Goal: Information Seeking & Learning: Learn about a topic

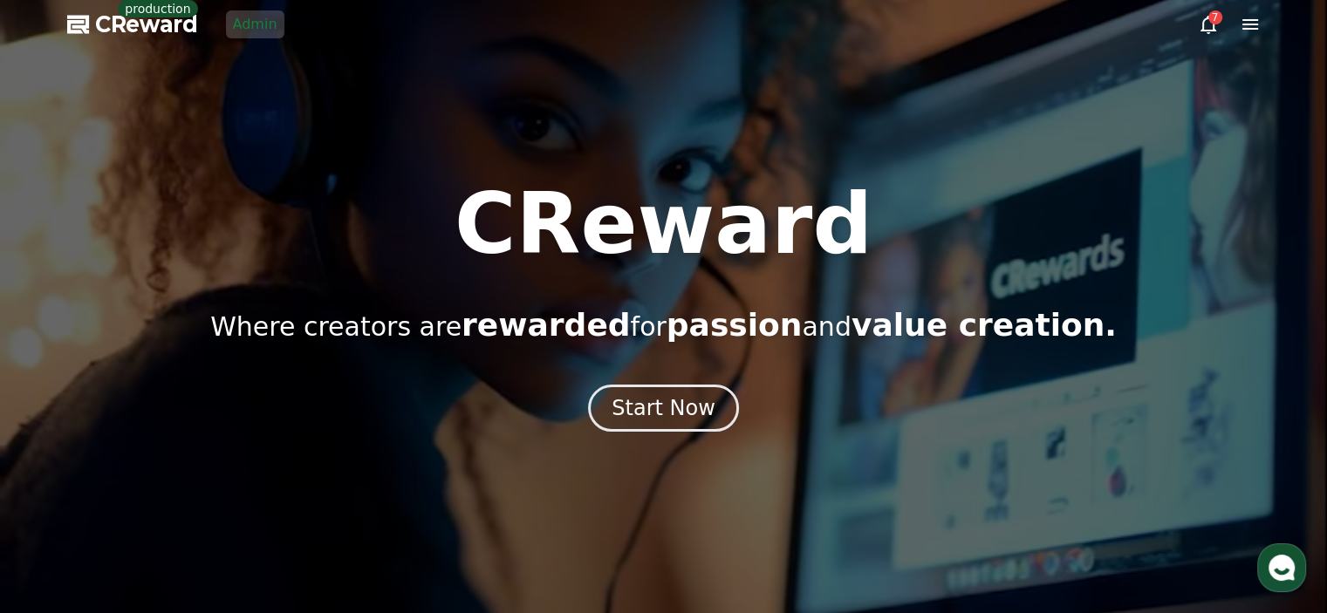
click at [255, 30] on link "Admin" at bounding box center [255, 24] width 58 height 28
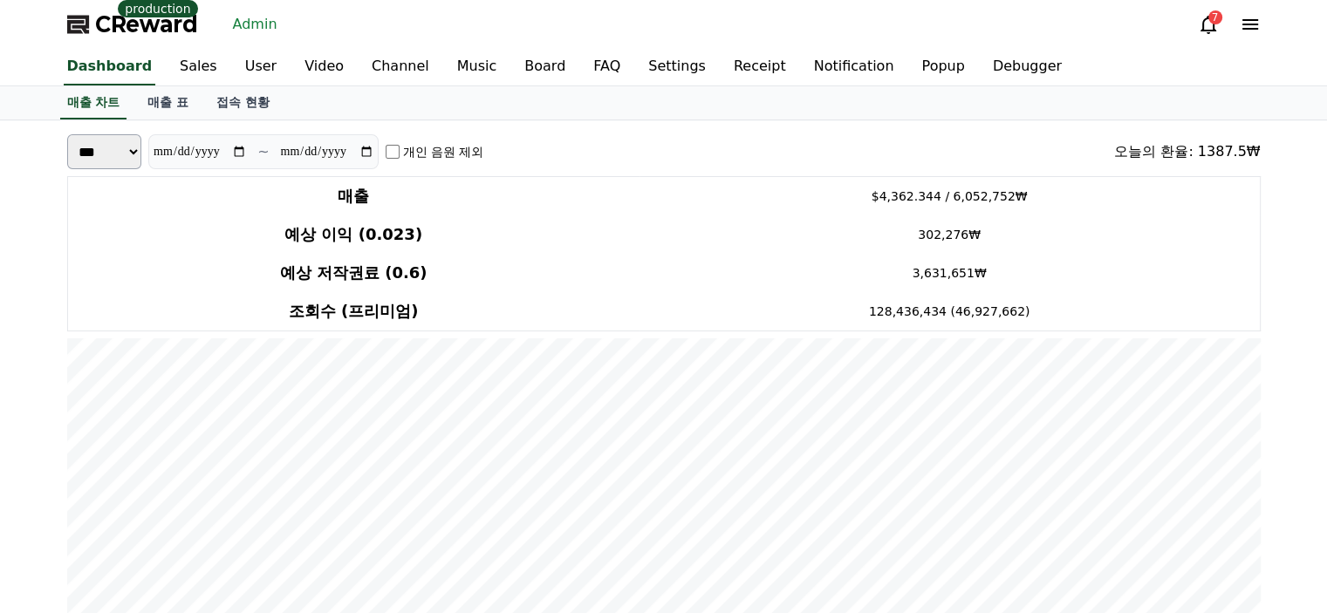
click at [153, 97] on link "매출 표" at bounding box center [167, 102] width 69 height 33
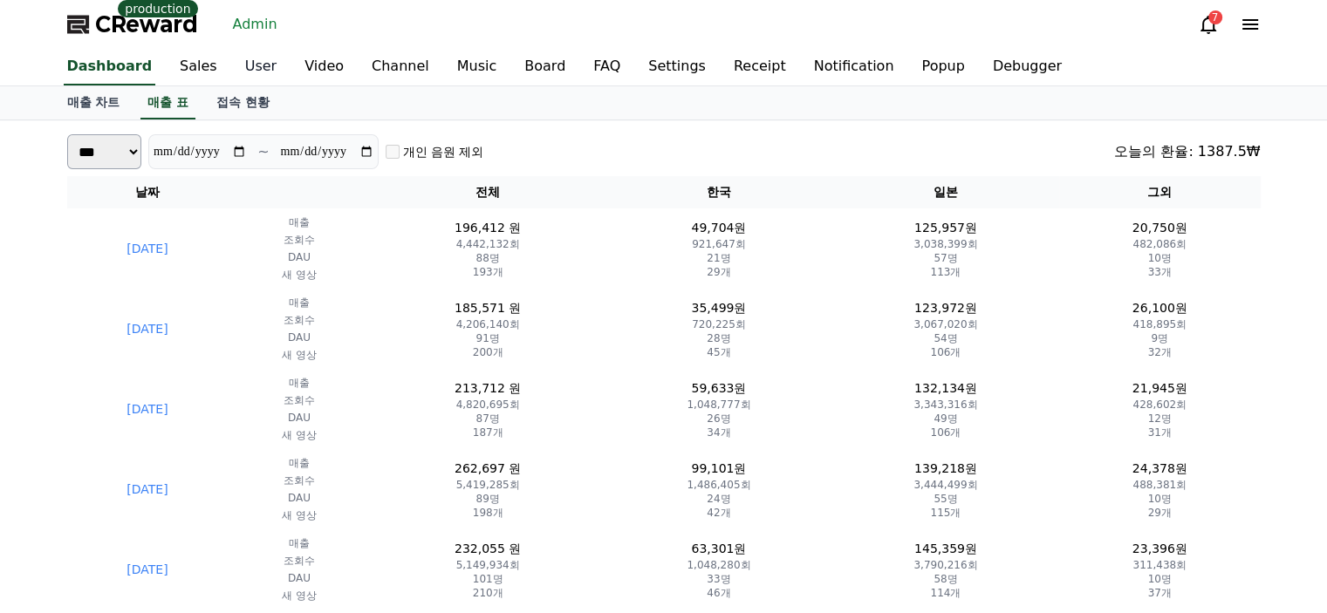
click at [231, 79] on link "User" at bounding box center [260, 67] width 59 height 37
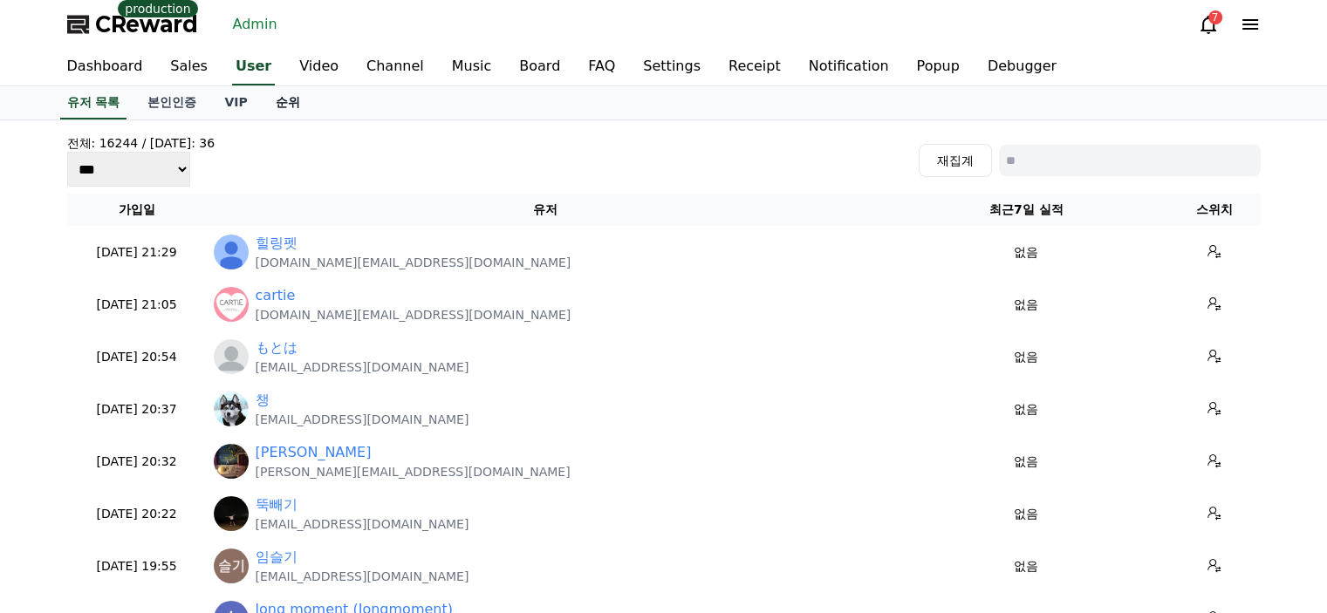
click at [277, 101] on link "순위" at bounding box center [288, 102] width 52 height 33
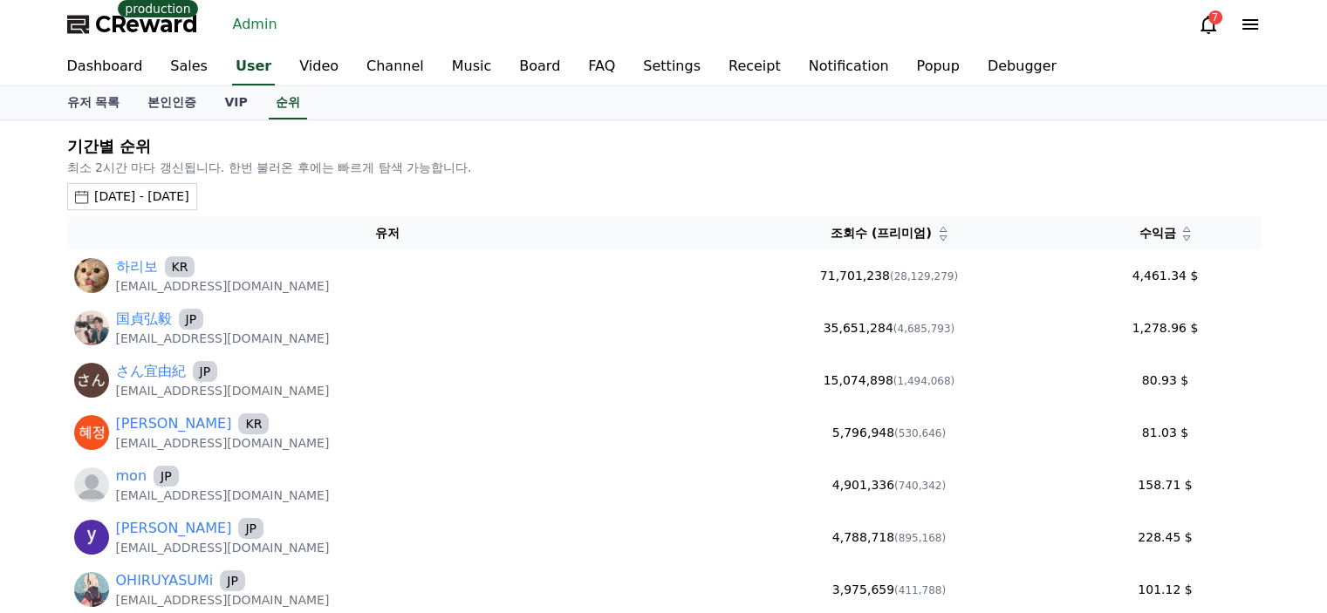
click at [189, 195] on div "2025-07-18 - 2025-08-18" at bounding box center [141, 197] width 95 height 18
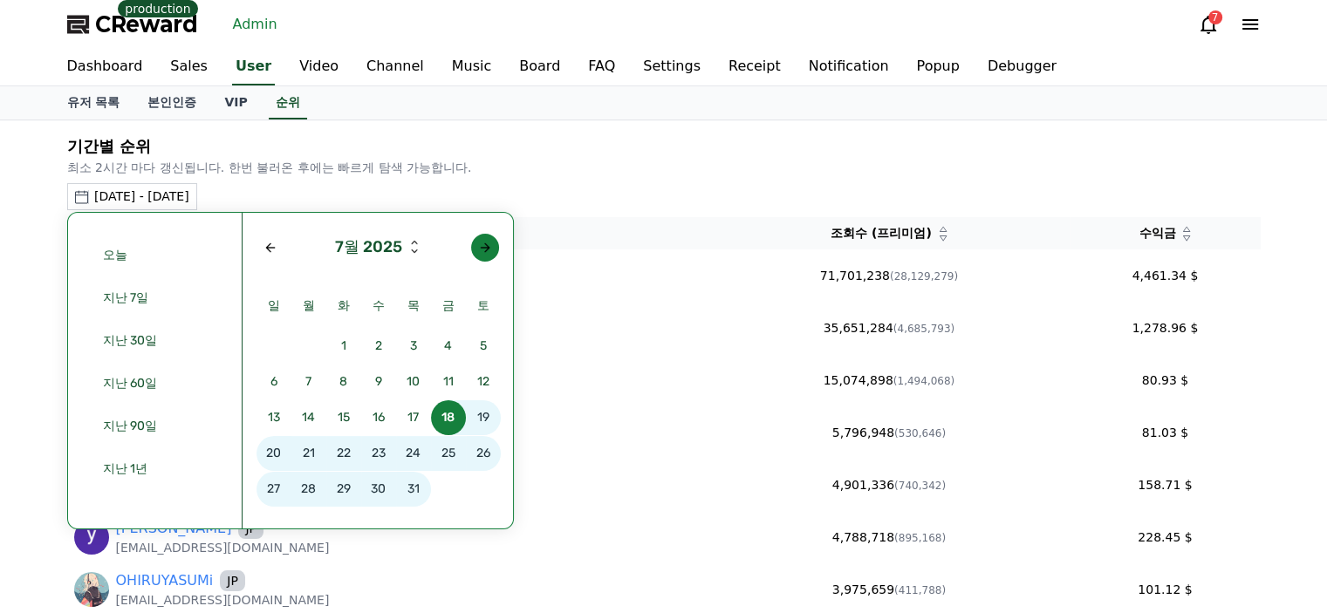
click at [473, 238] on button "button" at bounding box center [485, 248] width 28 height 28
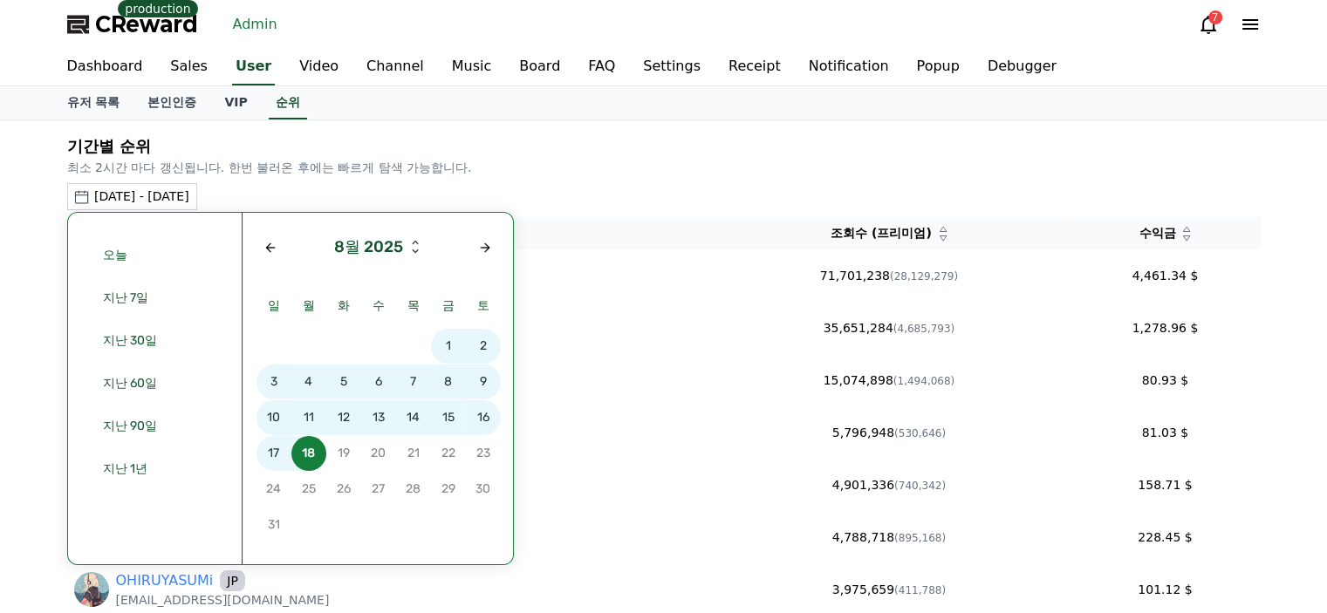
click at [486, 411] on span "16" at bounding box center [483, 417] width 35 height 35
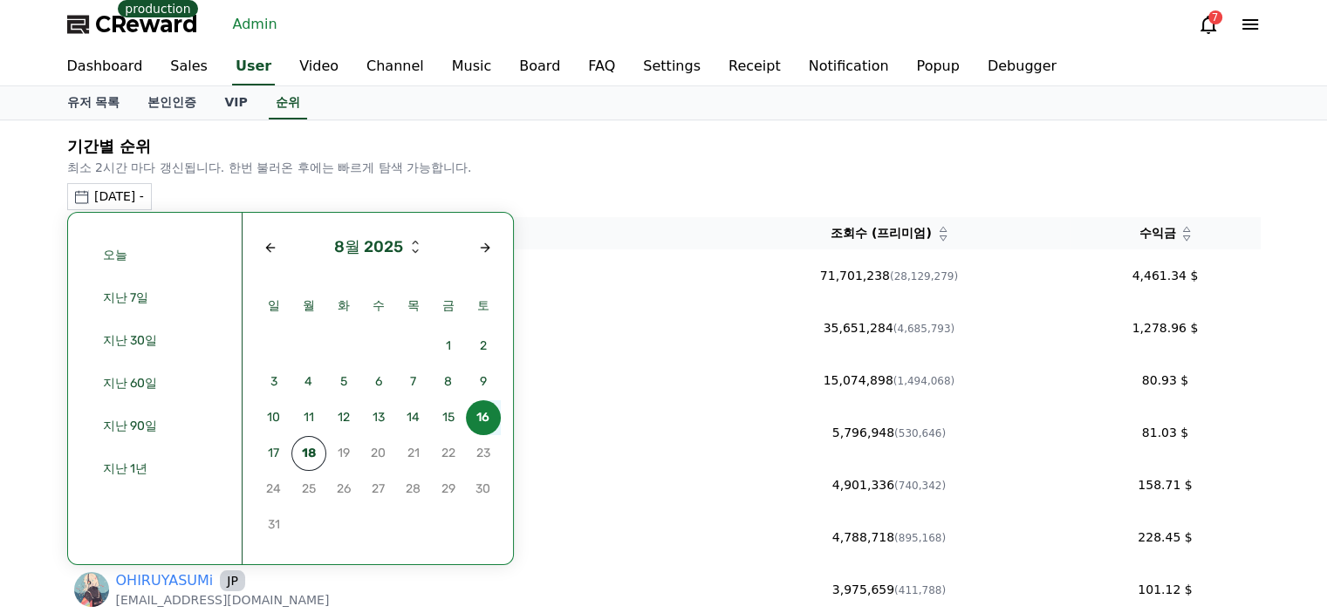
click at [486, 411] on span "16" at bounding box center [483, 417] width 35 height 35
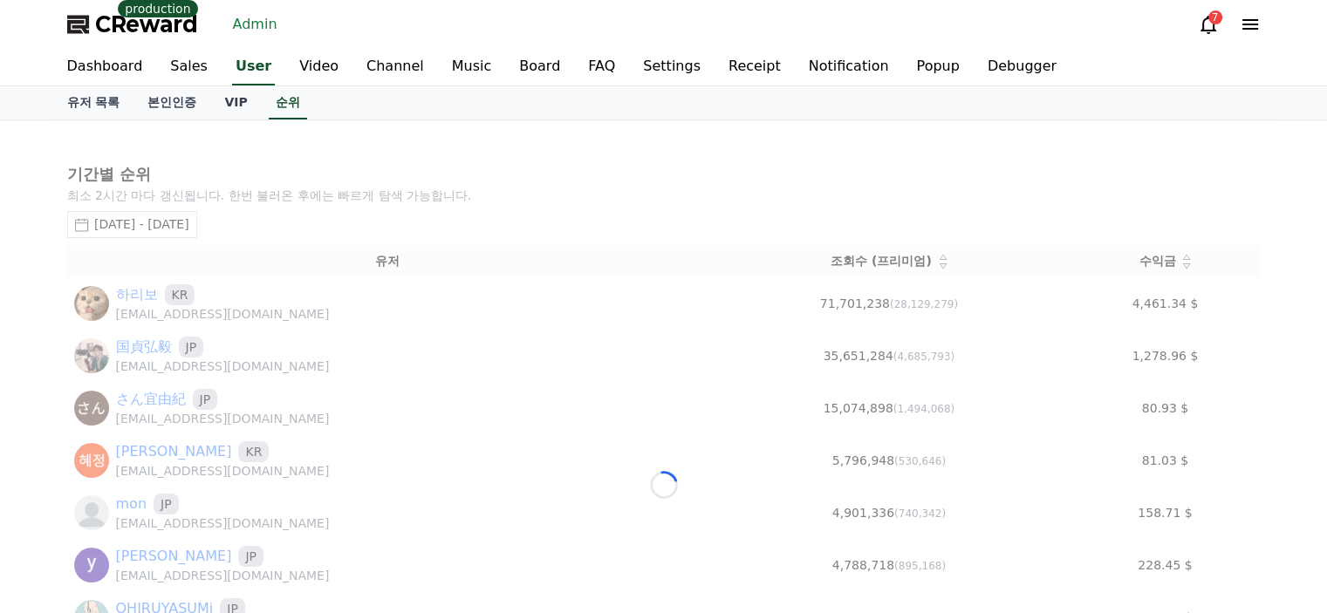
click at [551, 190] on div "Loading..." at bounding box center [663, 484] width 1221 height 729
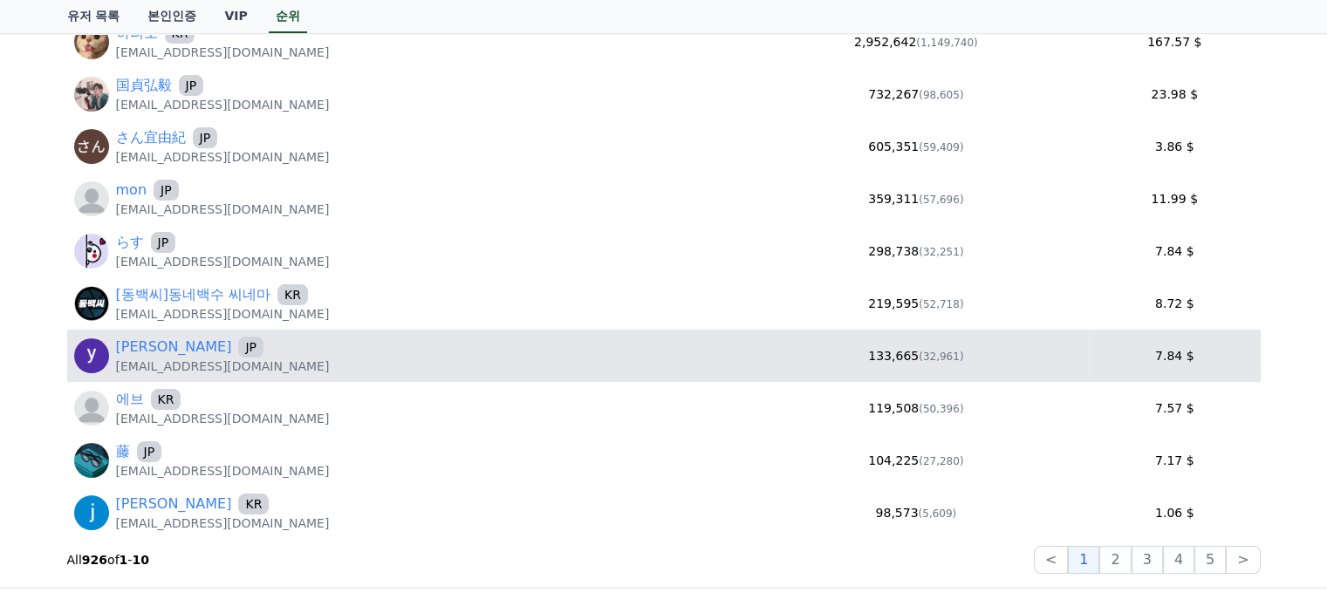
scroll to position [262, 0]
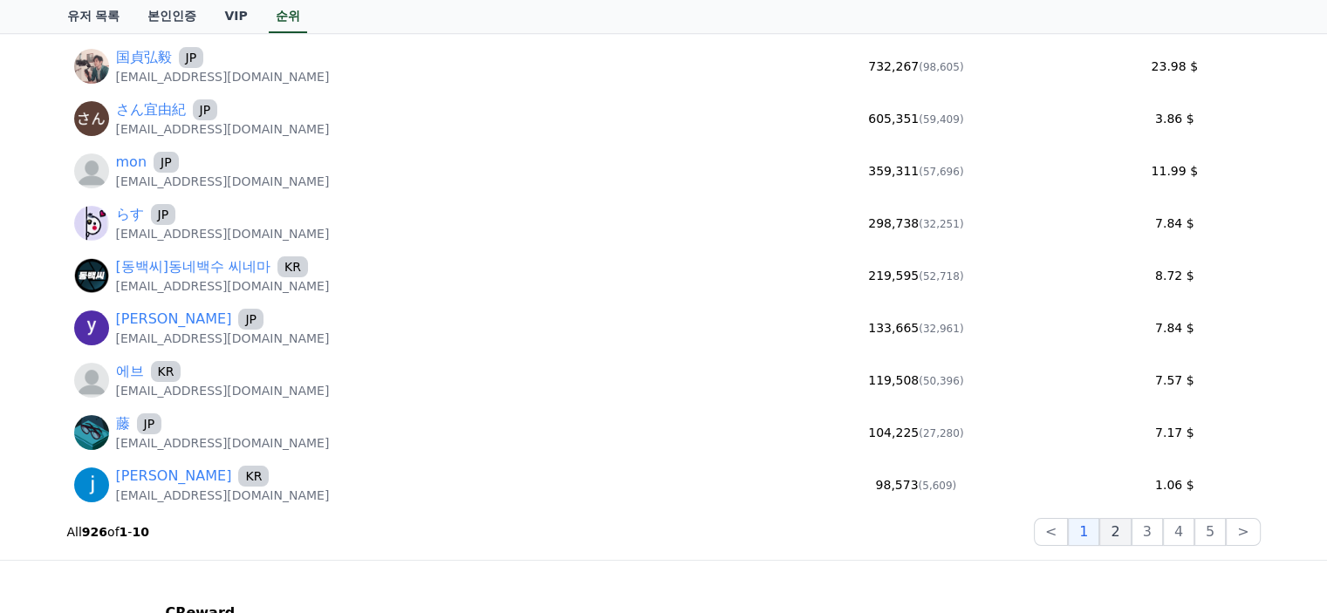
click at [1131, 533] on button "2" at bounding box center [1146, 532] width 31 height 28
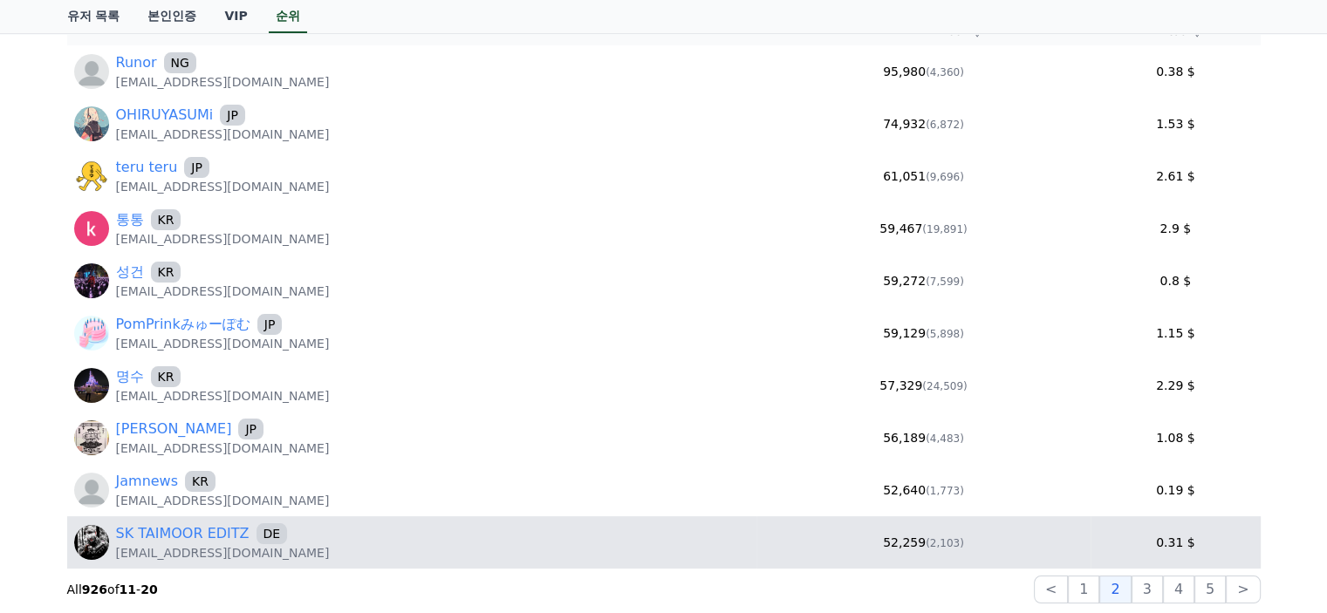
scroll to position [174, 0]
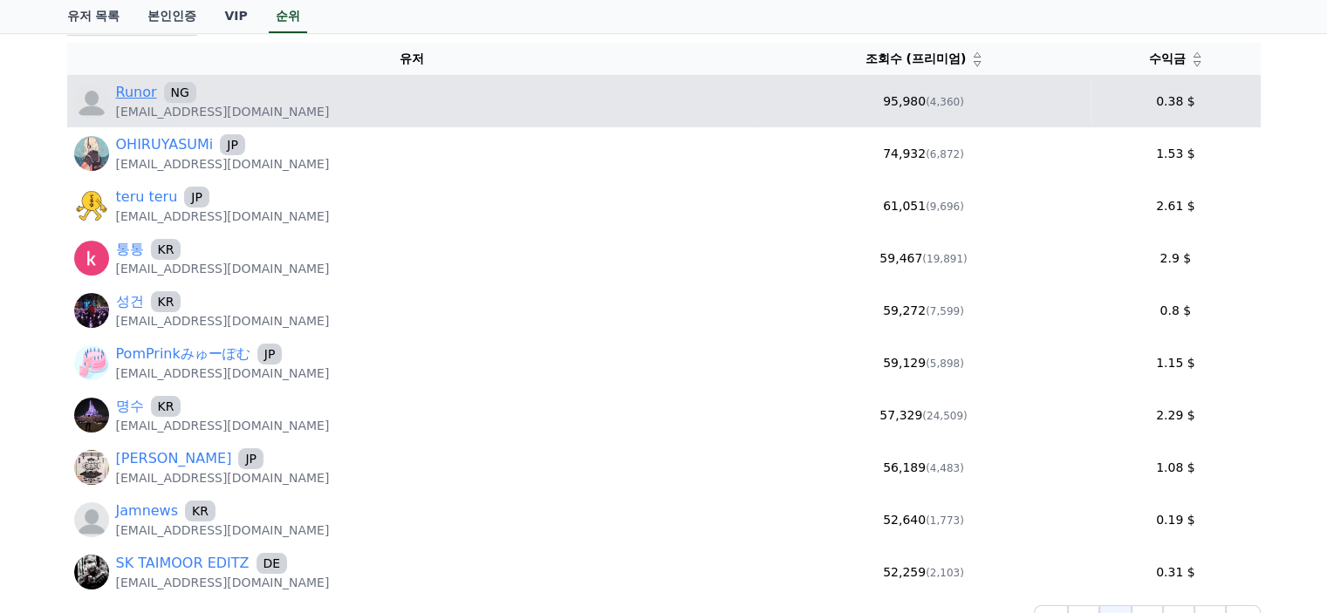
click at [147, 82] on link "Runor" at bounding box center [136, 92] width 41 height 21
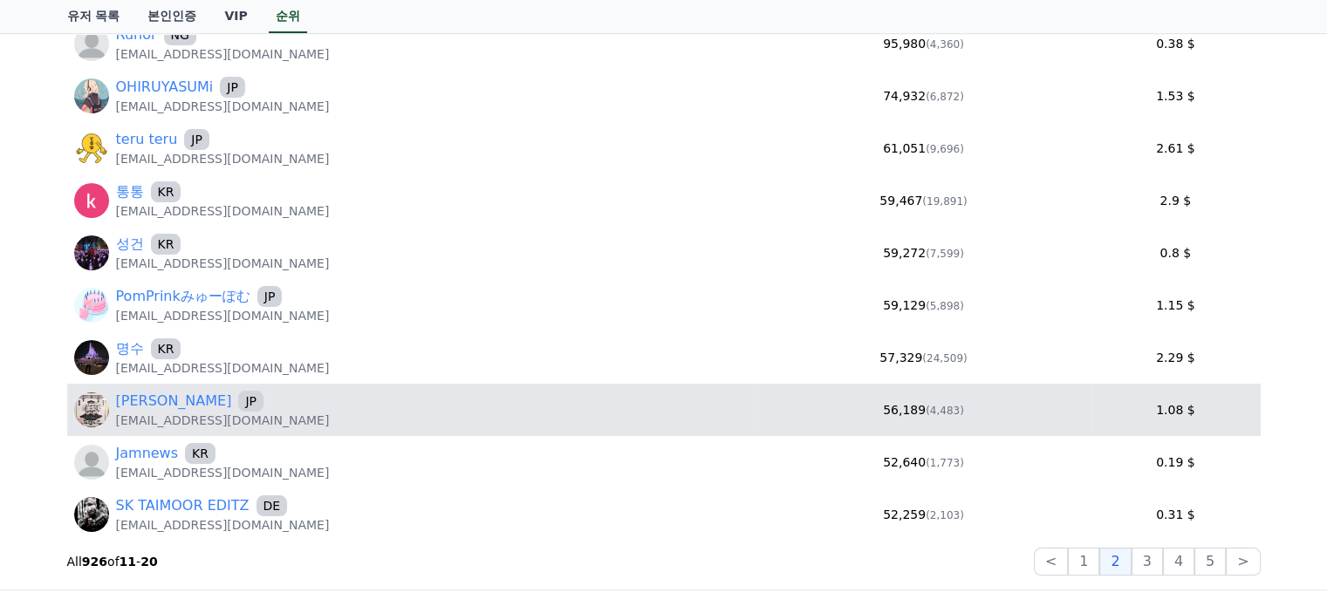
scroll to position [262, 0]
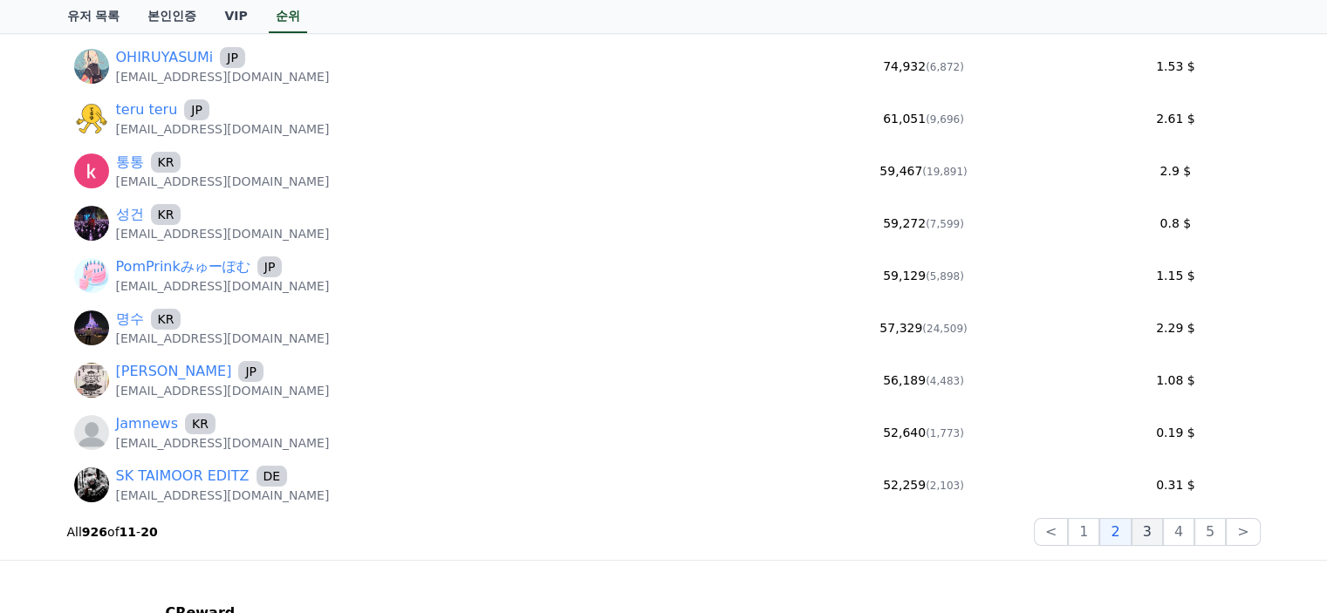
click at [1194, 529] on button "3" at bounding box center [1209, 532] width 31 height 28
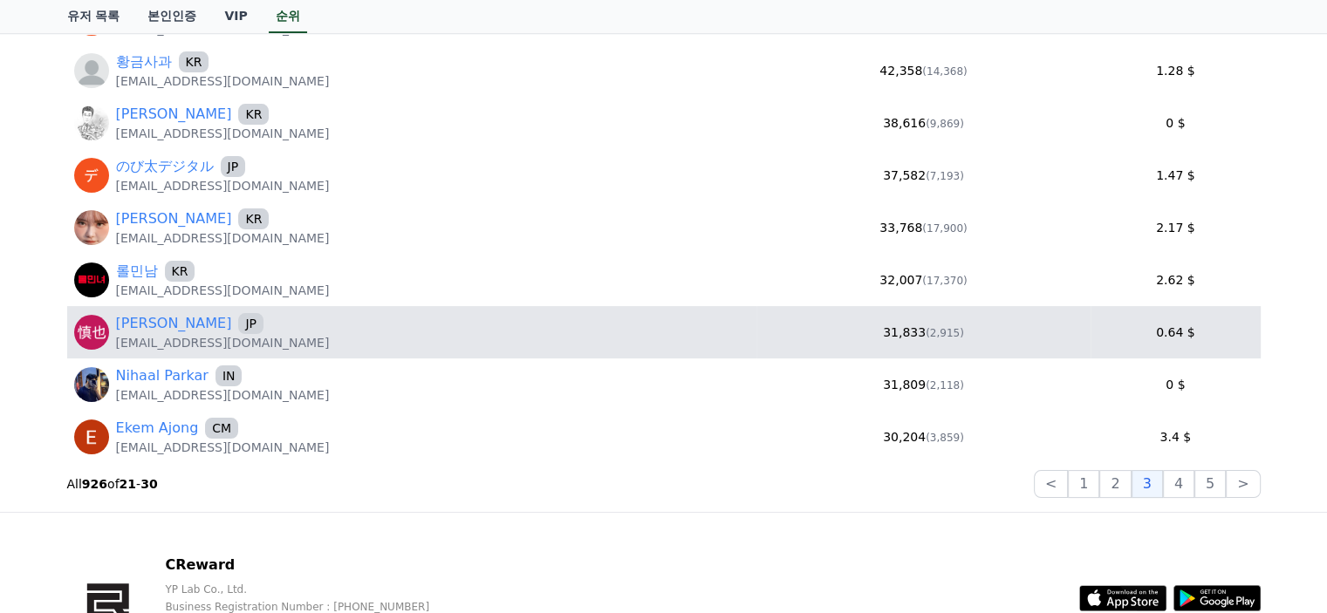
scroll to position [349, 0]
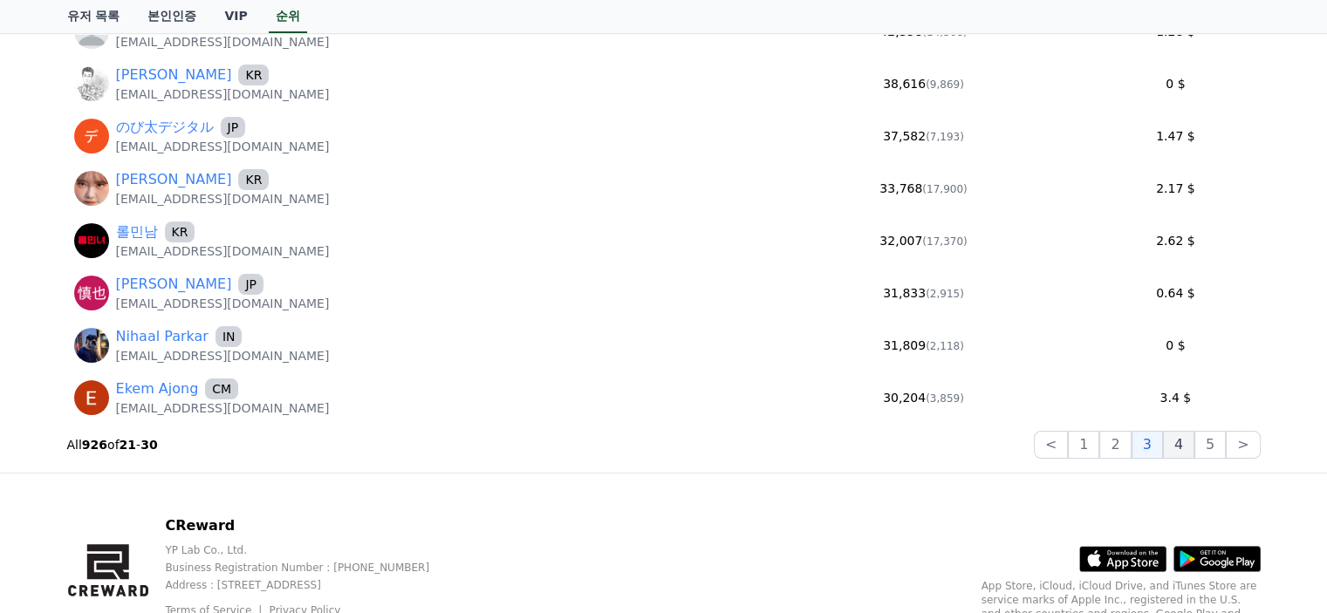
click at [1194, 453] on button "4" at bounding box center [1178, 445] width 31 height 28
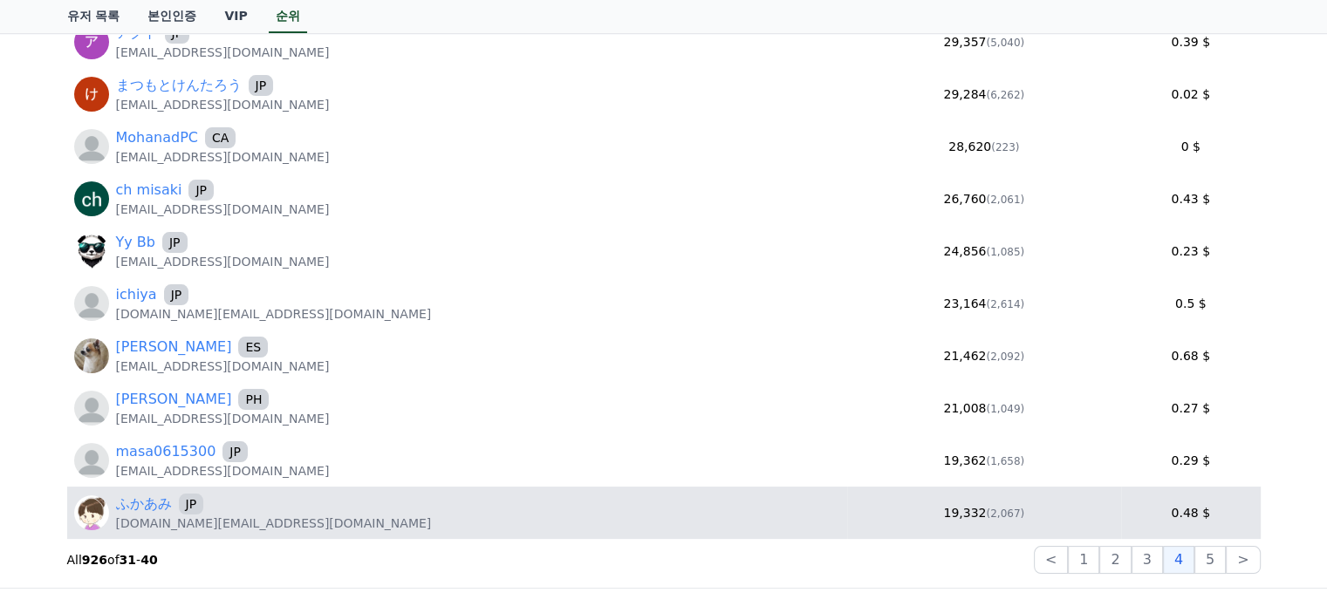
scroll to position [262, 0]
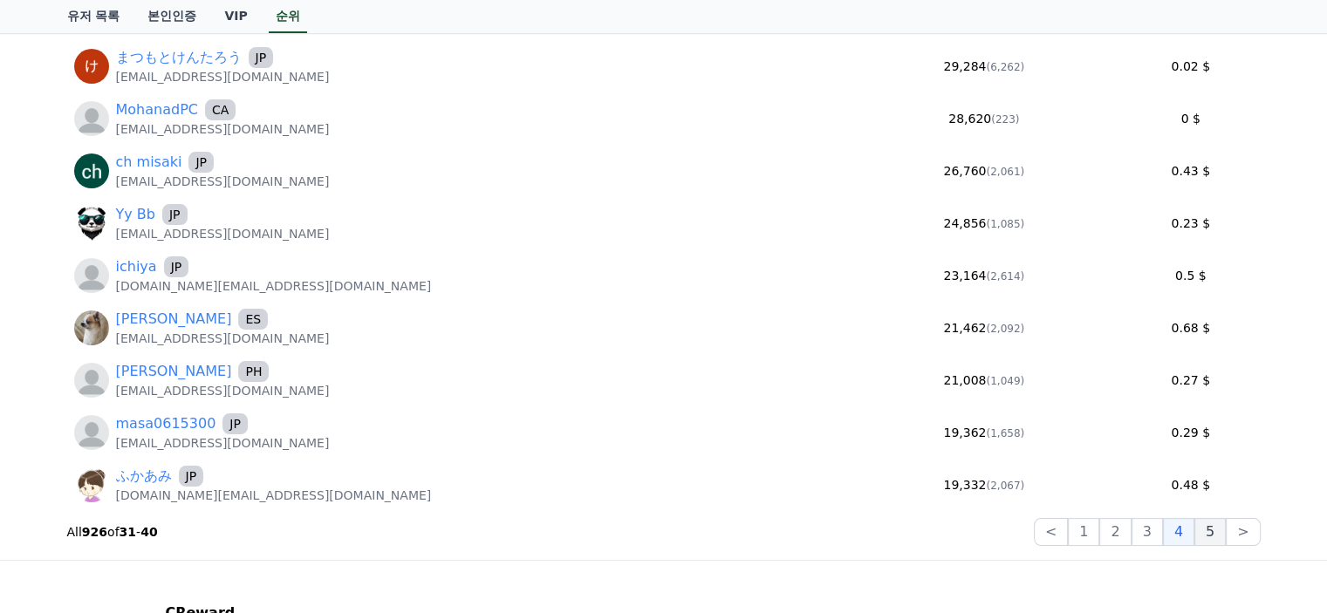
click at [1215, 529] on button "5" at bounding box center [1209, 532] width 31 height 28
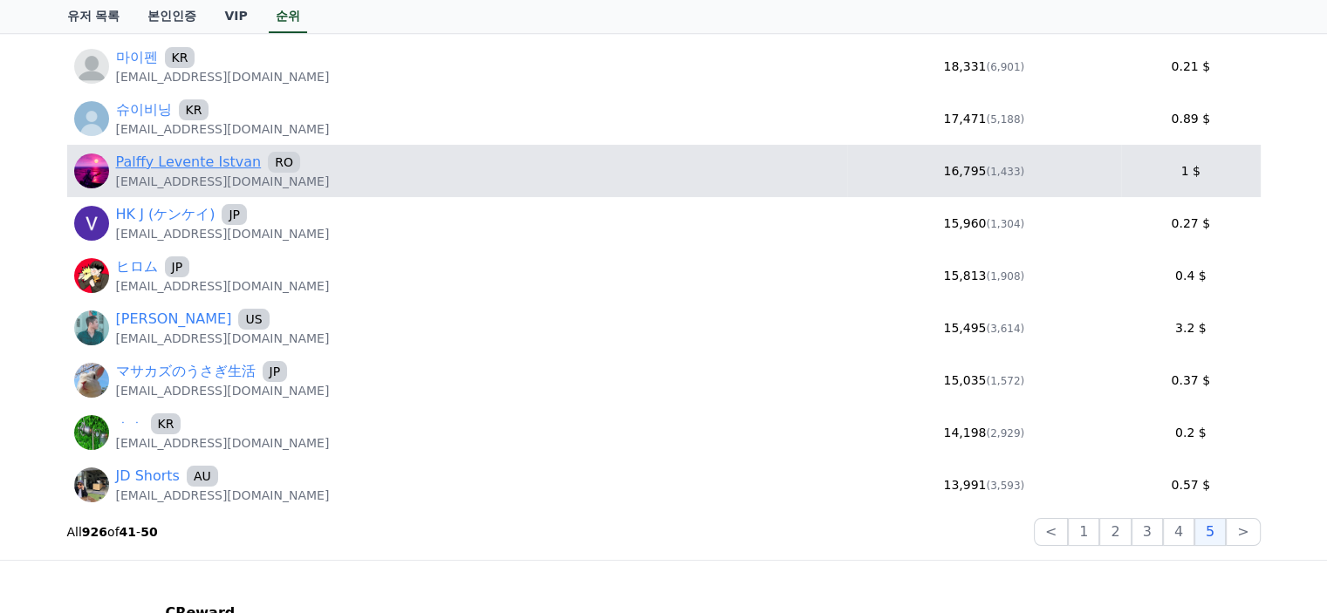
click at [186, 153] on link "Palffy Levente Istvan" at bounding box center [189, 162] width 146 height 21
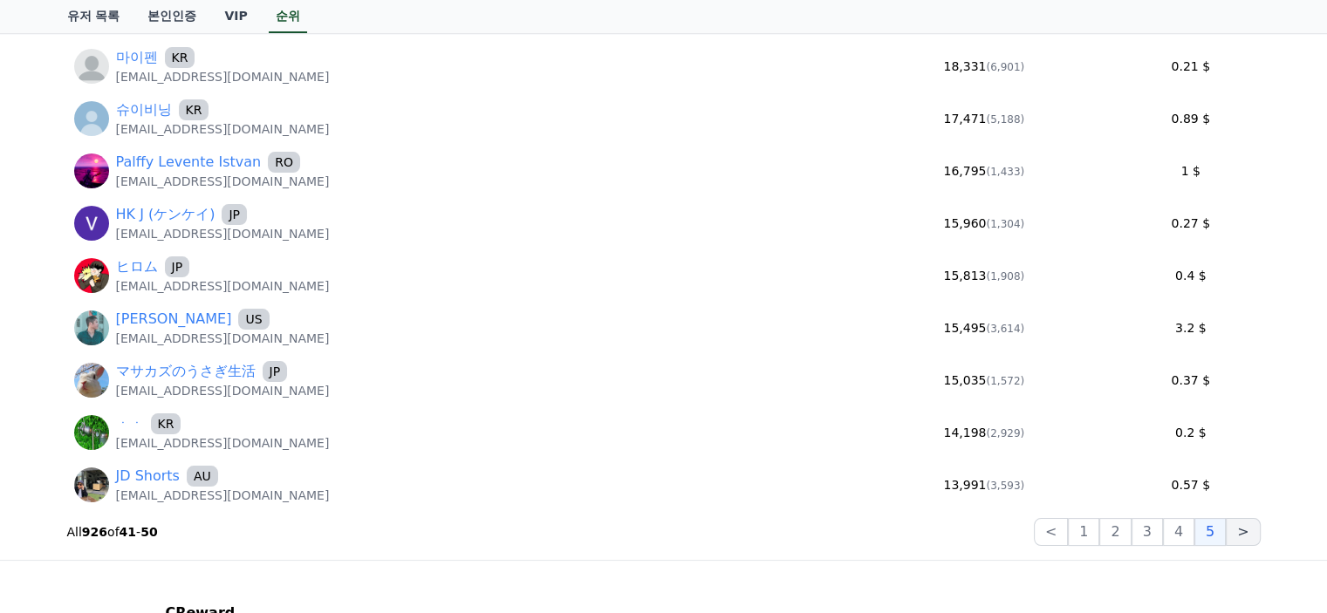
click at [1232, 536] on button ">" at bounding box center [1243, 532] width 34 height 28
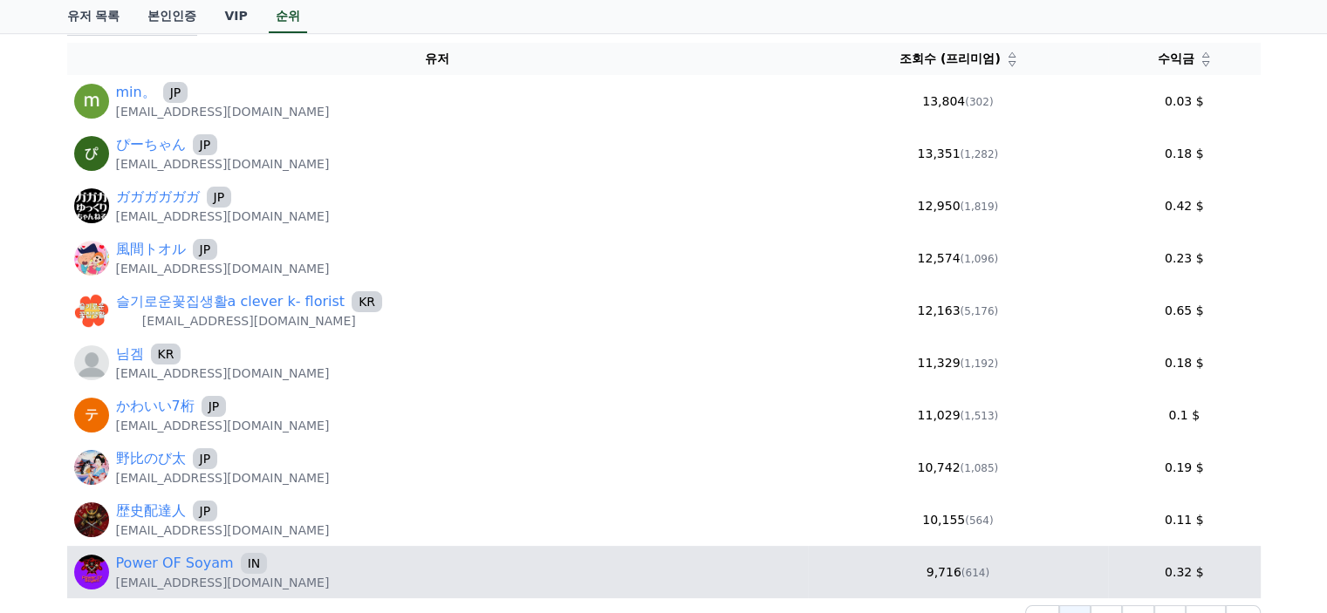
scroll to position [349, 0]
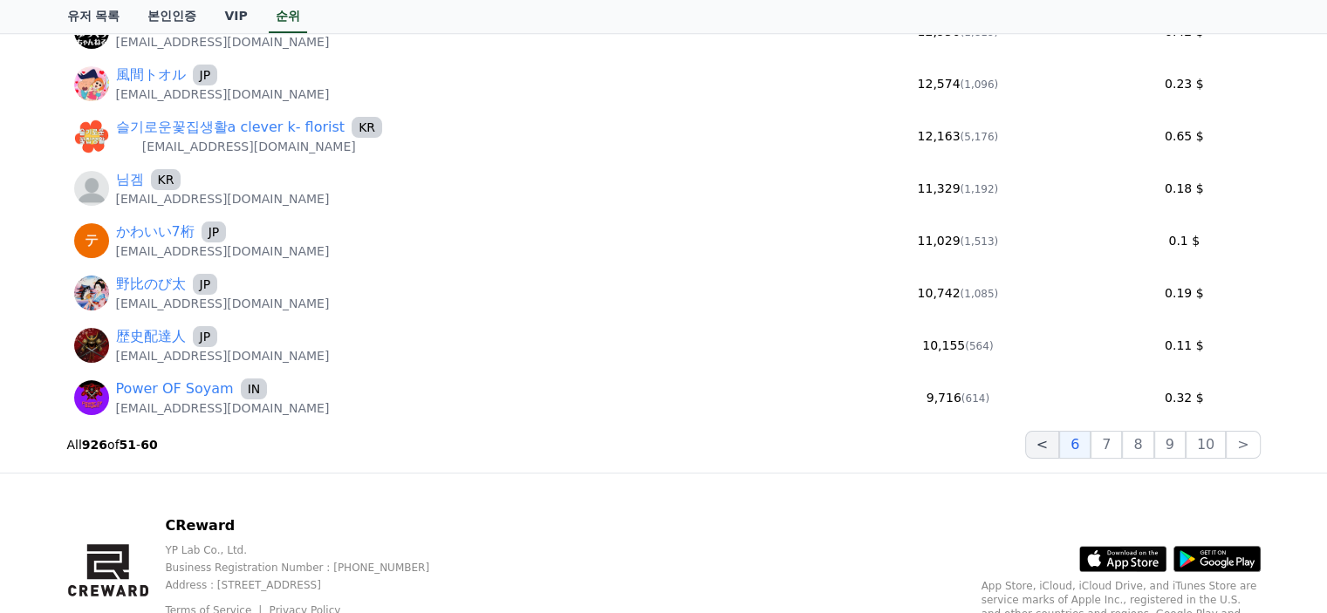
click at [1040, 451] on button "<" at bounding box center [1042, 445] width 34 height 28
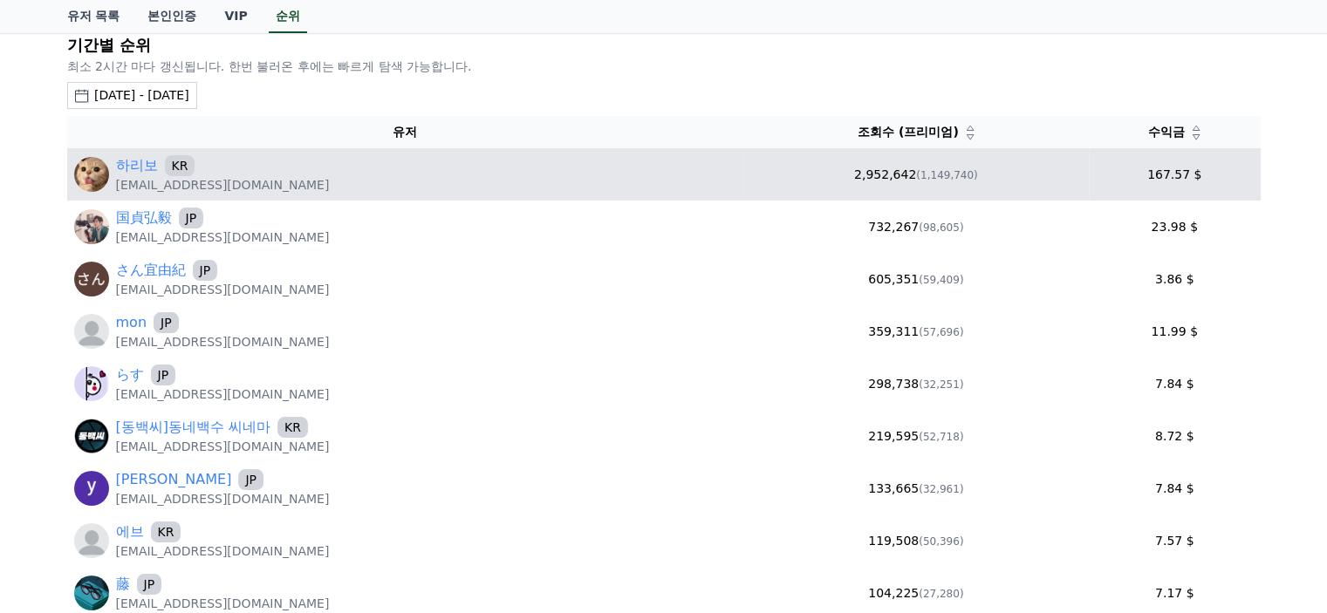
scroll to position [0, 0]
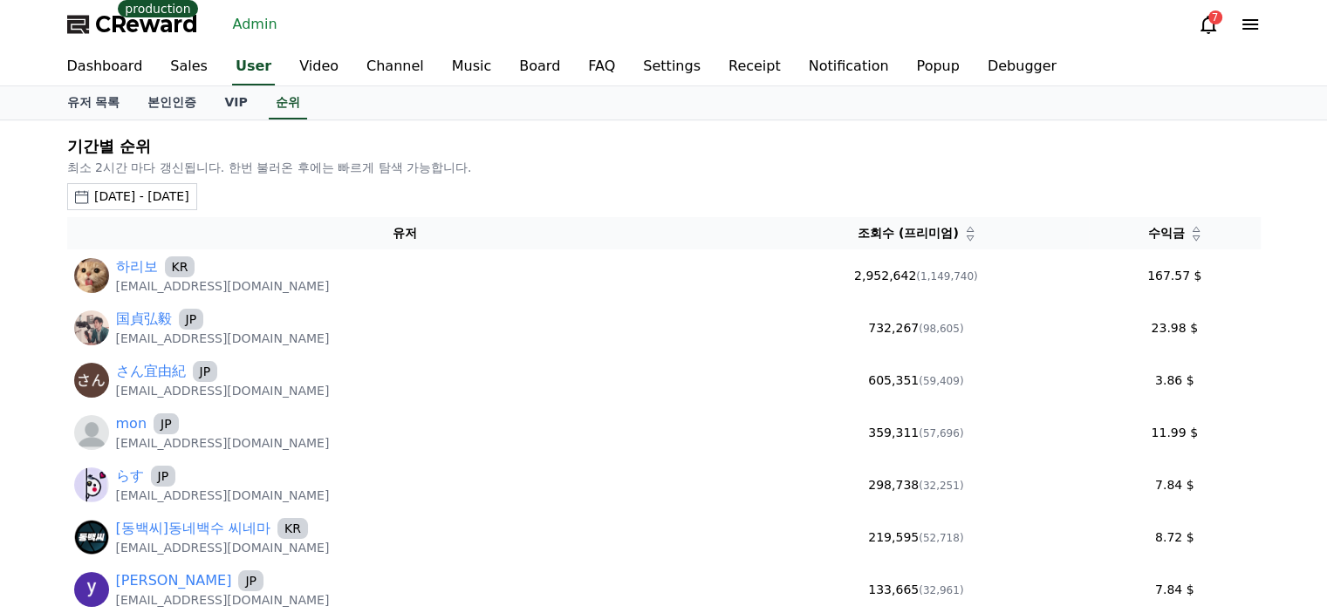
click at [1193, 234] on icon at bounding box center [1196, 238] width 9 height 9
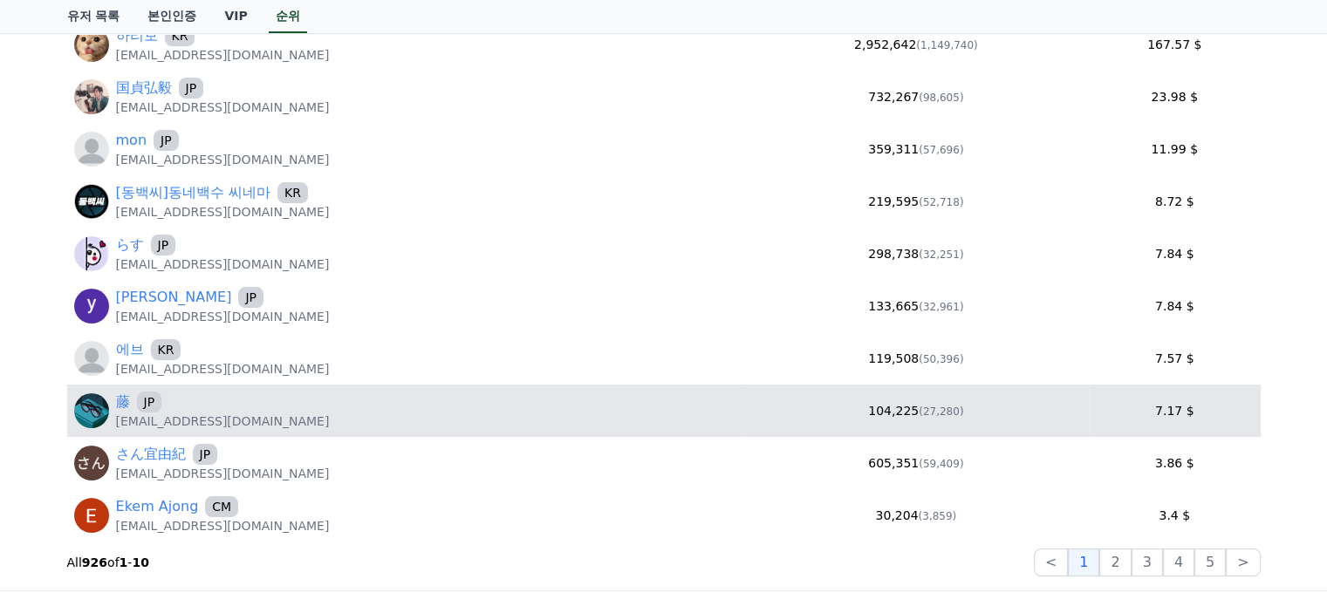
scroll to position [262, 0]
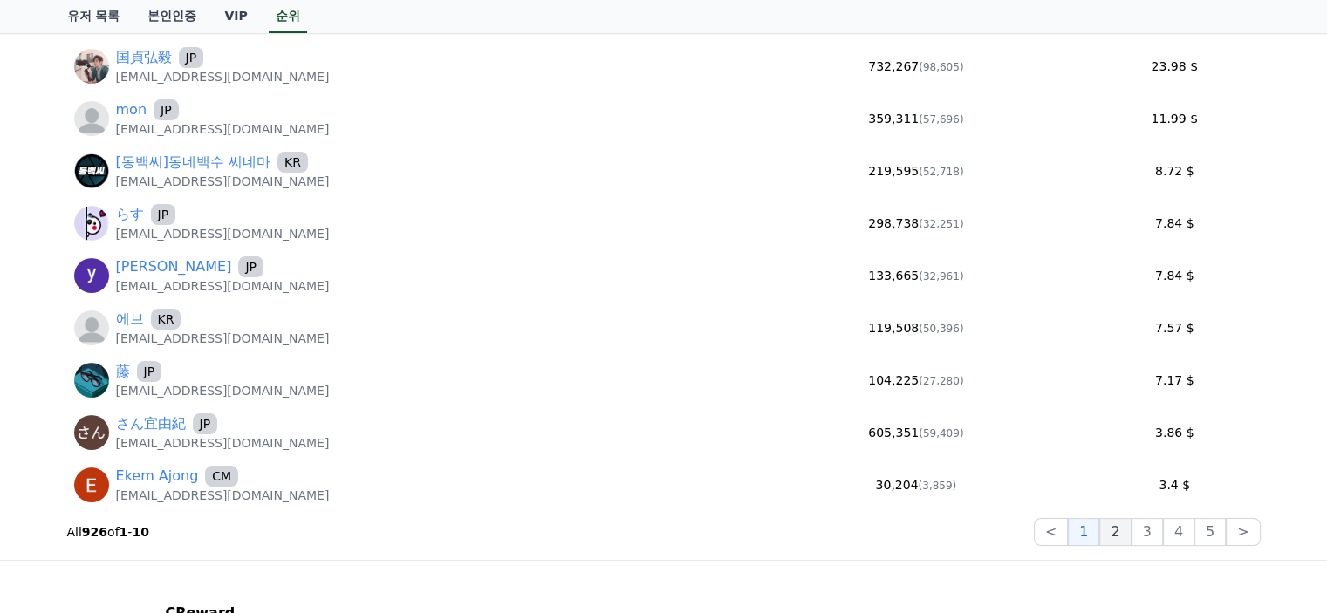
click at [1134, 537] on button "2" at bounding box center [1146, 532] width 31 height 28
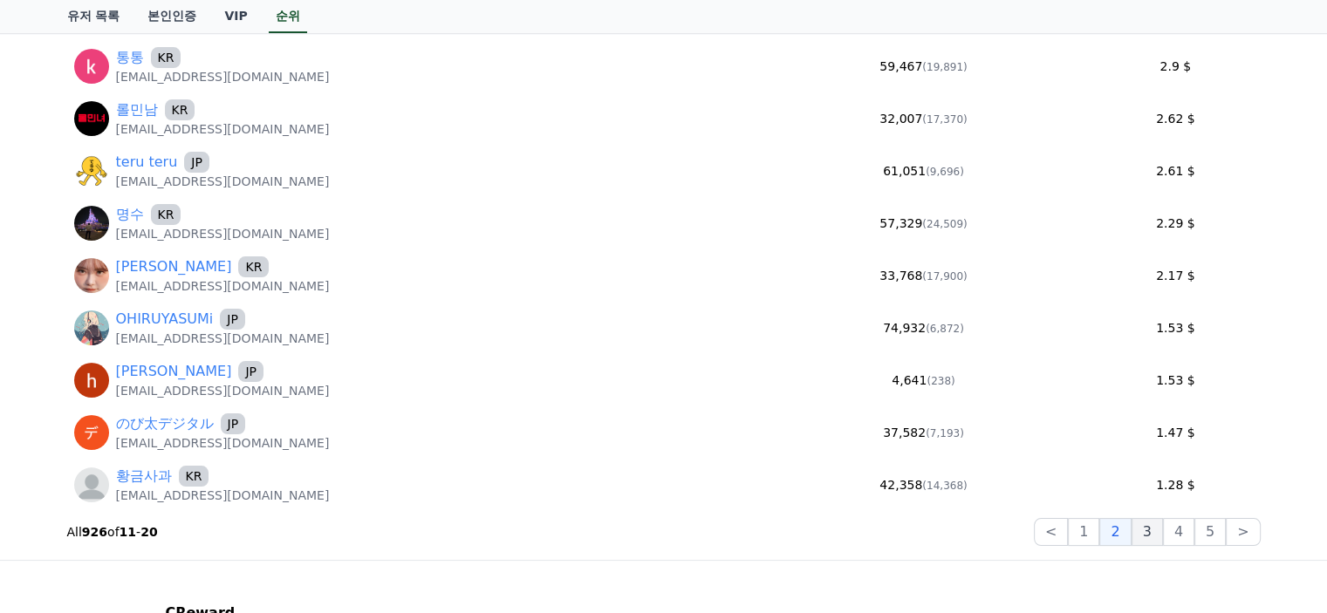
click at [1194, 525] on button "3" at bounding box center [1209, 532] width 31 height 28
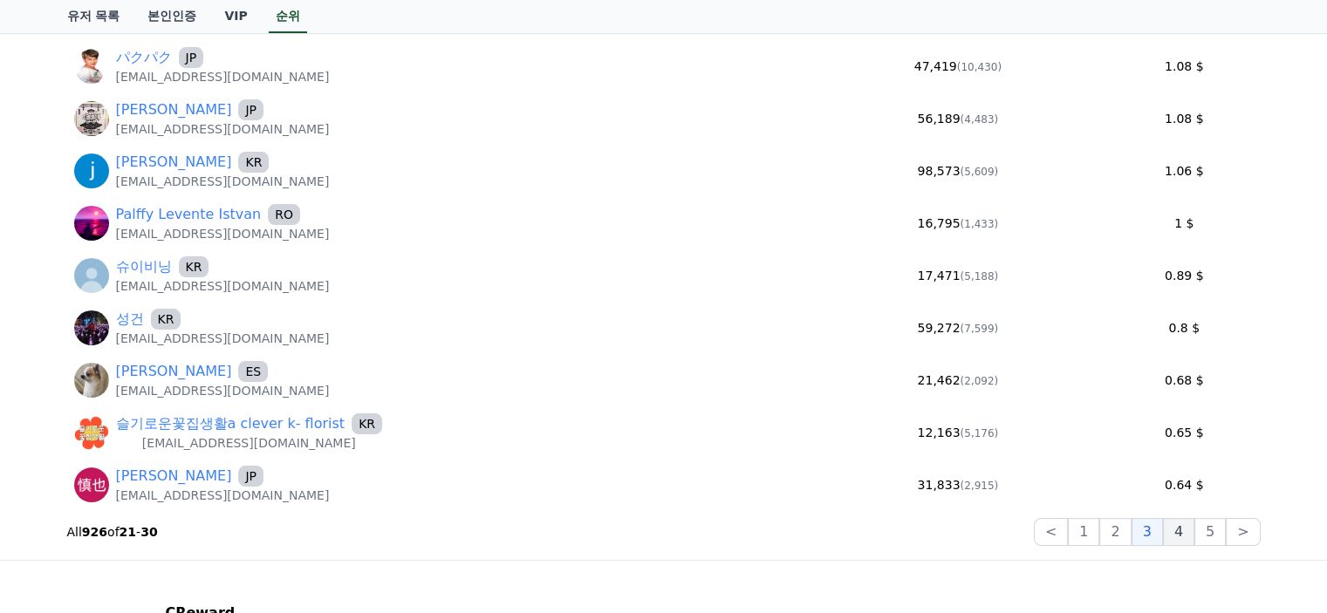
click at [1178, 530] on button "4" at bounding box center [1178, 532] width 31 height 28
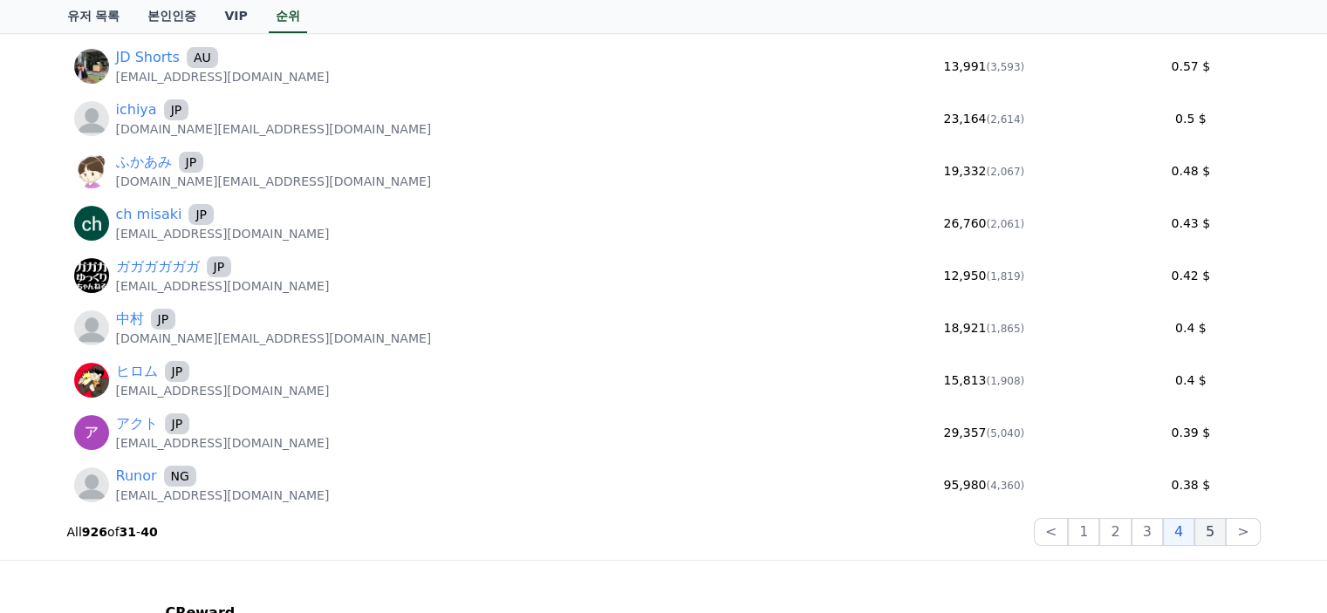
click at [1213, 533] on button "5" at bounding box center [1209, 532] width 31 height 28
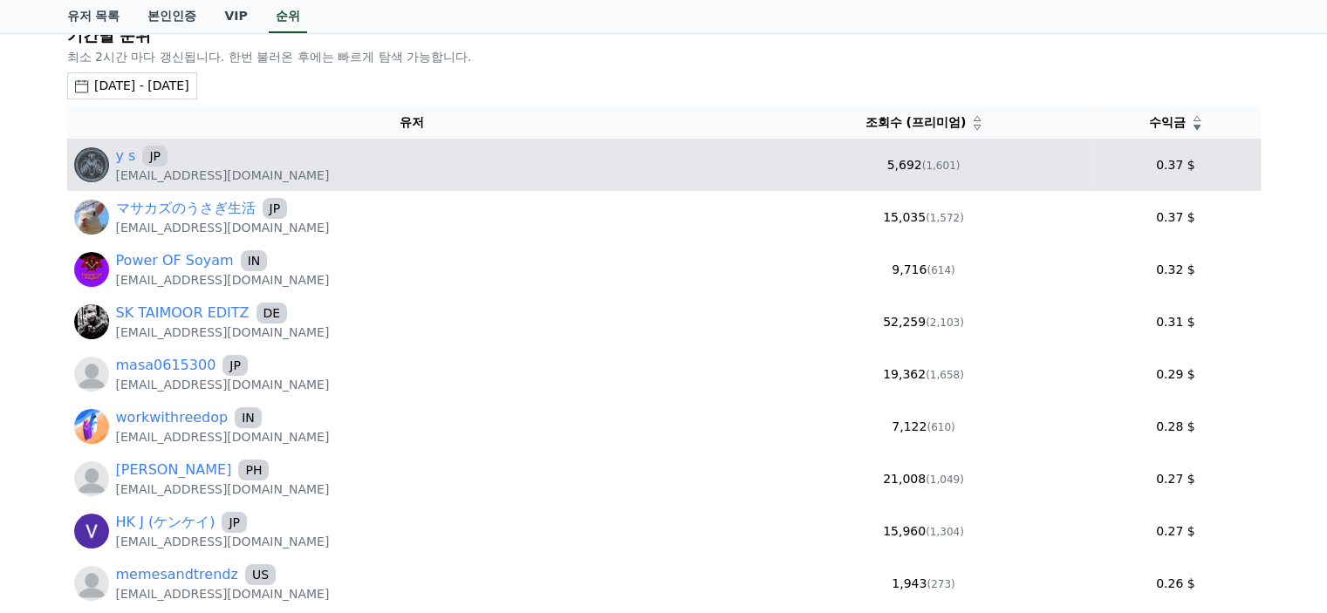
scroll to position [0, 0]
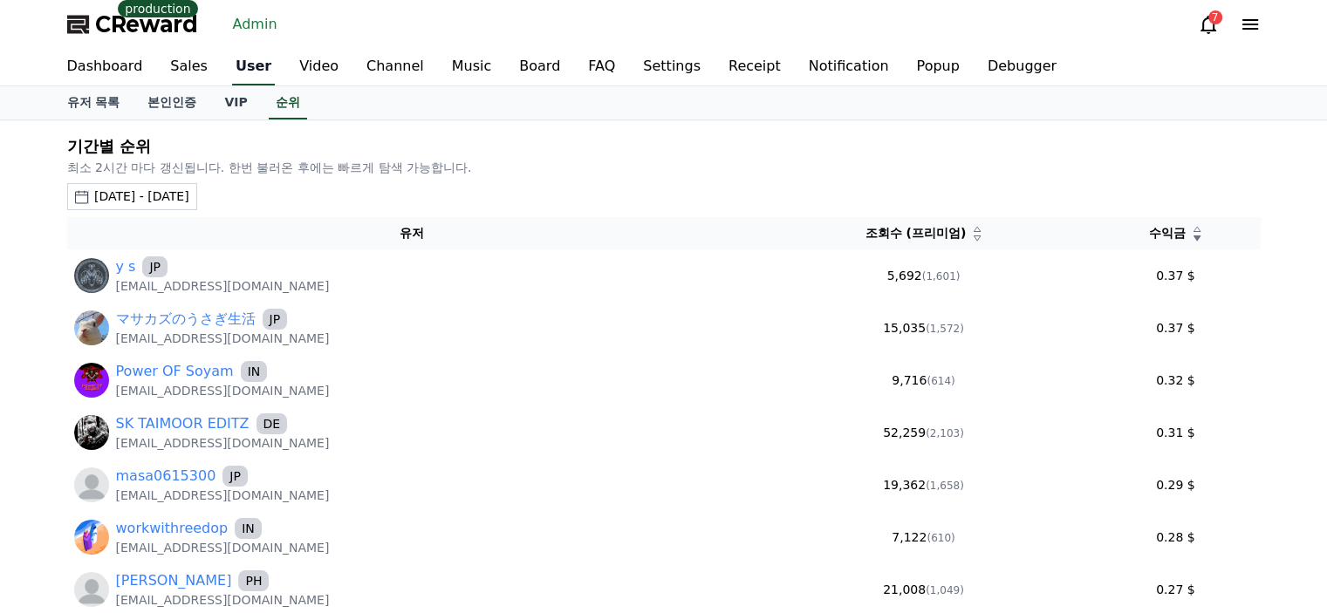
click at [232, 65] on link "User" at bounding box center [253, 67] width 43 height 37
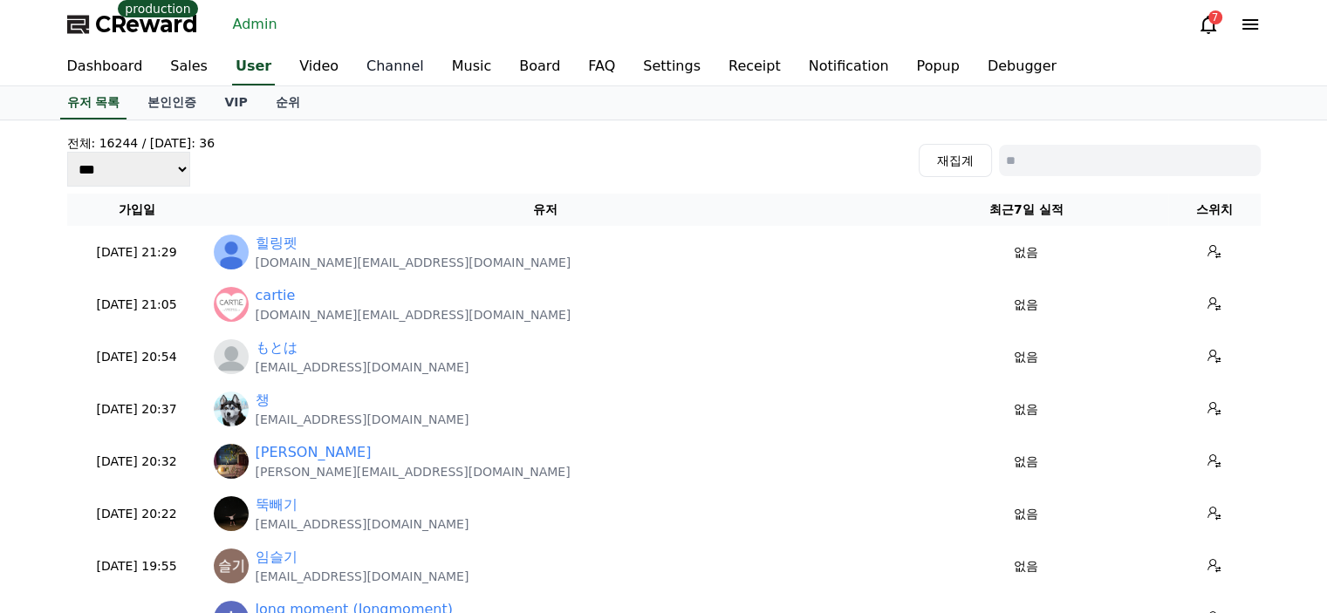
click at [364, 72] on link "Channel" at bounding box center [394, 67] width 85 height 37
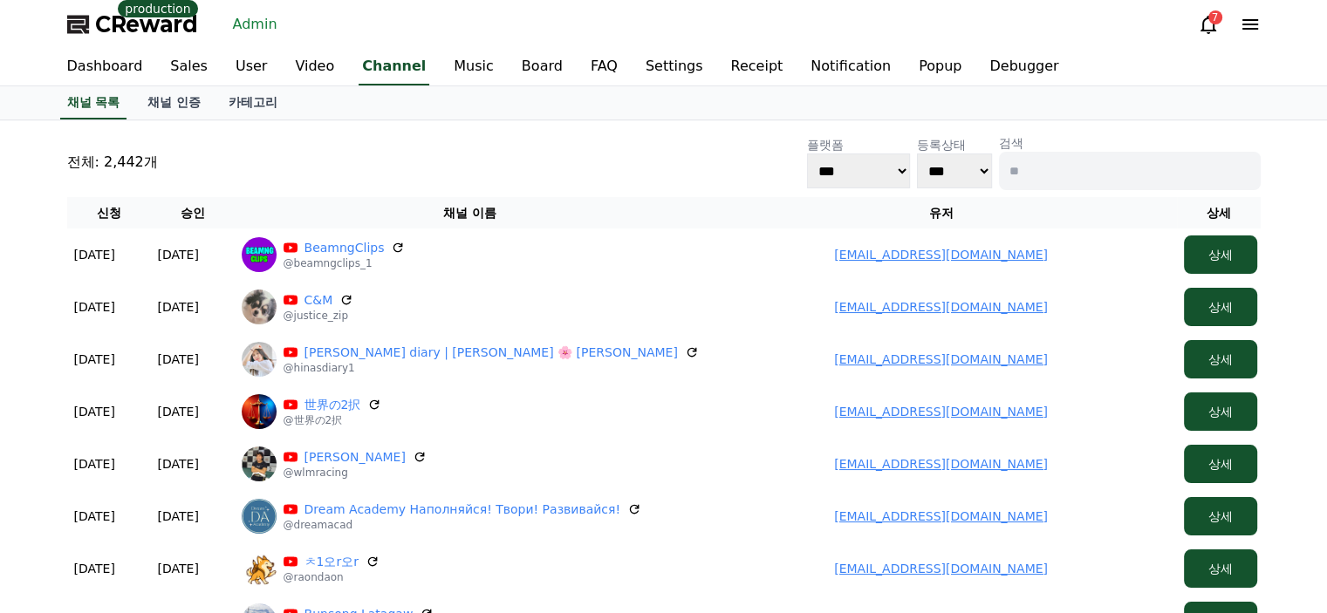
click at [377, 179] on div "전체: 2,442개 플랫폼 *** ***** **** 등록상태 *** *** 검색" at bounding box center [663, 162] width 1193 height 56
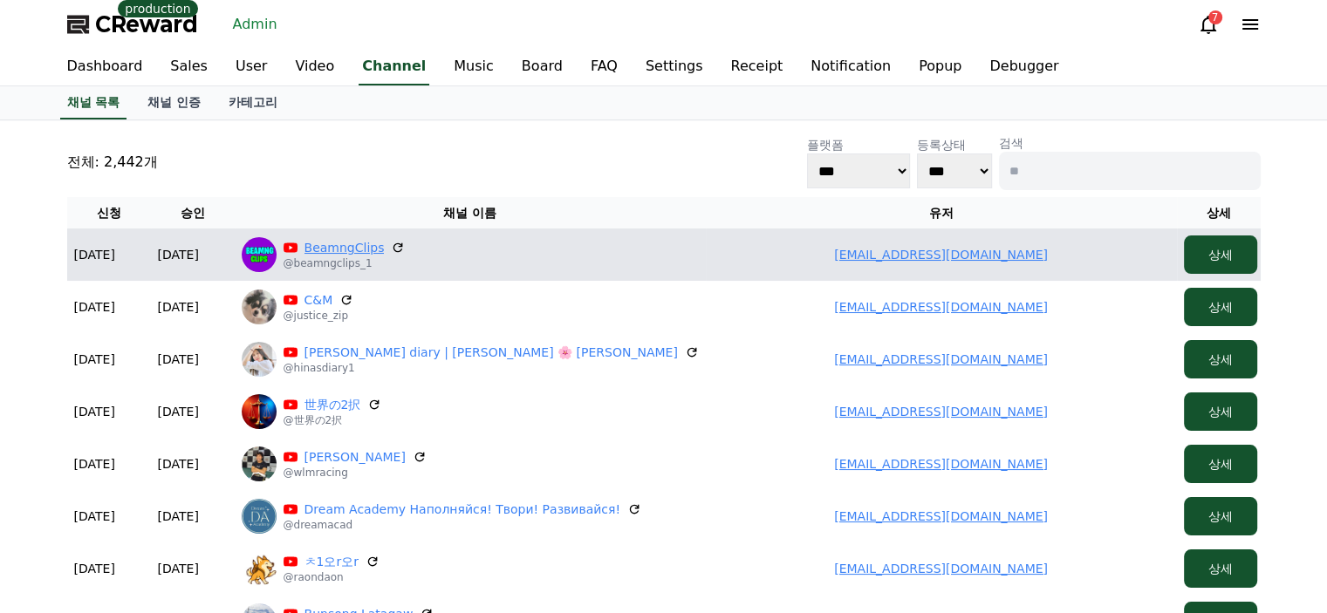
click at [306, 247] on link "BeamngClips" at bounding box center [344, 247] width 80 height 17
click at [871, 254] on link "palffyleventeistvan@gmail.com" at bounding box center [941, 255] width 214 height 14
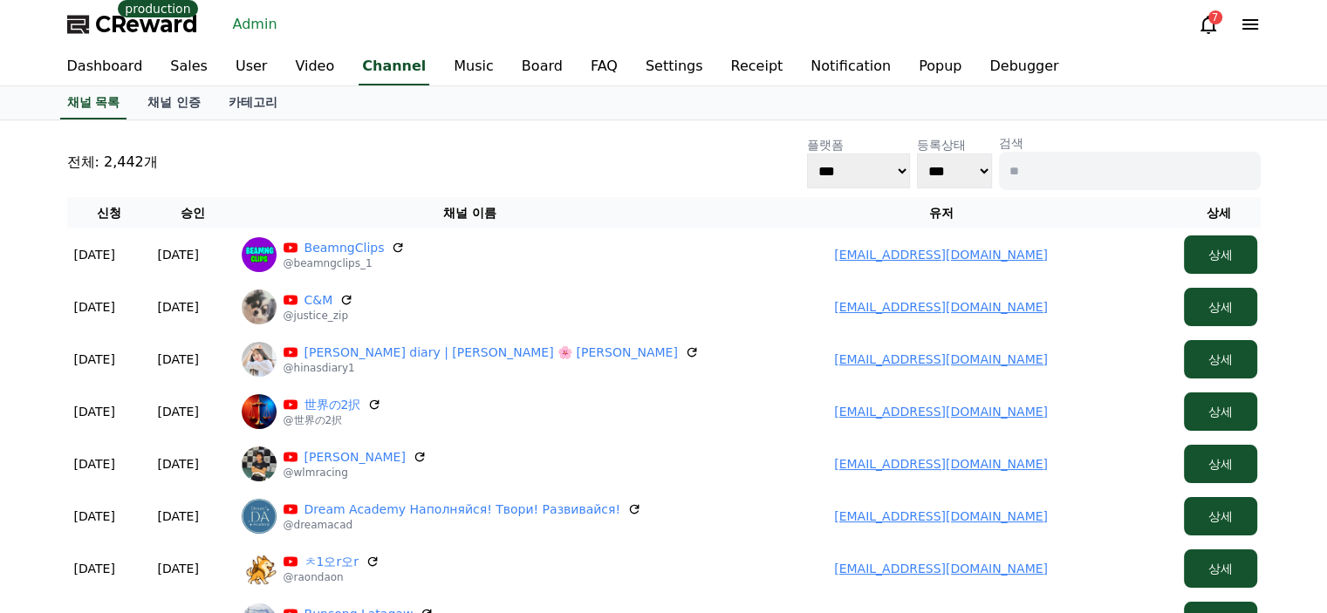
click at [1073, 173] on input at bounding box center [1130, 171] width 262 height 38
type input "*"
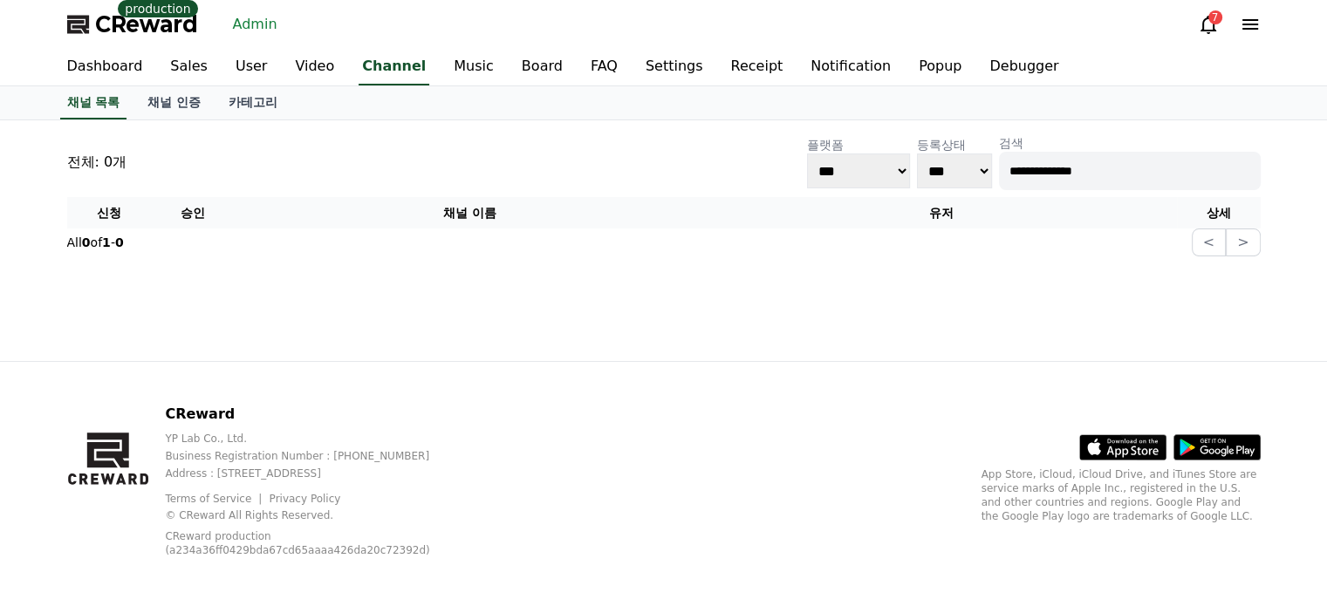
click at [1134, 156] on input "**********" at bounding box center [1130, 171] width 262 height 38
click at [1131, 163] on input "**********" at bounding box center [1130, 171] width 262 height 38
click at [1128, 162] on input "**********" at bounding box center [1130, 171] width 262 height 38
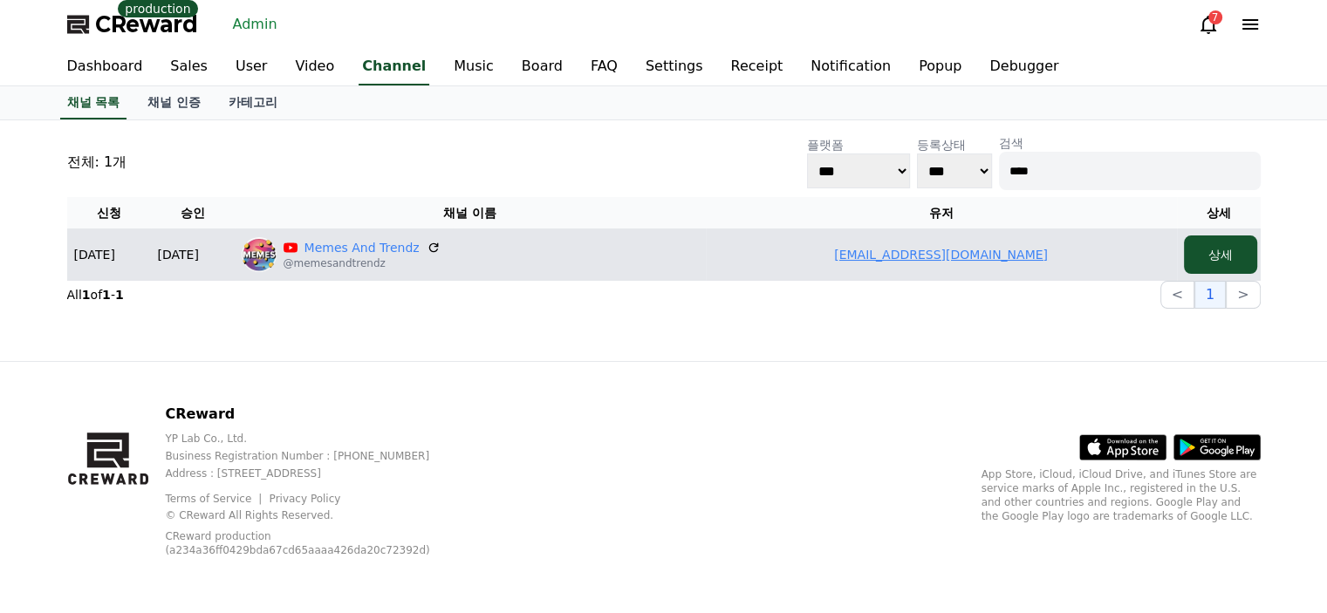
type input "****"
click at [900, 248] on link "memesandtrendz@gmail.com" at bounding box center [941, 255] width 214 height 14
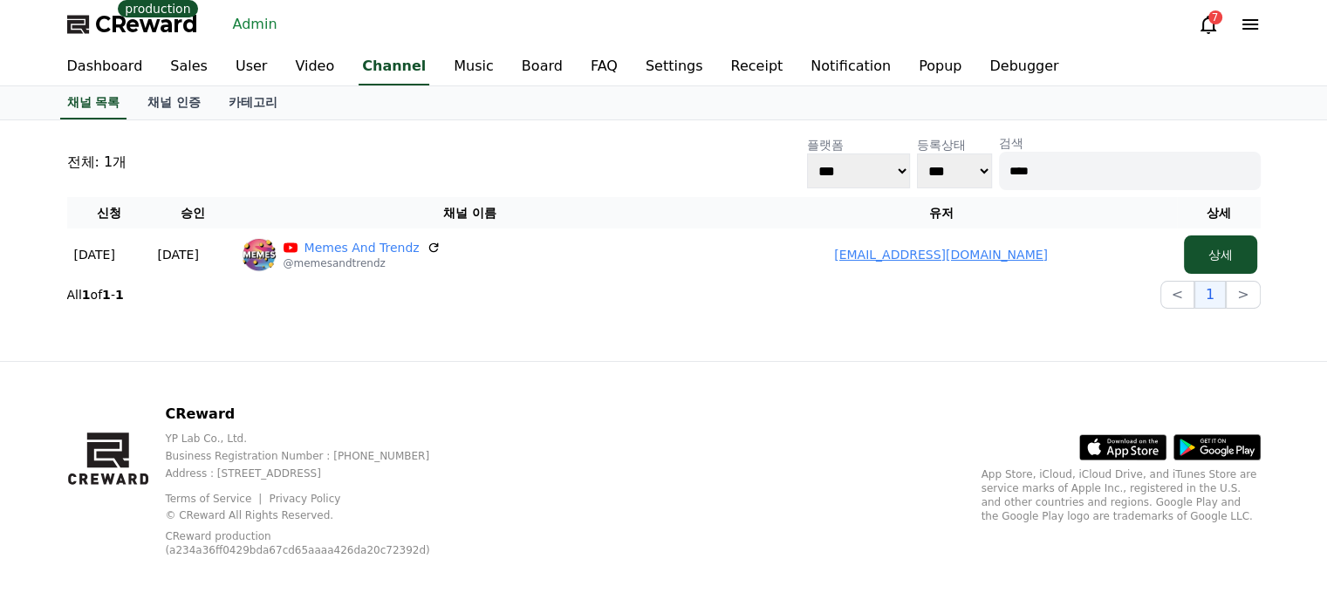
click at [319, 165] on div "전체: 1개 플랫폼 *** ***** **** 등록상태 *** *** 검색 ****" at bounding box center [663, 162] width 1193 height 56
click at [232, 65] on link "User" at bounding box center [251, 67] width 59 height 37
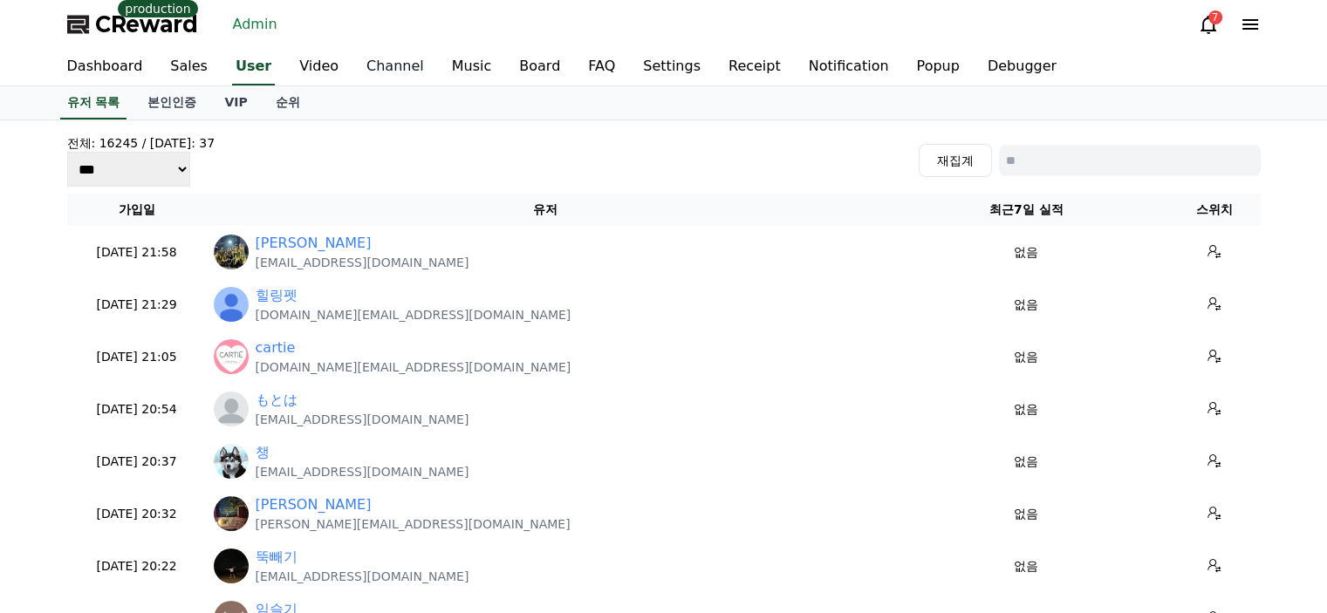
click at [399, 71] on link "Channel" at bounding box center [394, 67] width 85 height 37
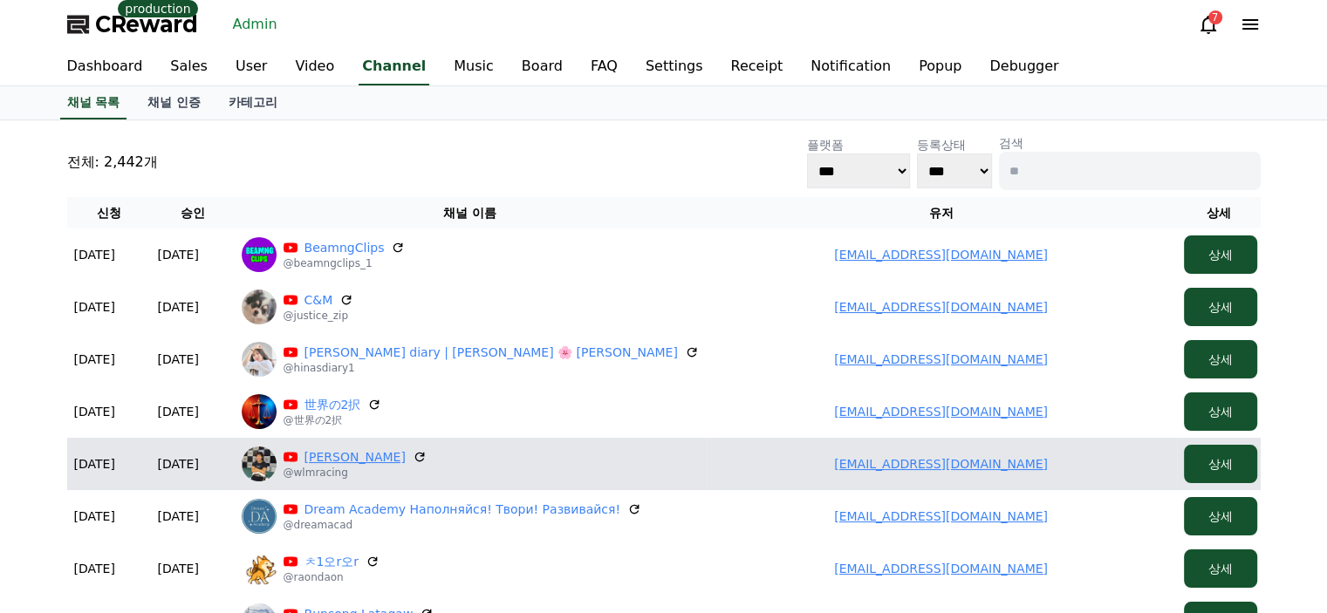
click at [360, 454] on link "William Lee" at bounding box center [354, 456] width 101 height 17
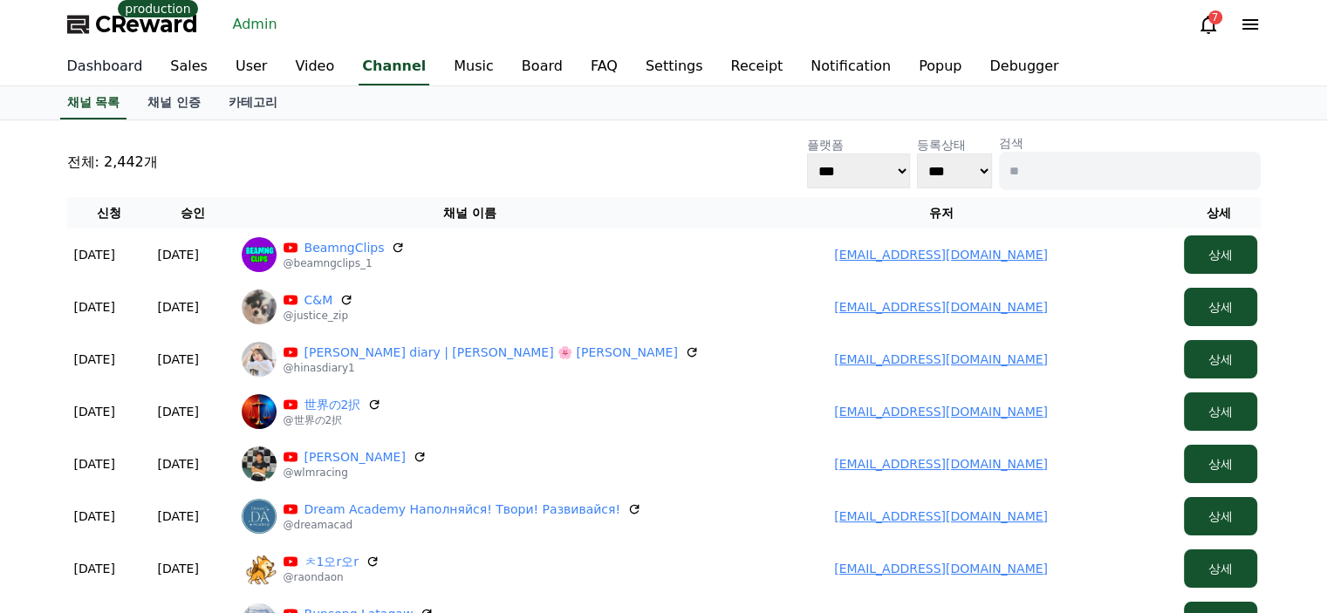
click at [118, 62] on link "Dashboard" at bounding box center [105, 67] width 104 height 37
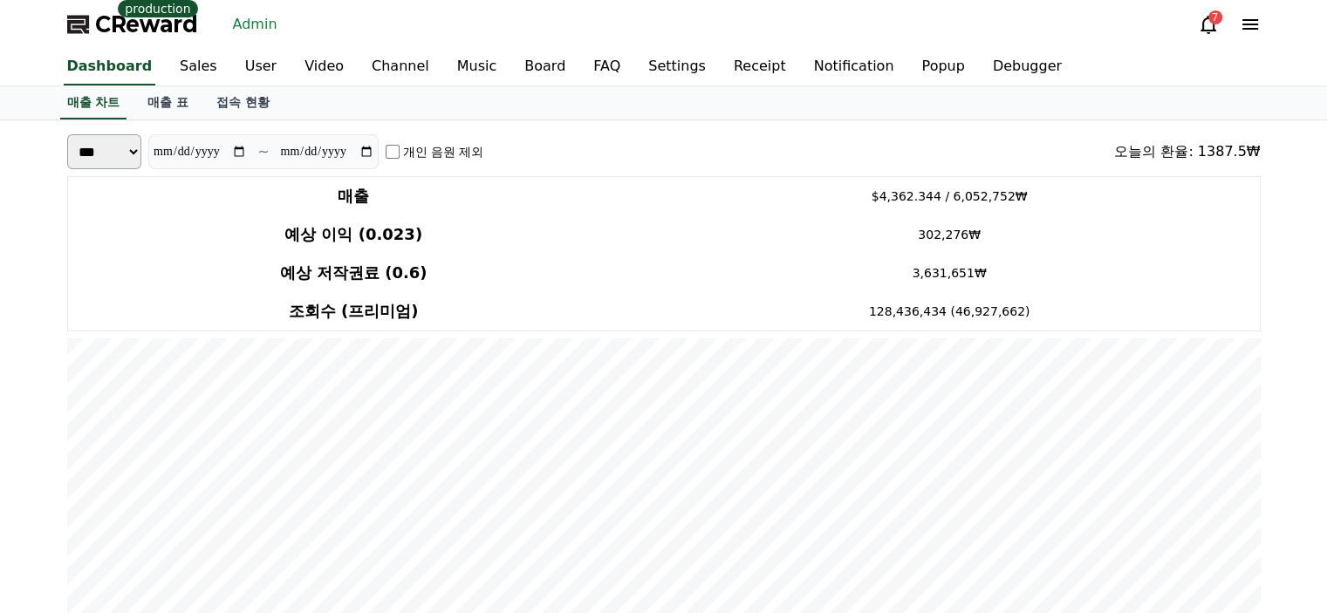
click at [223, 152] on input "**********" at bounding box center [200, 151] width 94 height 19
click at [236, 152] on input "**********" at bounding box center [200, 151] width 94 height 19
click at [241, 156] on input "**********" at bounding box center [200, 151] width 94 height 19
type input "**********"
click at [370, 152] on input "**********" at bounding box center [327, 151] width 94 height 19
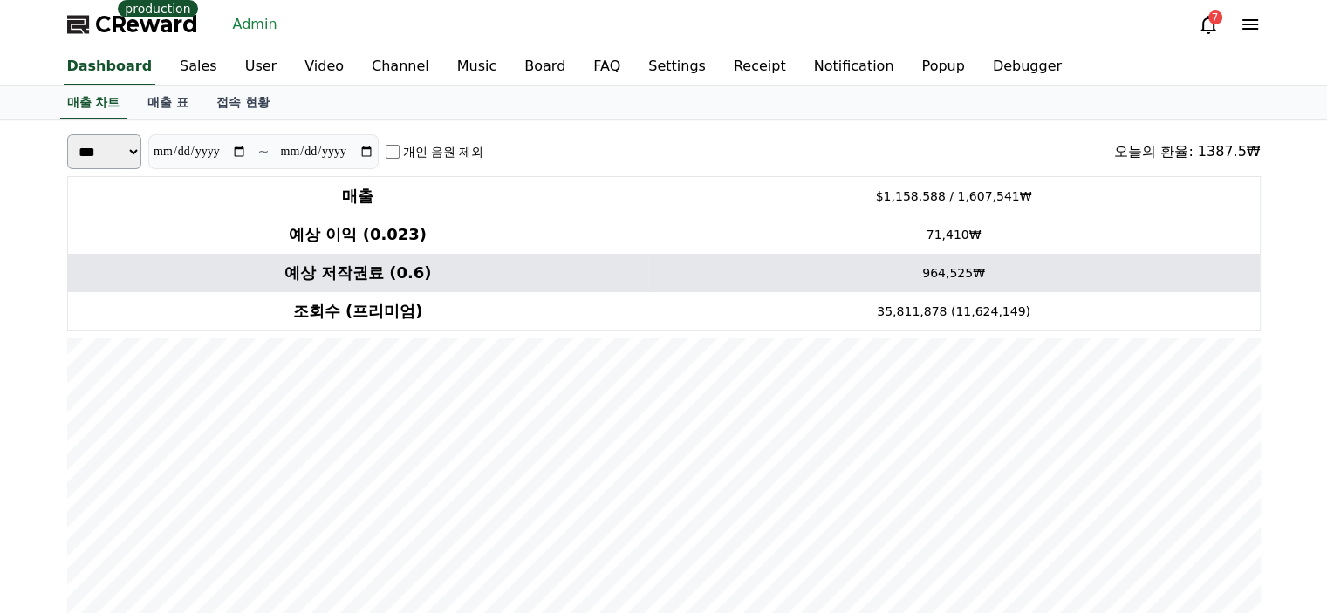
type input "**********"
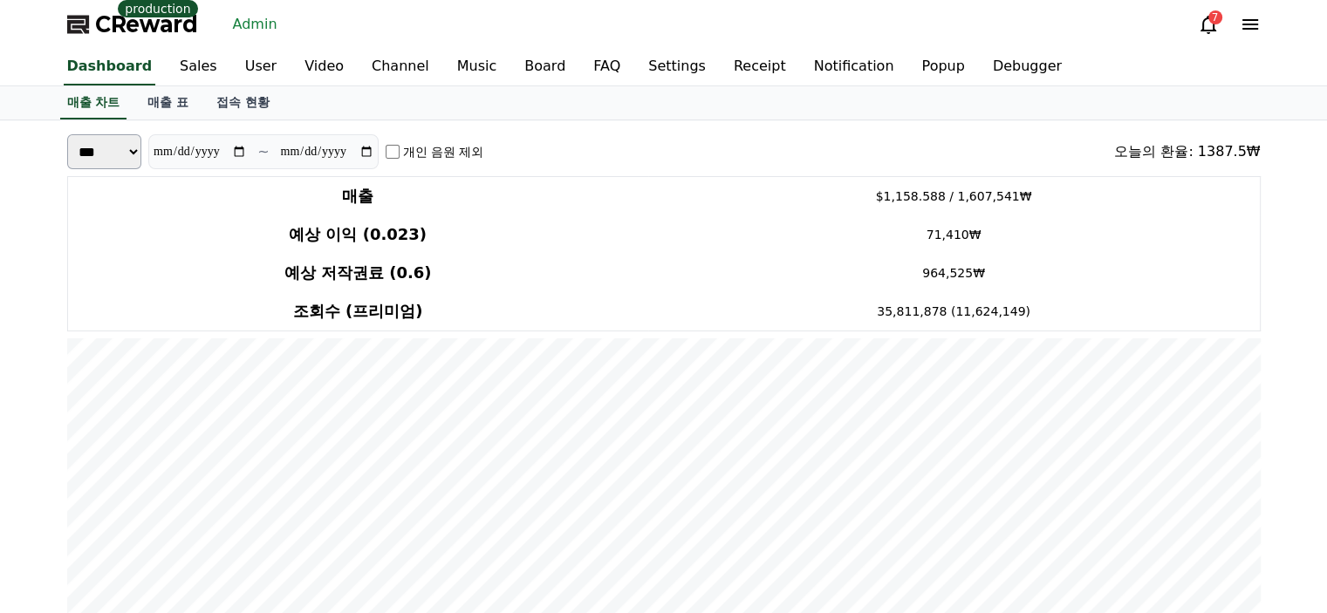
click at [607, 149] on div "**********" at bounding box center [663, 151] width 1193 height 35
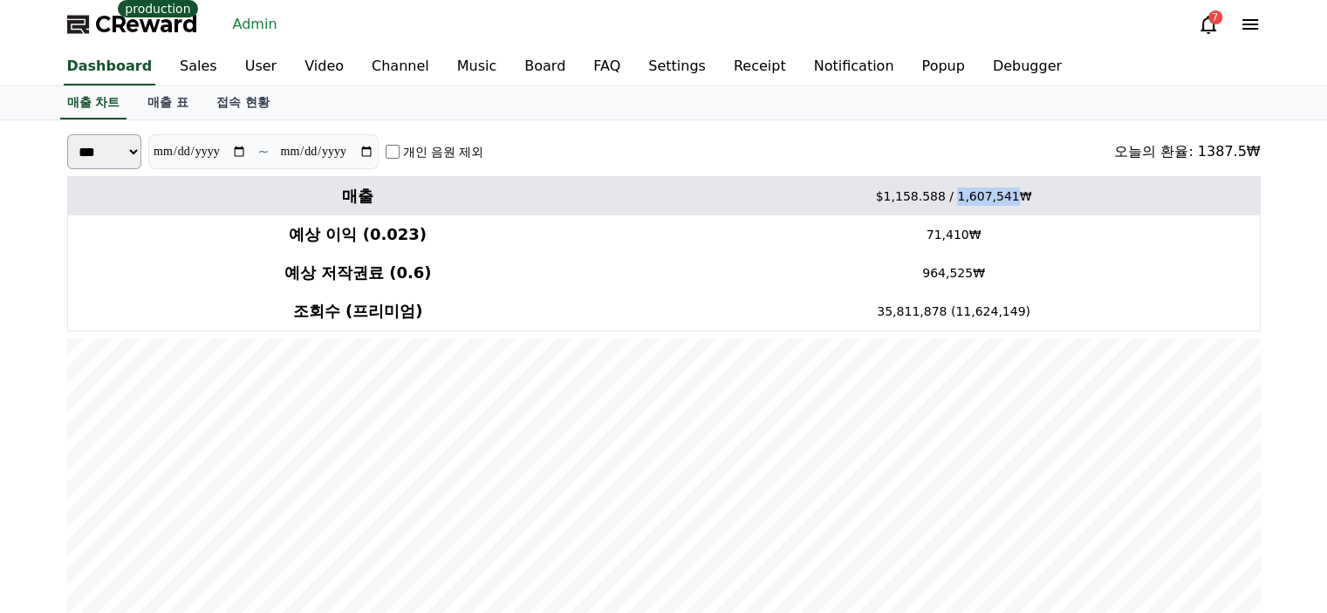
drag, startPoint x: 1020, startPoint y: 190, endPoint x: 972, endPoint y: 193, distance: 48.0
click at [972, 193] on td "$1,158.588 / 1,607,541₩" at bounding box center [953, 196] width 611 height 39
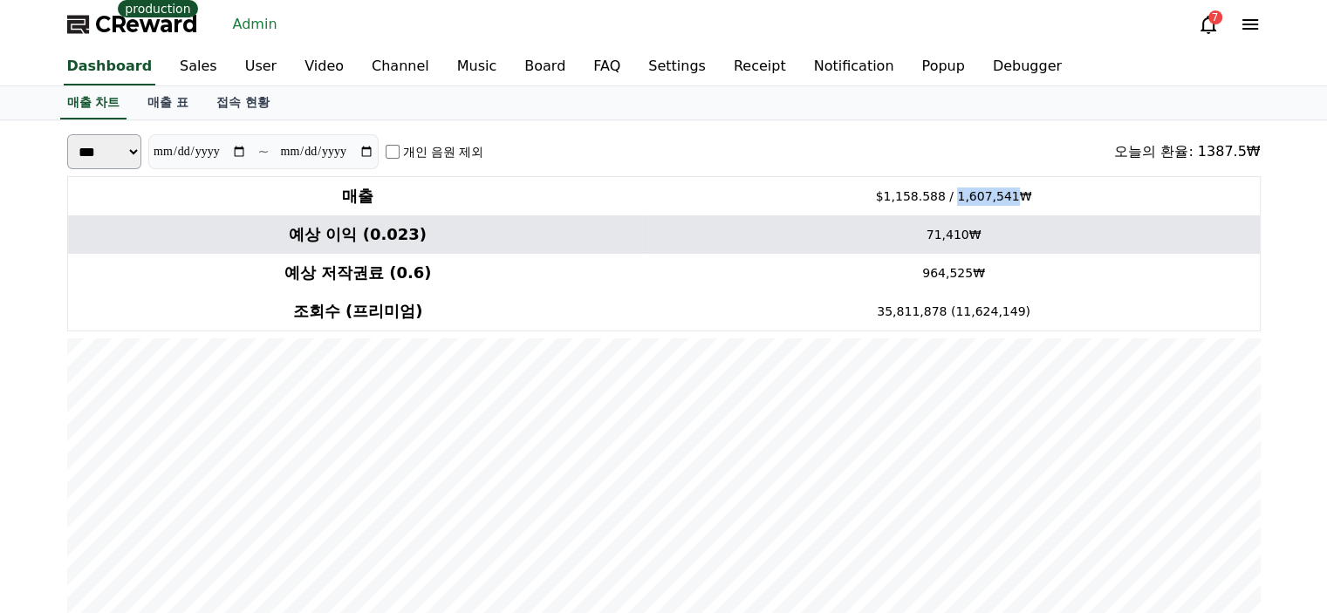
copy td "1,607,541"
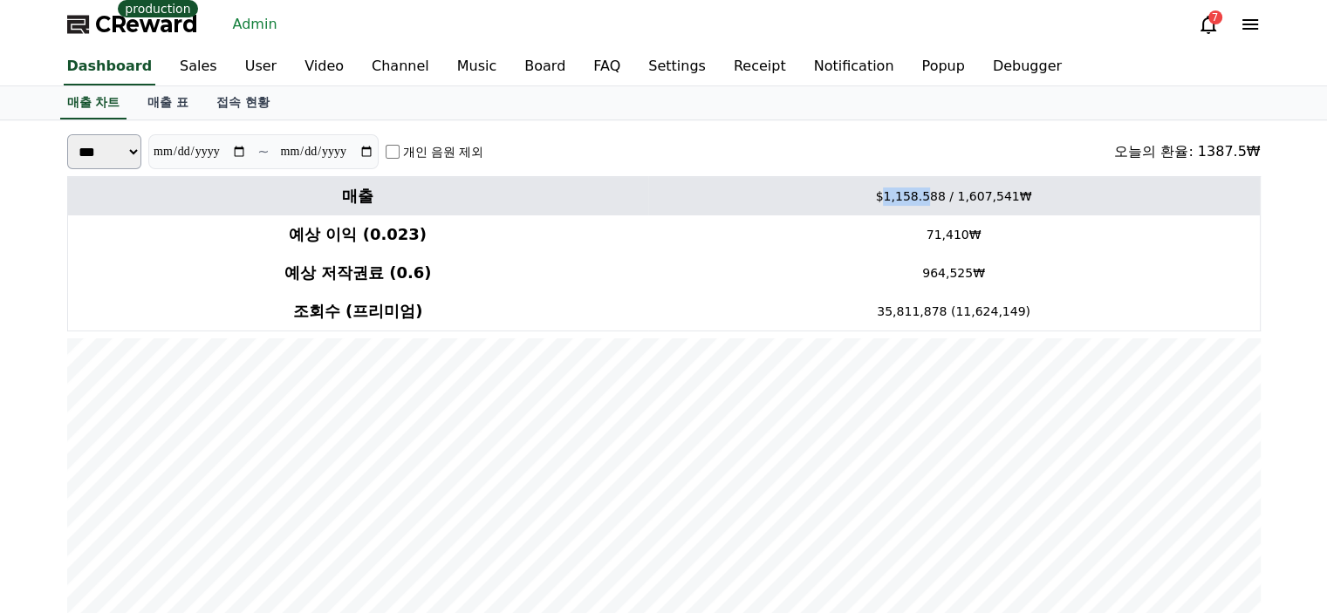
drag, startPoint x: 945, startPoint y: 195, endPoint x: 904, endPoint y: 195, distance: 41.0
click at [904, 195] on td "$1,158.588 / 1,607,541₩" at bounding box center [953, 196] width 611 height 39
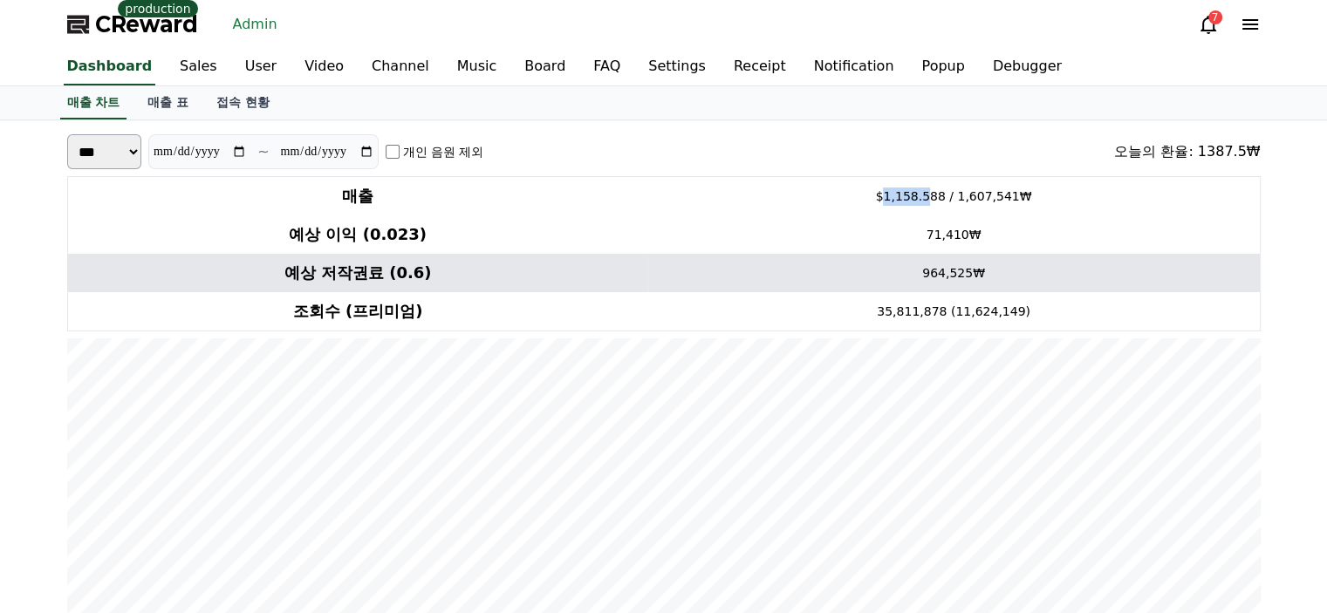
copy td "1,158.5"
drag, startPoint x: 981, startPoint y: 272, endPoint x: 927, endPoint y: 271, distance: 54.1
click at [927, 271] on td "964,525₩" at bounding box center [953, 273] width 611 height 38
copy td "964,525"
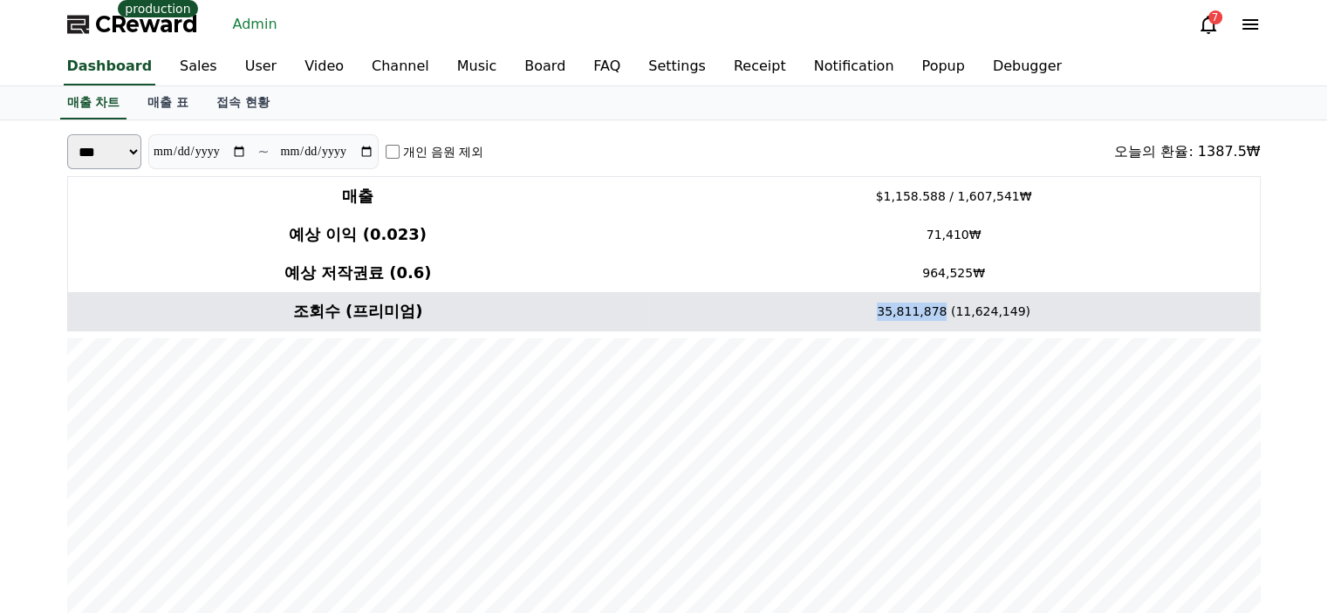
drag, startPoint x: 957, startPoint y: 308, endPoint x: 901, endPoint y: 310, distance: 55.9
click at [901, 310] on td "35,811,878 (11,624,149)" at bounding box center [953, 311] width 611 height 39
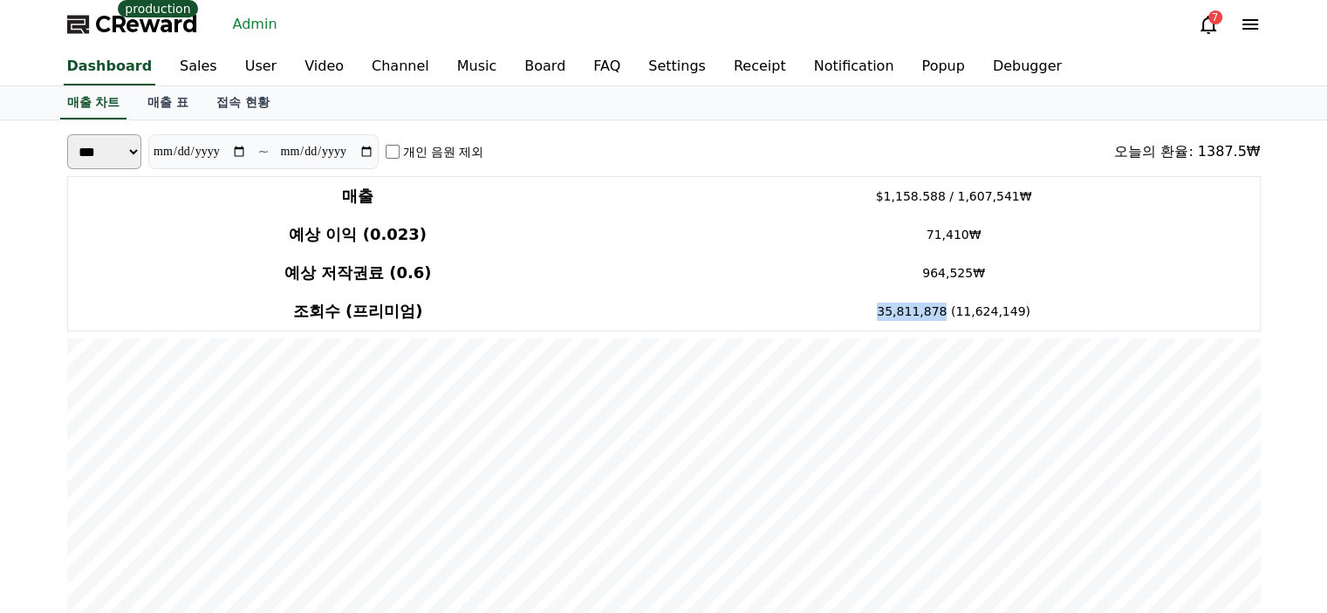
copy td "35,811,878"
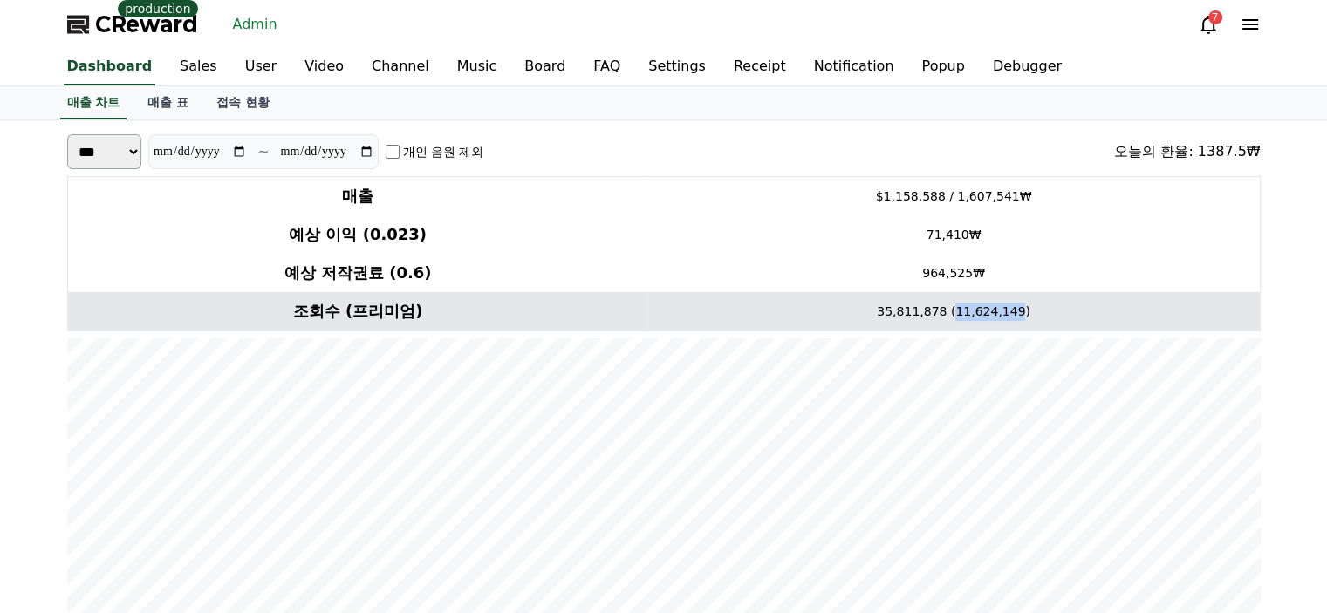
drag, startPoint x: 1027, startPoint y: 306, endPoint x: 969, endPoint y: 303, distance: 57.7
click at [969, 303] on td "35,811,878 (11,624,149)" at bounding box center [953, 311] width 611 height 39
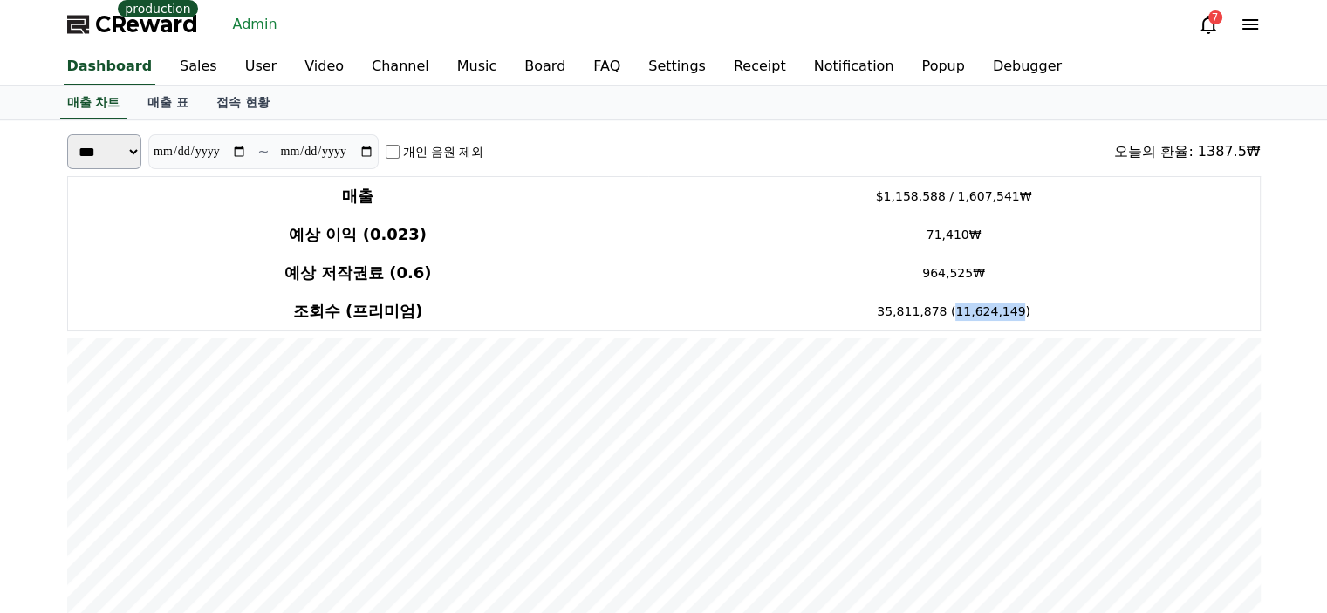
copy td "11,624,149"
click at [243, 151] on input "**********" at bounding box center [200, 151] width 94 height 19
type input "**********"
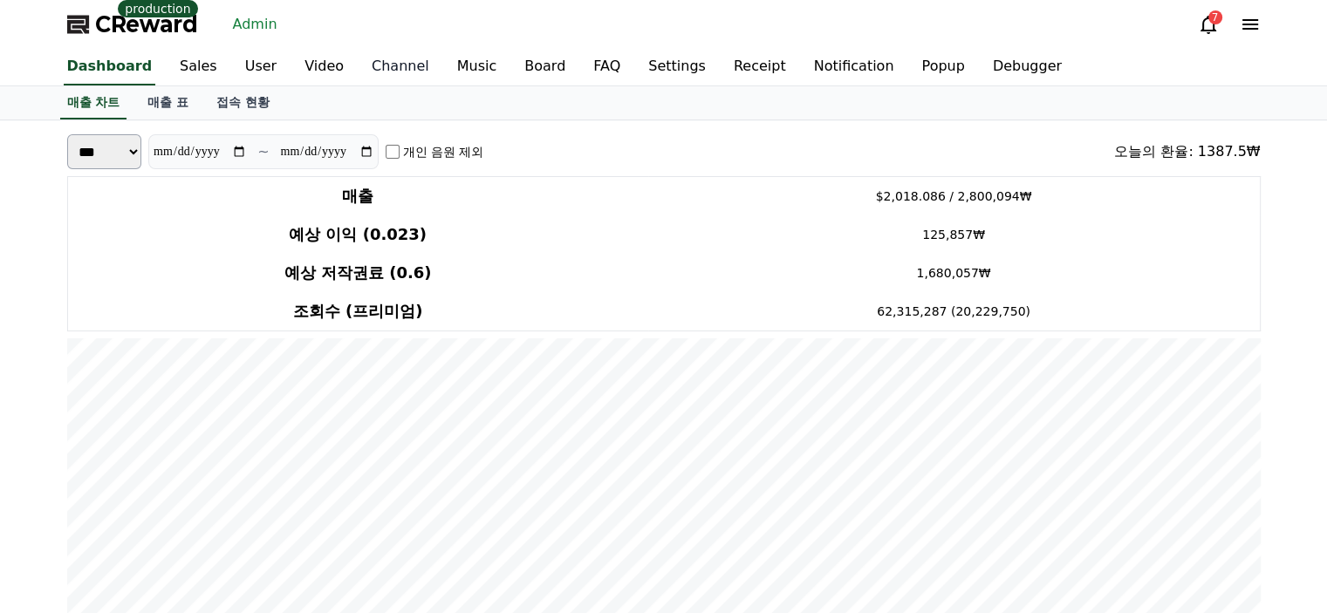
click at [394, 71] on link "Channel" at bounding box center [400, 67] width 85 height 37
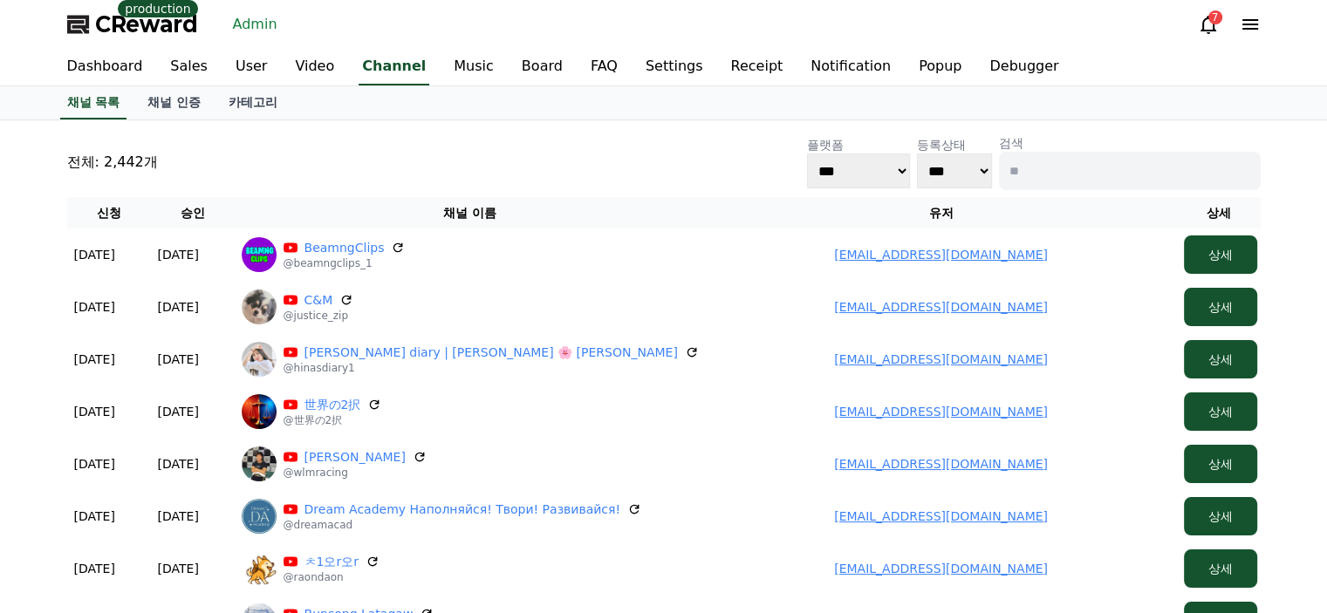
click at [546, 170] on div "전체: 2,442개 플랫폼 *** ***** **** 등록상태 *** *** 검색" at bounding box center [663, 162] width 1193 height 56
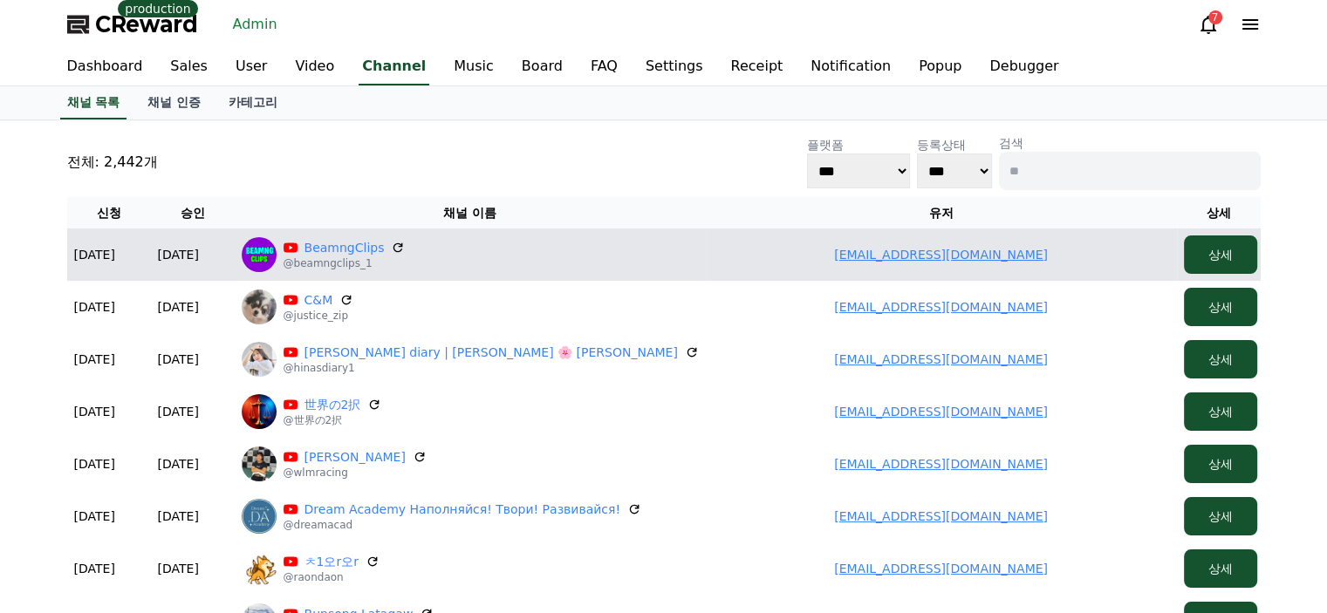
drag, startPoint x: 1056, startPoint y: 254, endPoint x: 827, endPoint y: 254, distance: 229.4
click at [827, 254] on td "palffyleventeistvan@gmail.com" at bounding box center [941, 255] width 471 height 52
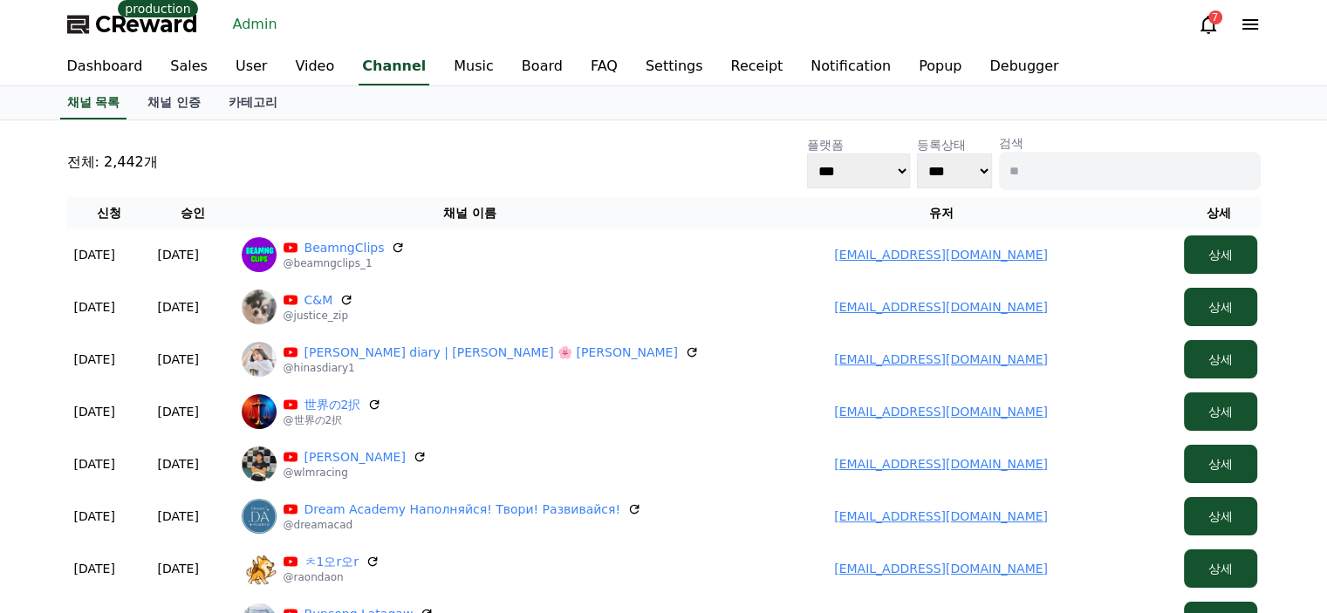
copy link "palffyleventeistvan@gmail.com"
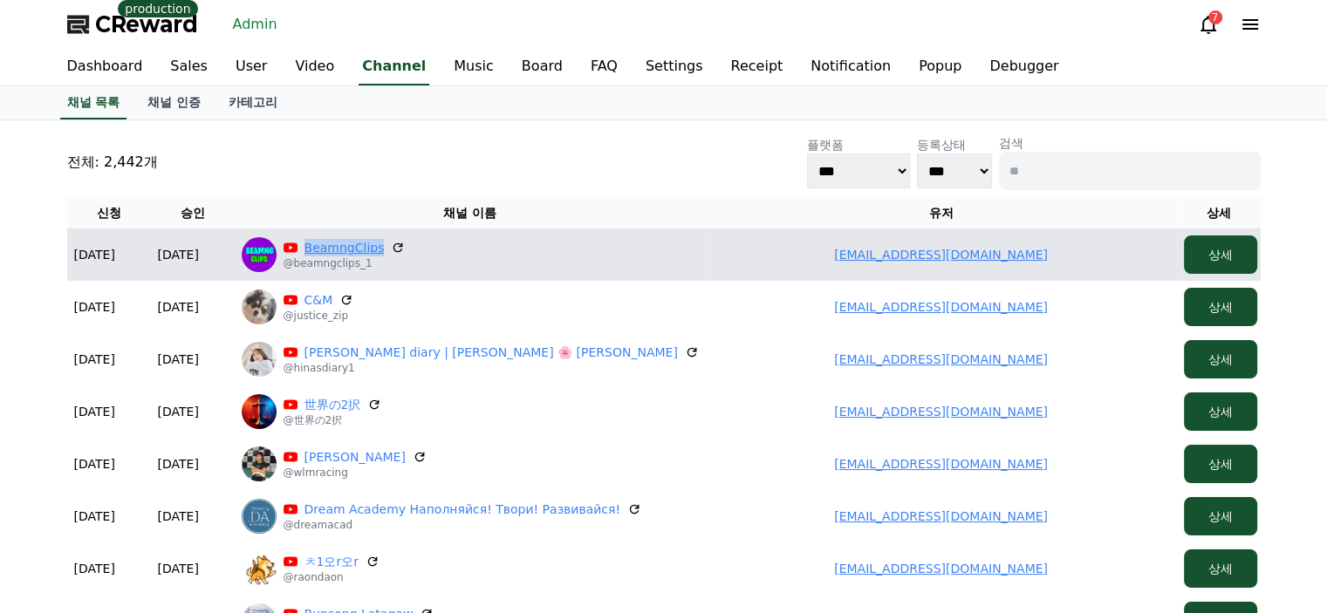
drag, startPoint x: 377, startPoint y: 245, endPoint x: 304, endPoint y: 243, distance: 73.3
click at [304, 243] on p "BeamngClips" at bounding box center [344, 247] width 122 height 17
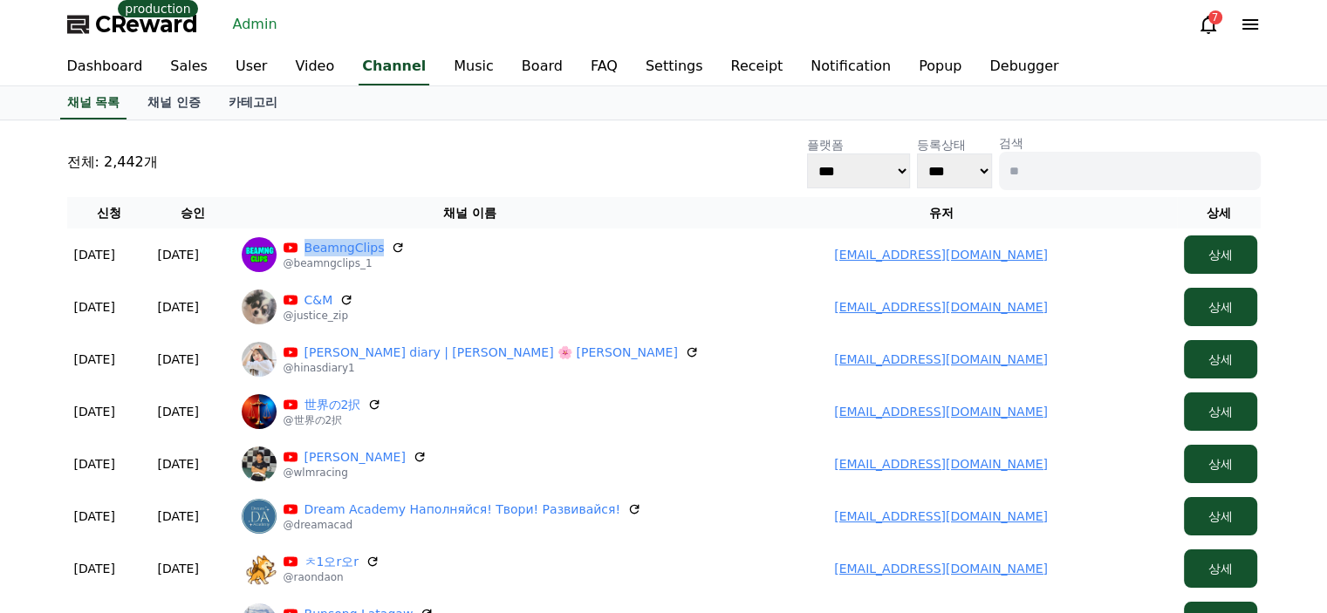
copy link "BeamngClips"
click at [224, 69] on link "User" at bounding box center [251, 67] width 59 height 37
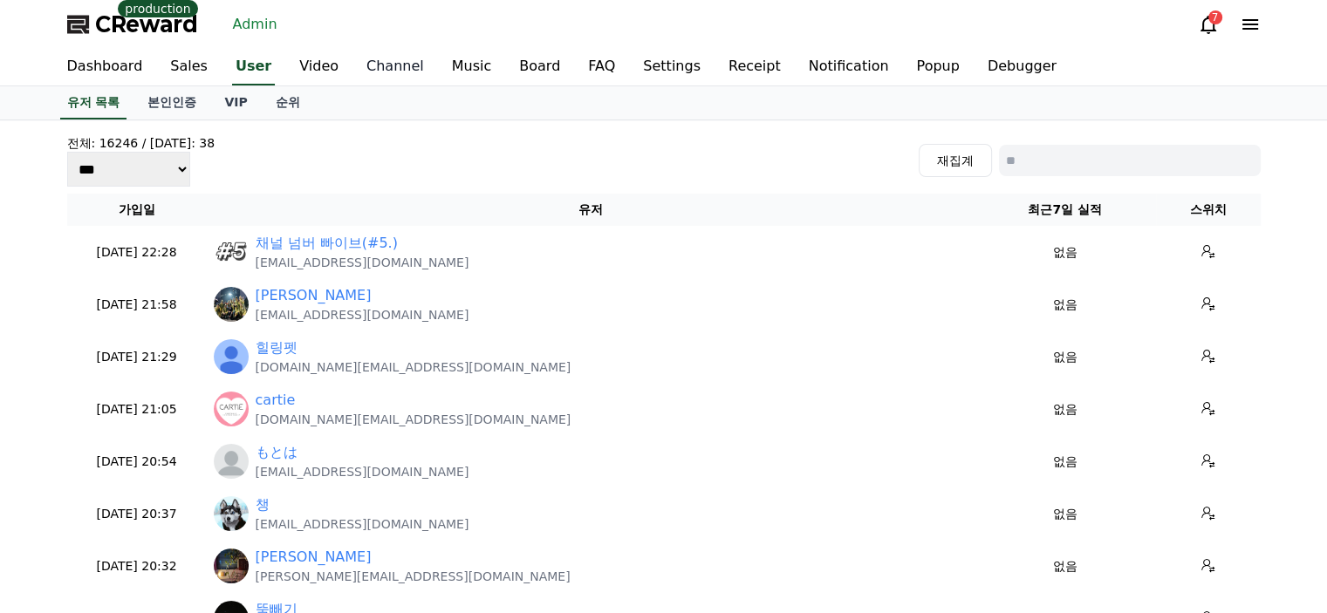
click at [372, 61] on link "Channel" at bounding box center [394, 67] width 85 height 37
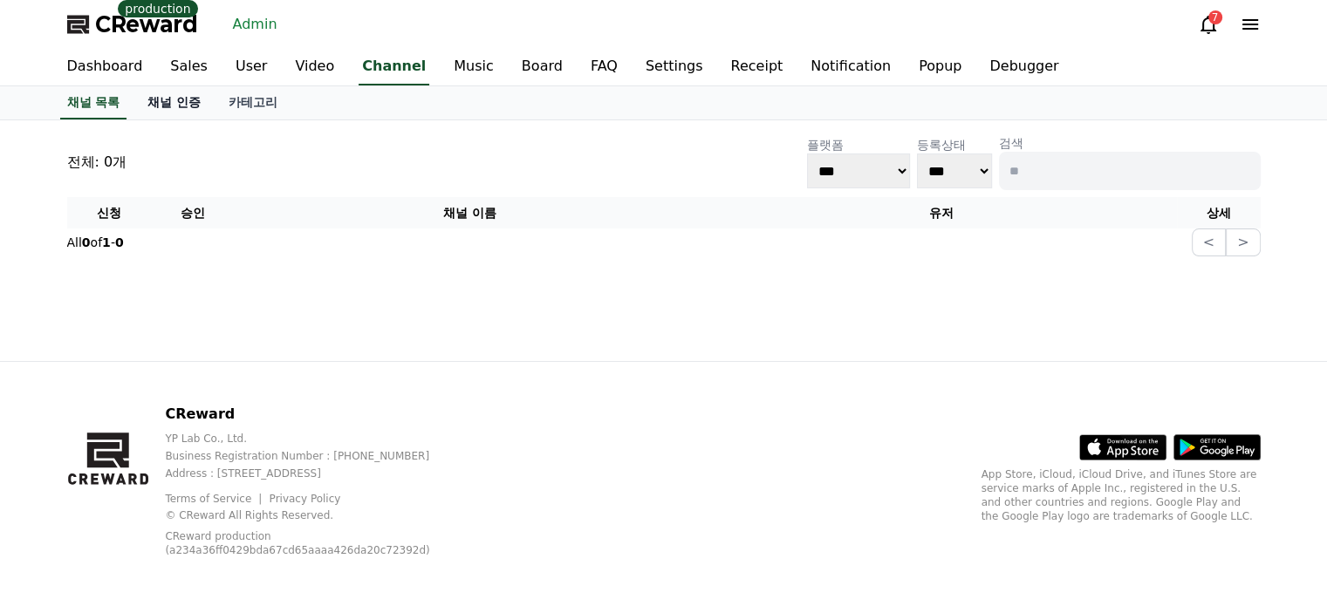
click at [183, 100] on link "채널 인증" at bounding box center [173, 102] width 81 height 33
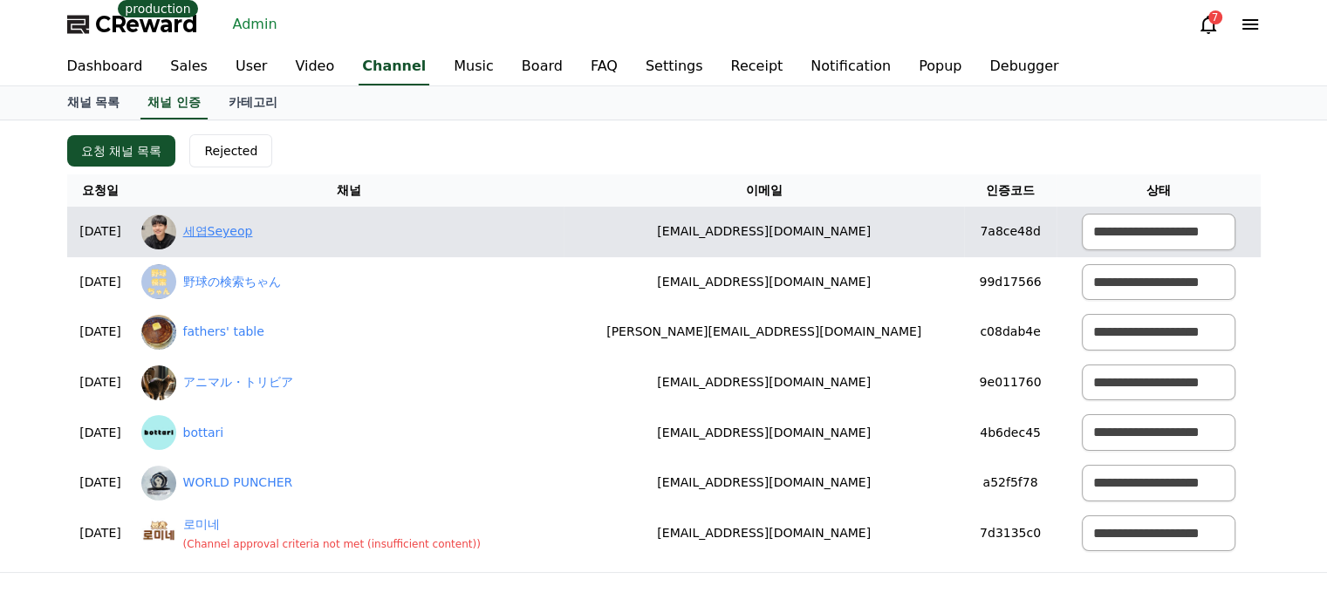
click at [253, 234] on link "세엽Seyeop" at bounding box center [218, 231] width 70 height 18
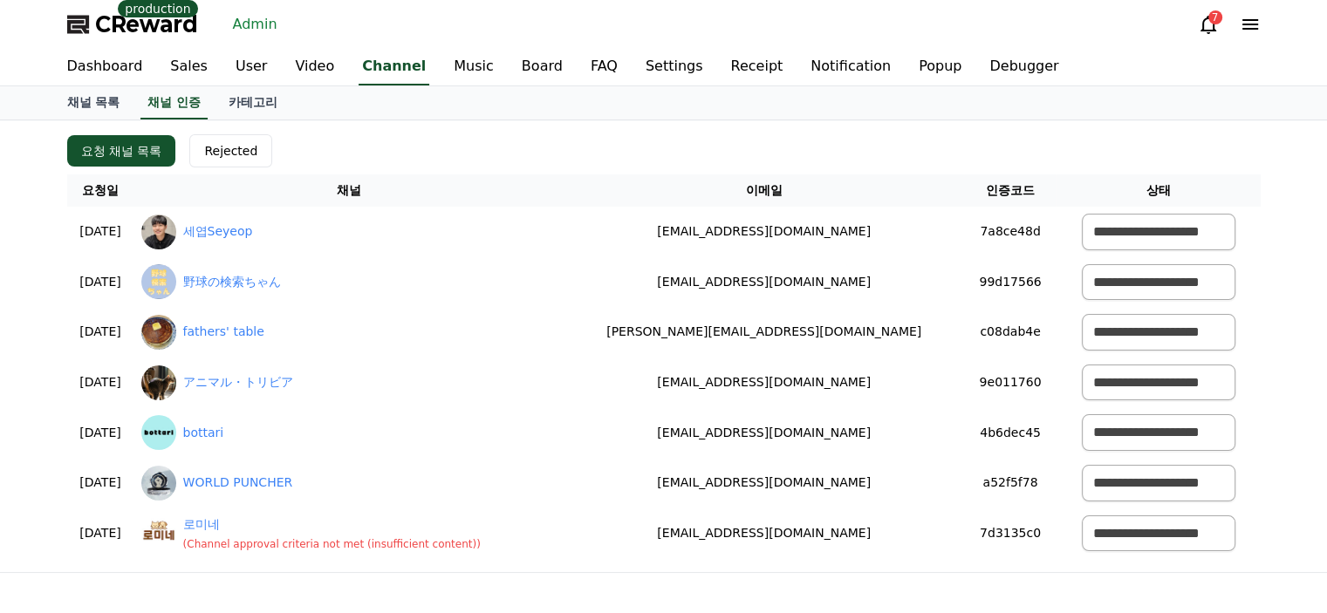
click at [352, 182] on th "채널" at bounding box center [349, 190] width 430 height 32
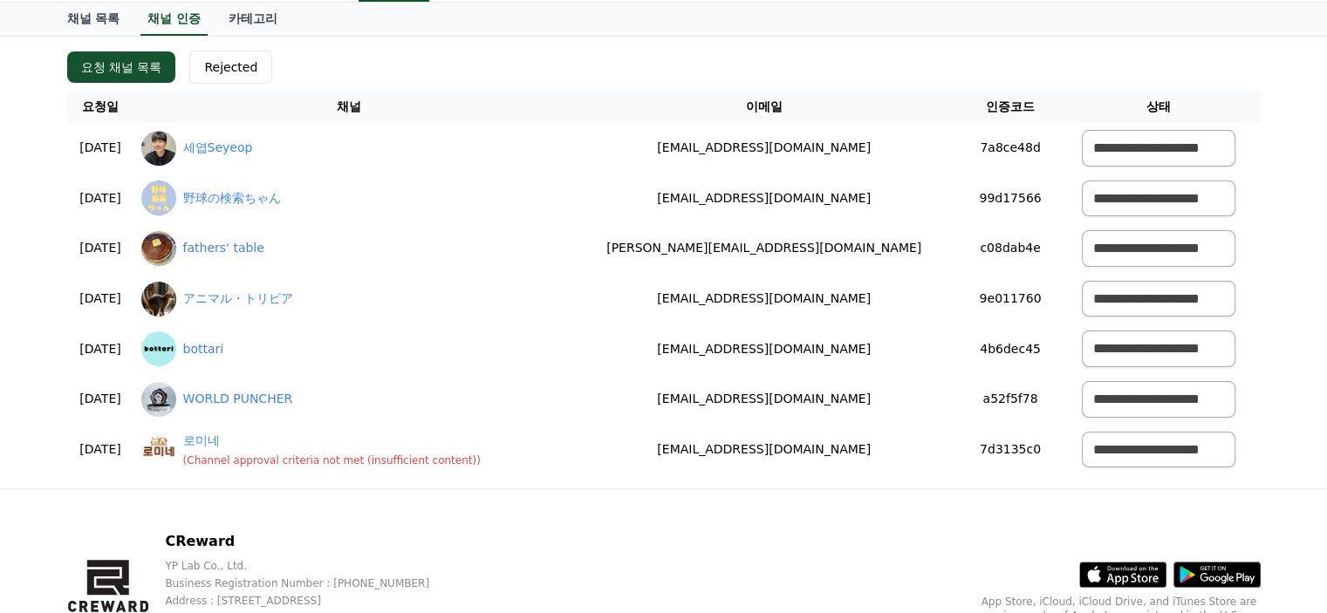
scroll to position [87, 0]
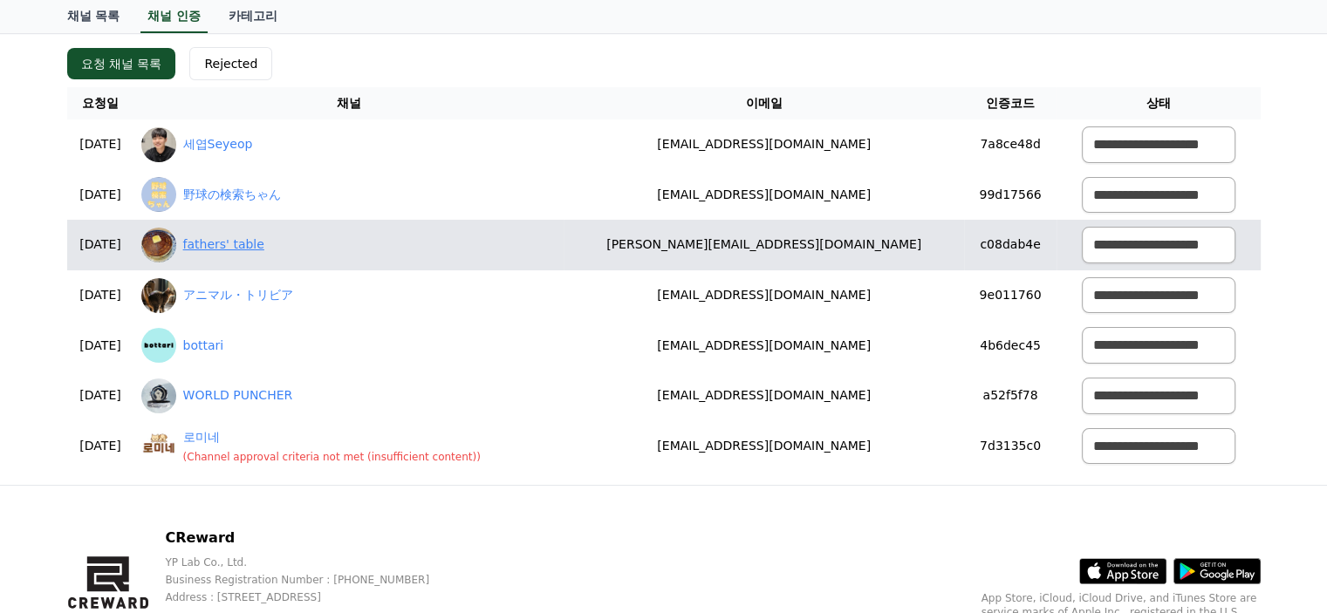
click at [249, 244] on link "fathers' table" at bounding box center [223, 245] width 81 height 18
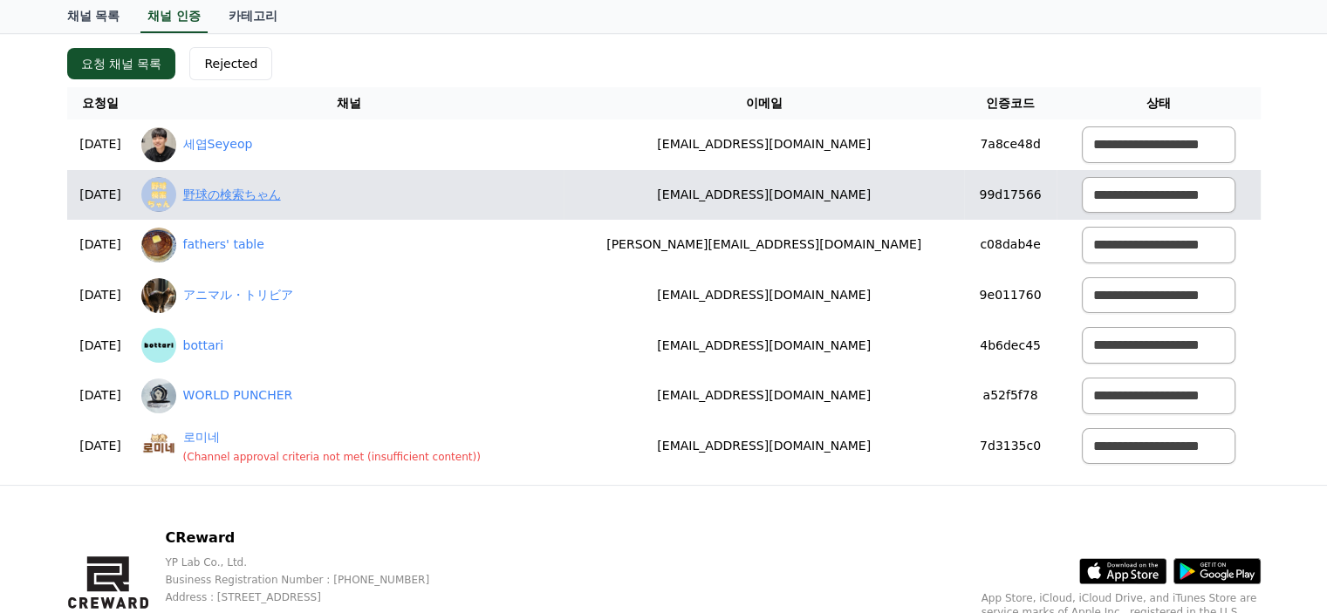
click at [241, 191] on link "野球の検索ちゃん" at bounding box center [232, 195] width 98 height 18
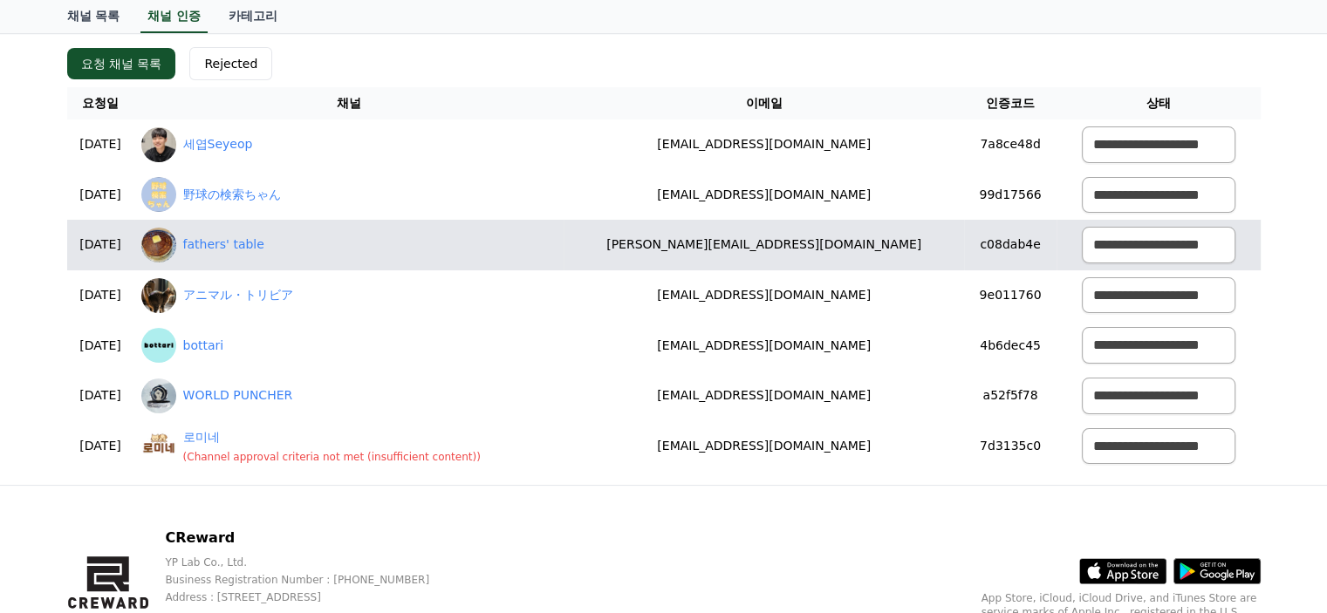
scroll to position [0, 0]
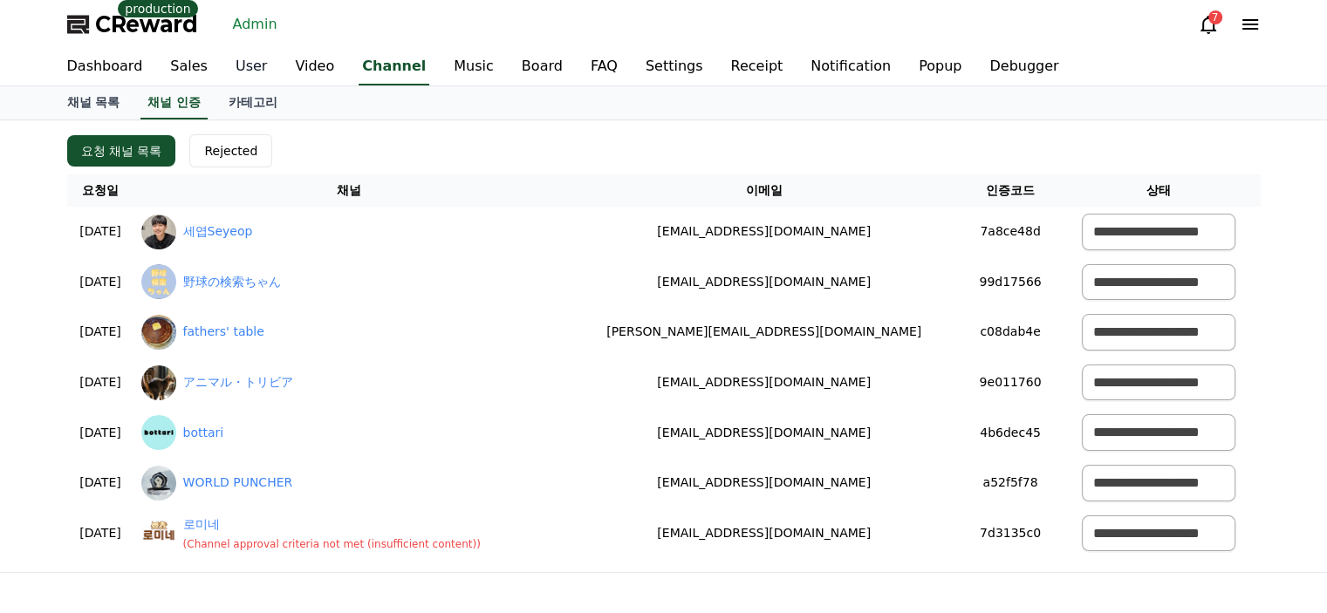
click at [235, 65] on link "User" at bounding box center [251, 67] width 59 height 37
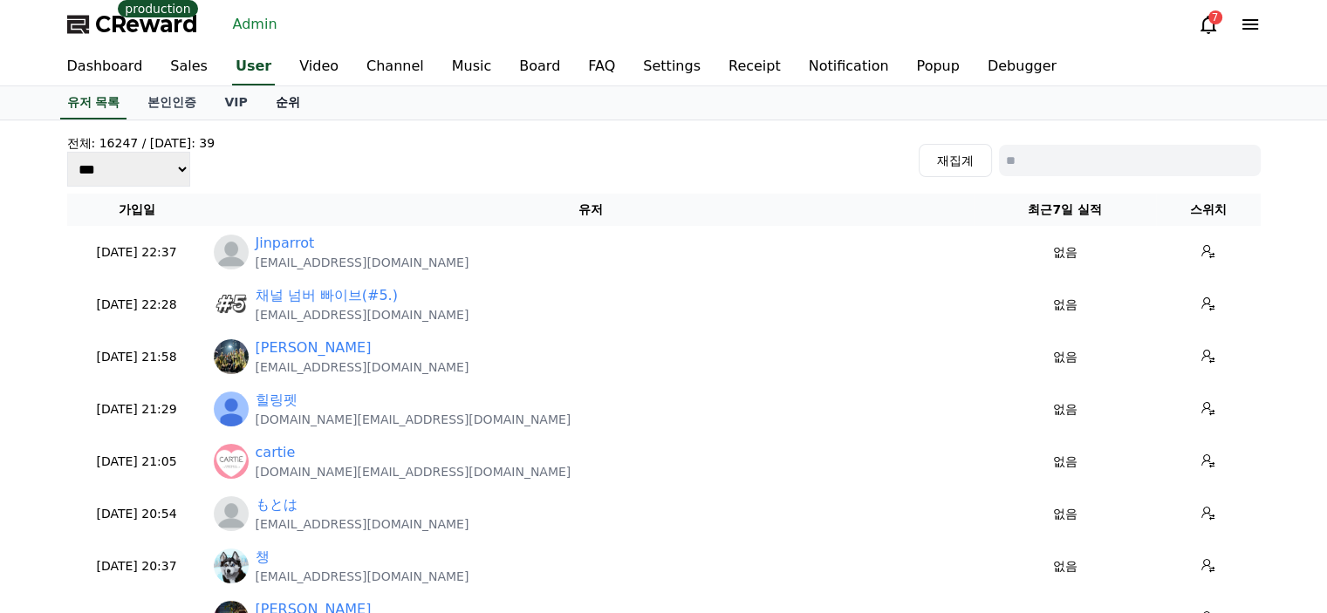
click at [280, 104] on link "순위" at bounding box center [288, 102] width 52 height 33
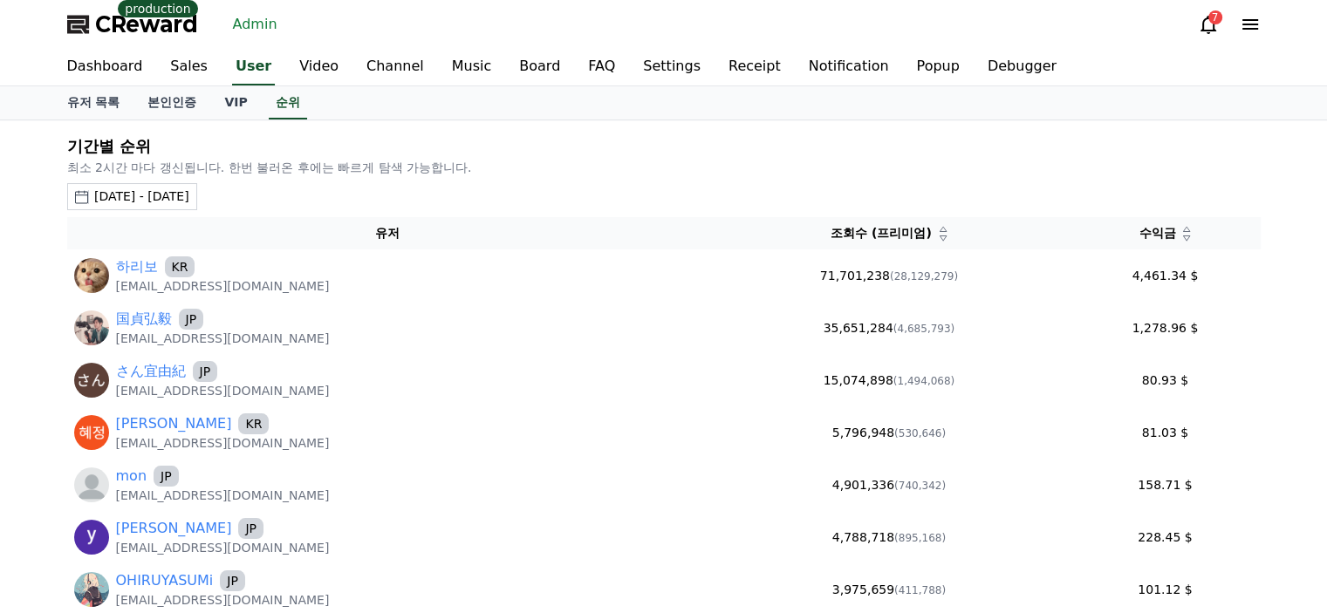
click at [189, 196] on div "2025-07-18 - 2025-08-18" at bounding box center [141, 197] width 95 height 18
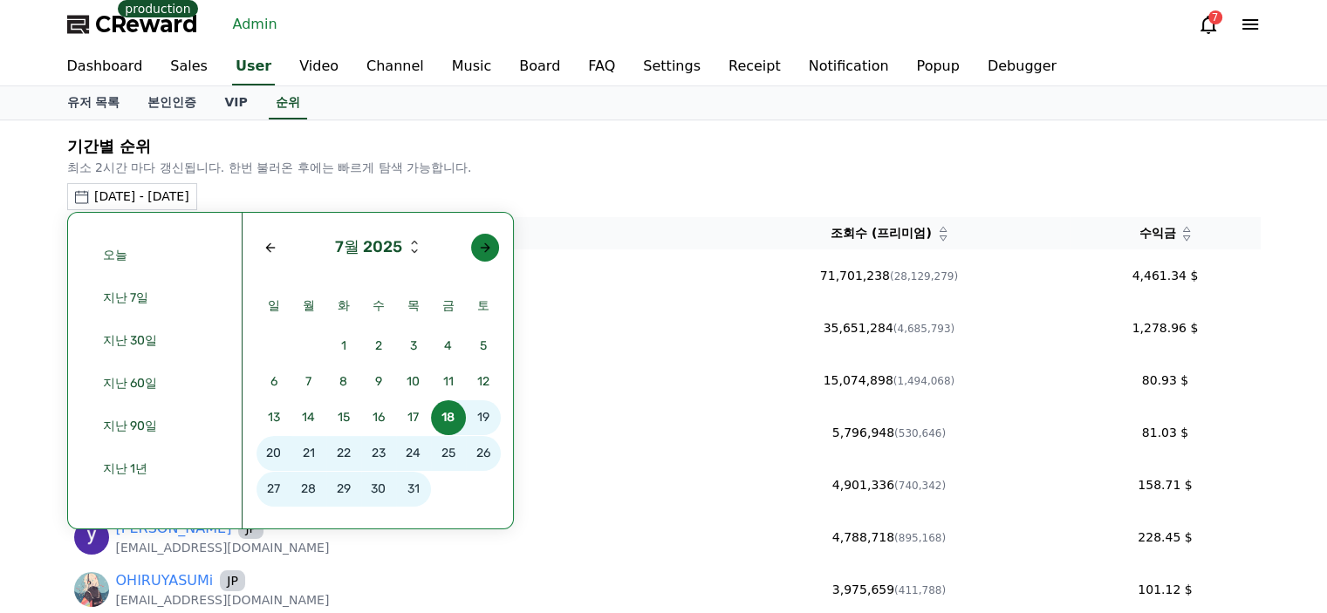
click at [480, 241] on div "Next month" at bounding box center [485, 248] width 14 height 14
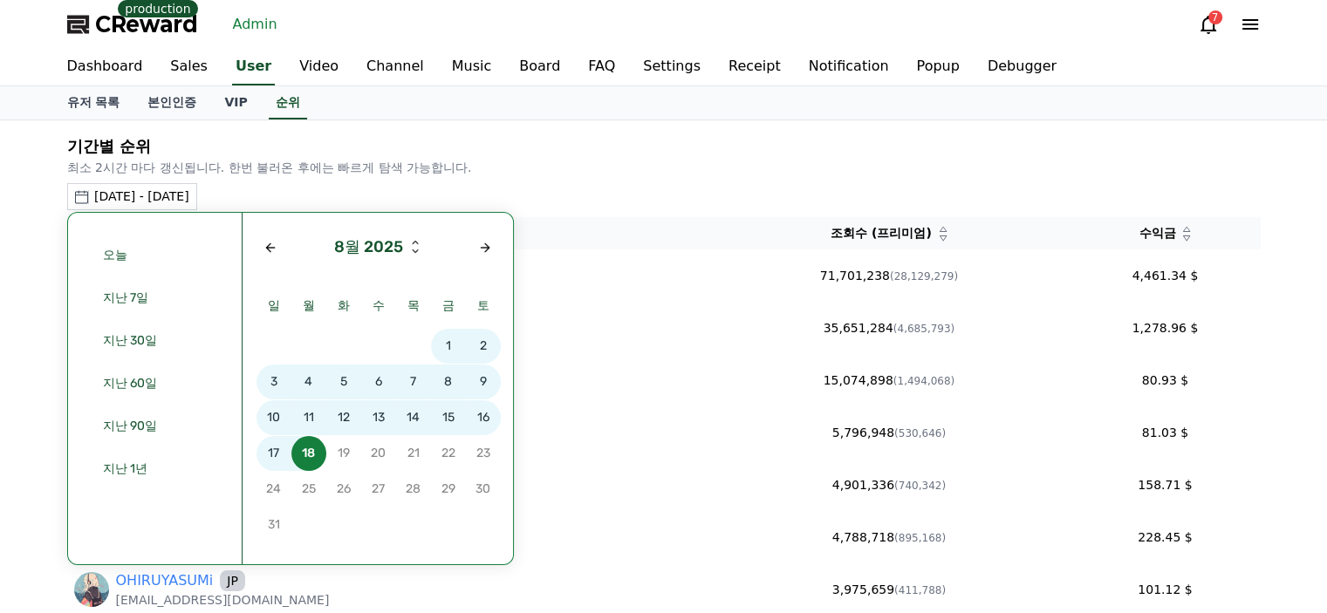
click at [483, 416] on span "16" at bounding box center [483, 417] width 35 height 35
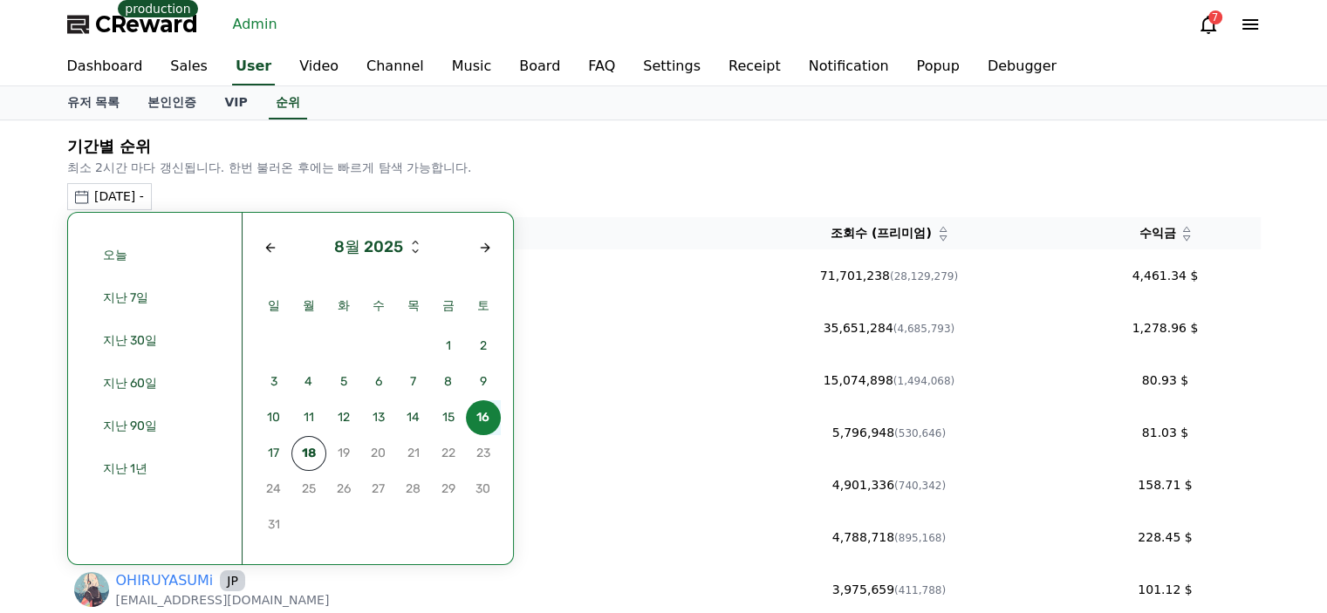
click at [483, 416] on span "16" at bounding box center [483, 417] width 35 height 35
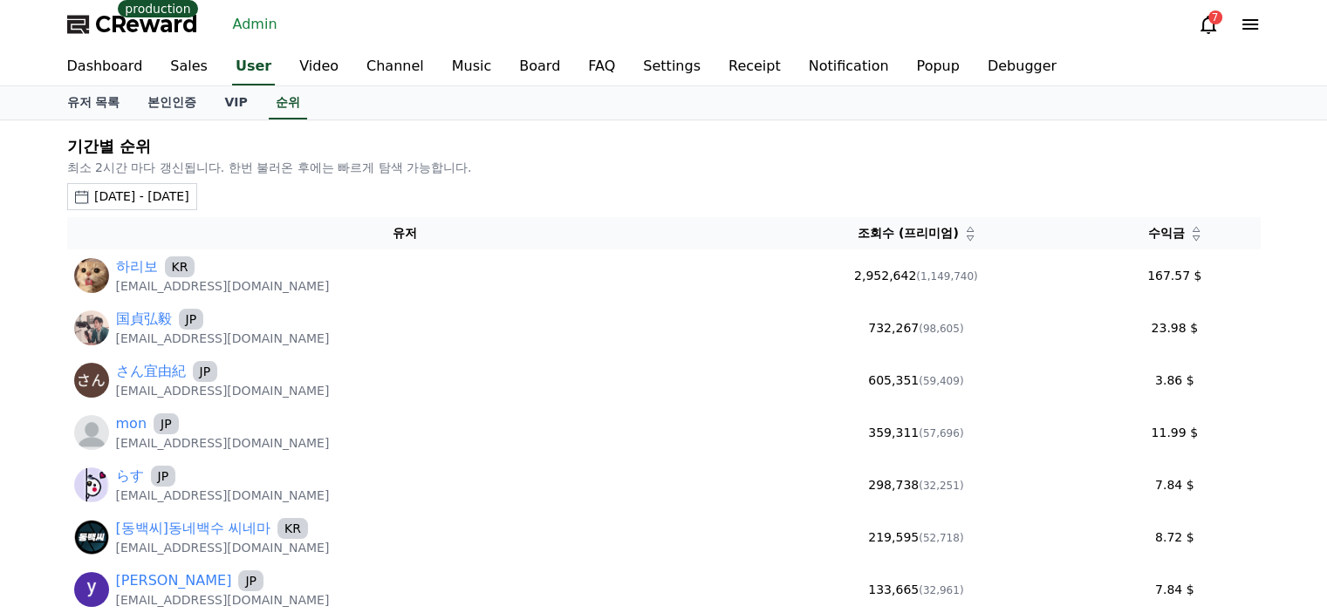
click at [588, 178] on div "기간별 순위 최소 2시간 마다 갱신됩니다. 한번 불러온 후에는 빠르게 탐색 가능합니다. 2025-08-16 - 2025-08-16 오늘 지난 …" at bounding box center [663, 470] width 1207 height 687
click at [1193, 234] on icon at bounding box center [1196, 238] width 9 height 9
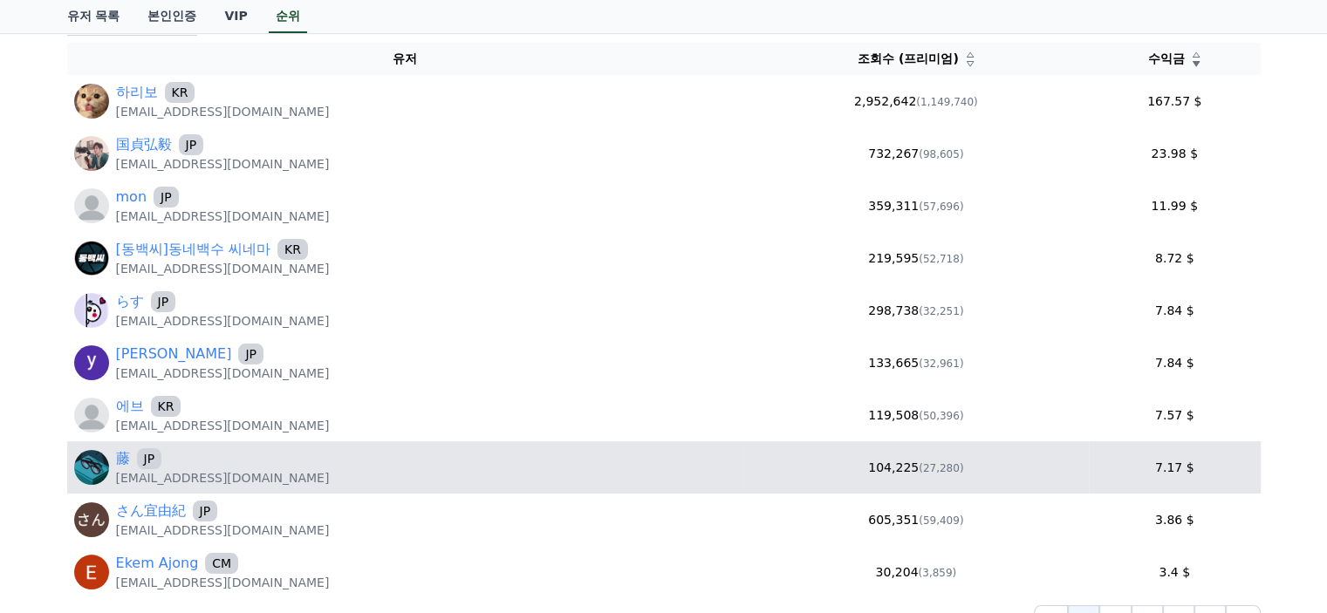
scroll to position [262, 0]
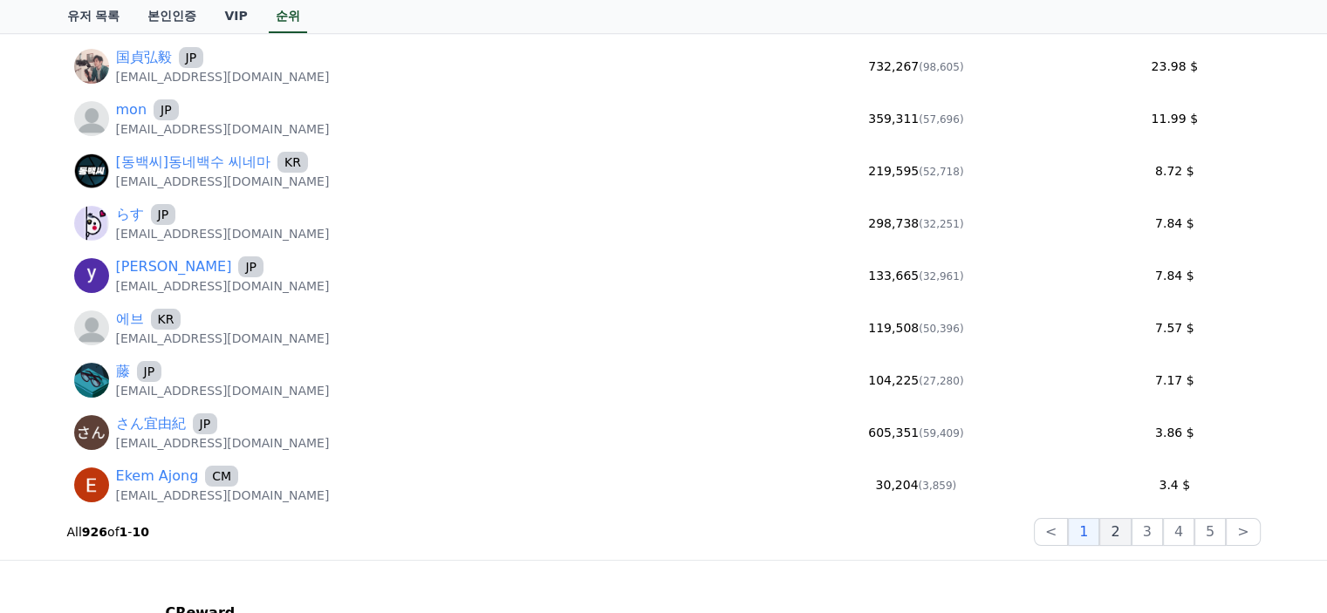
click at [1131, 528] on button "2" at bounding box center [1146, 532] width 31 height 28
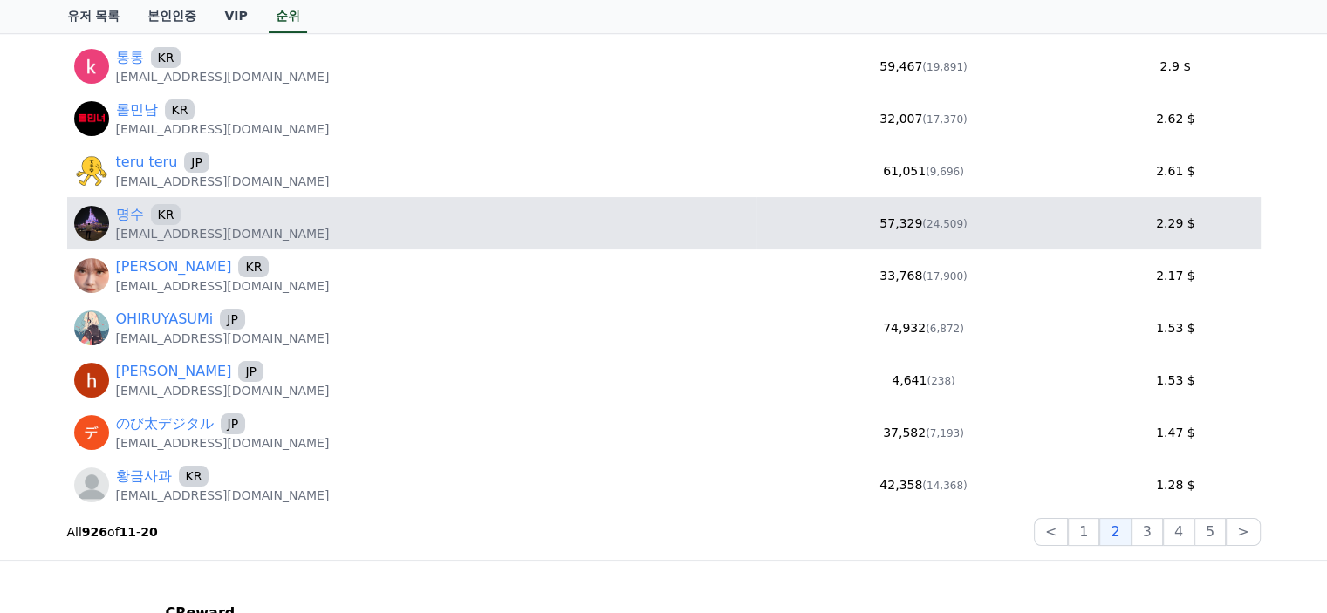
scroll to position [349, 0]
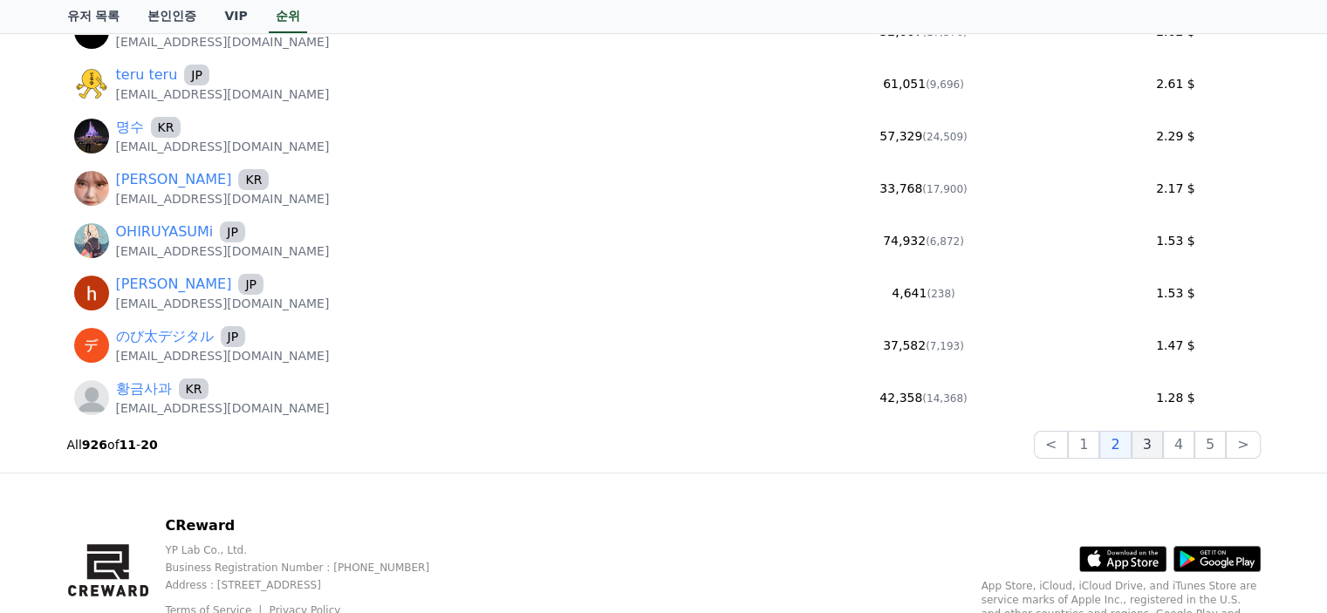
click at [1194, 440] on button "3" at bounding box center [1209, 445] width 31 height 28
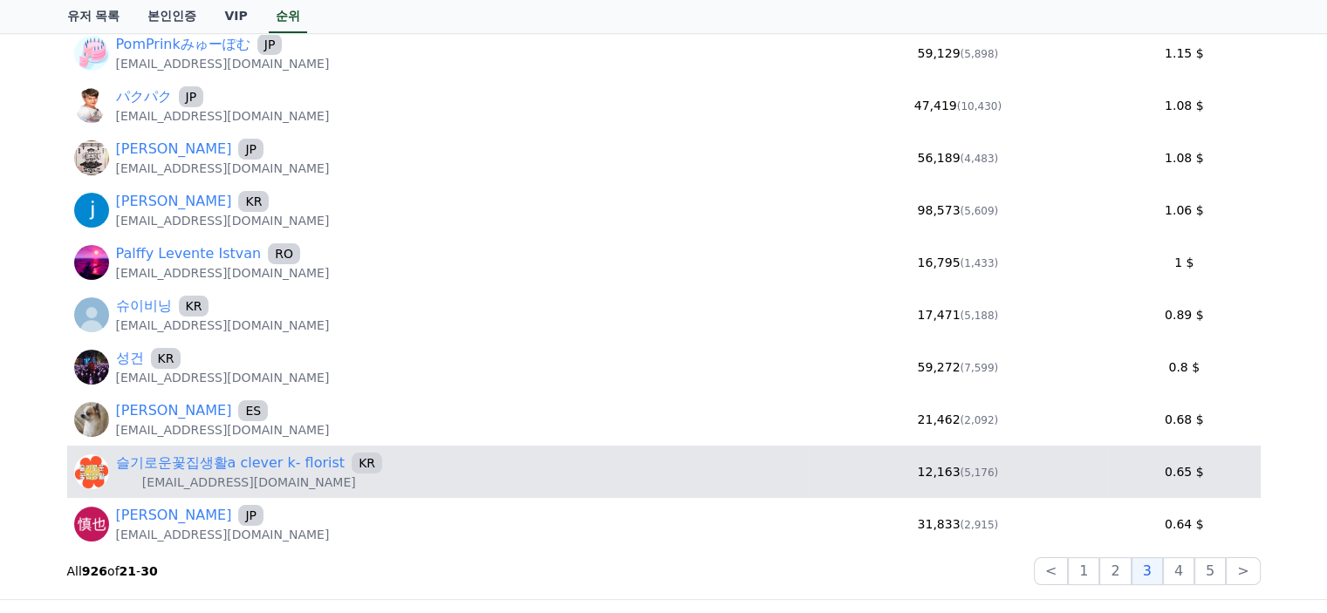
scroll to position [262, 0]
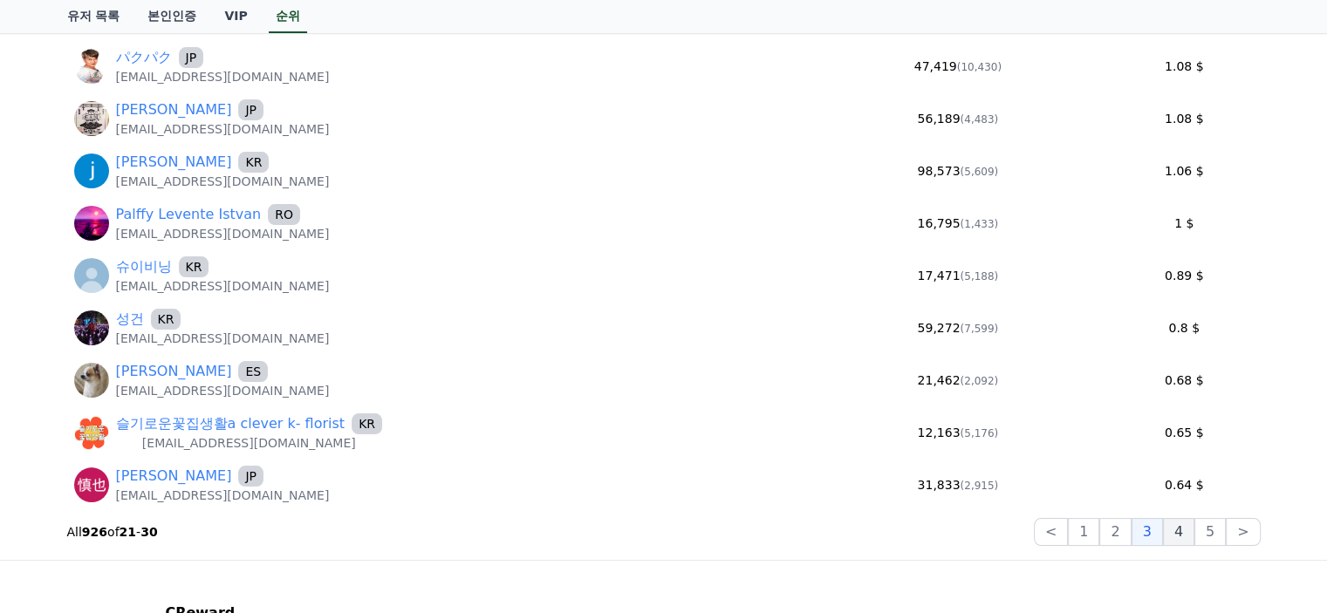
click at [1178, 531] on button "4" at bounding box center [1178, 532] width 31 height 28
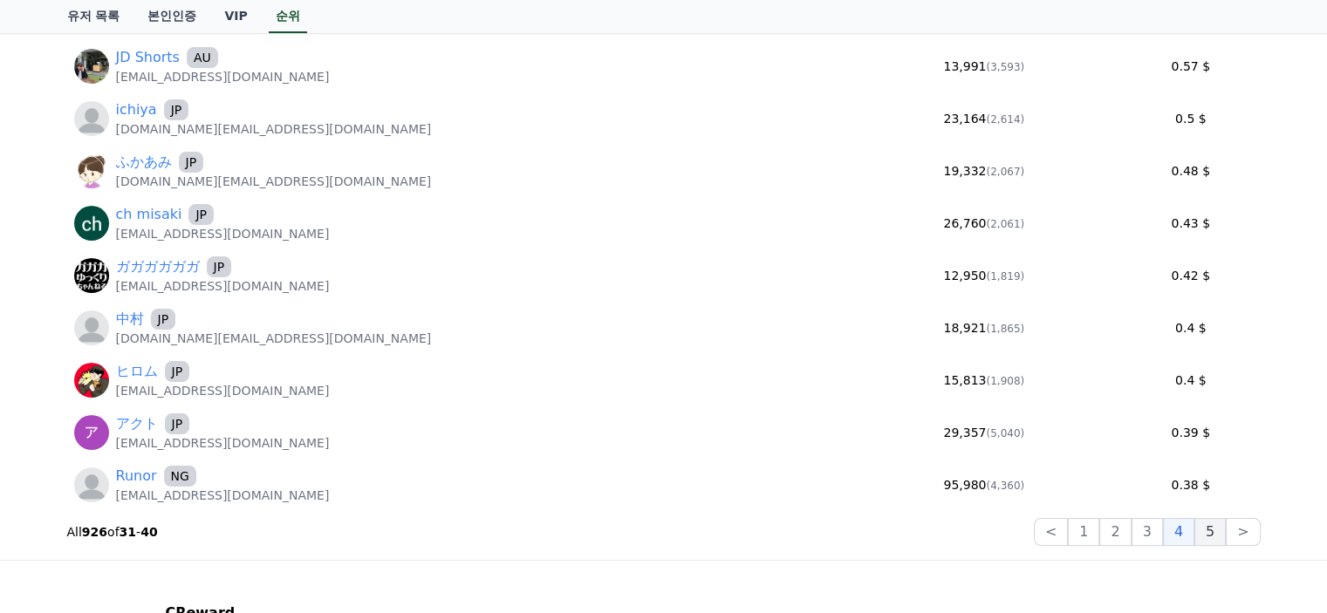
click at [1211, 535] on button "5" at bounding box center [1209, 532] width 31 height 28
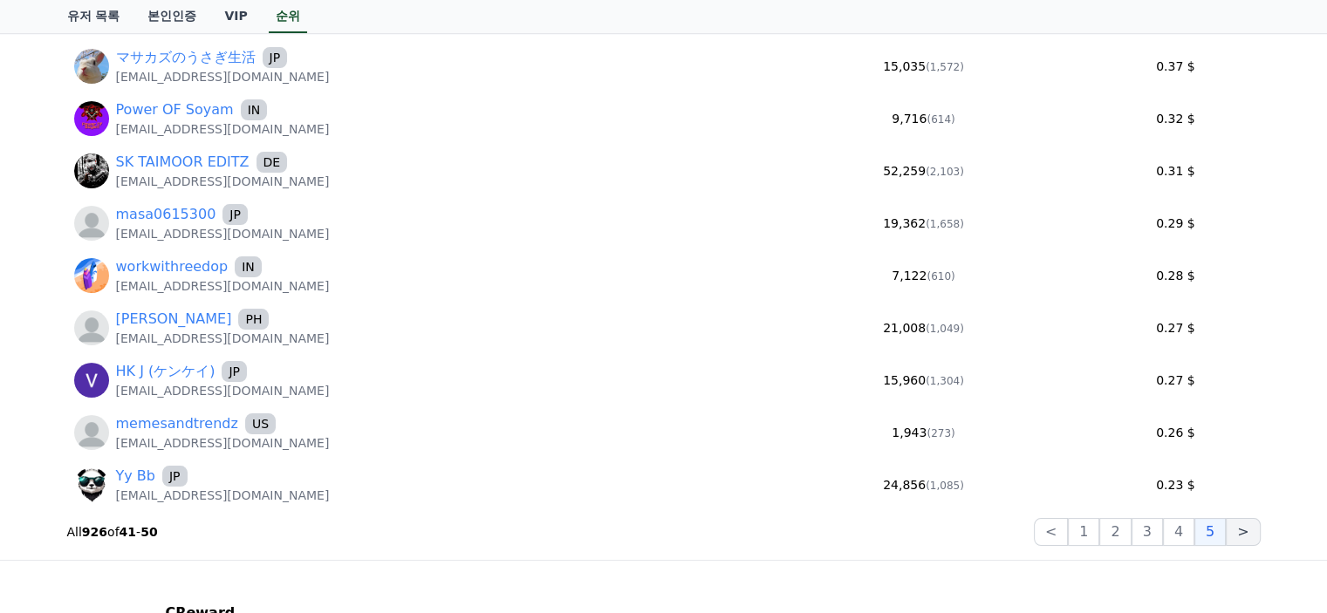
click at [1229, 530] on button ">" at bounding box center [1243, 532] width 34 height 28
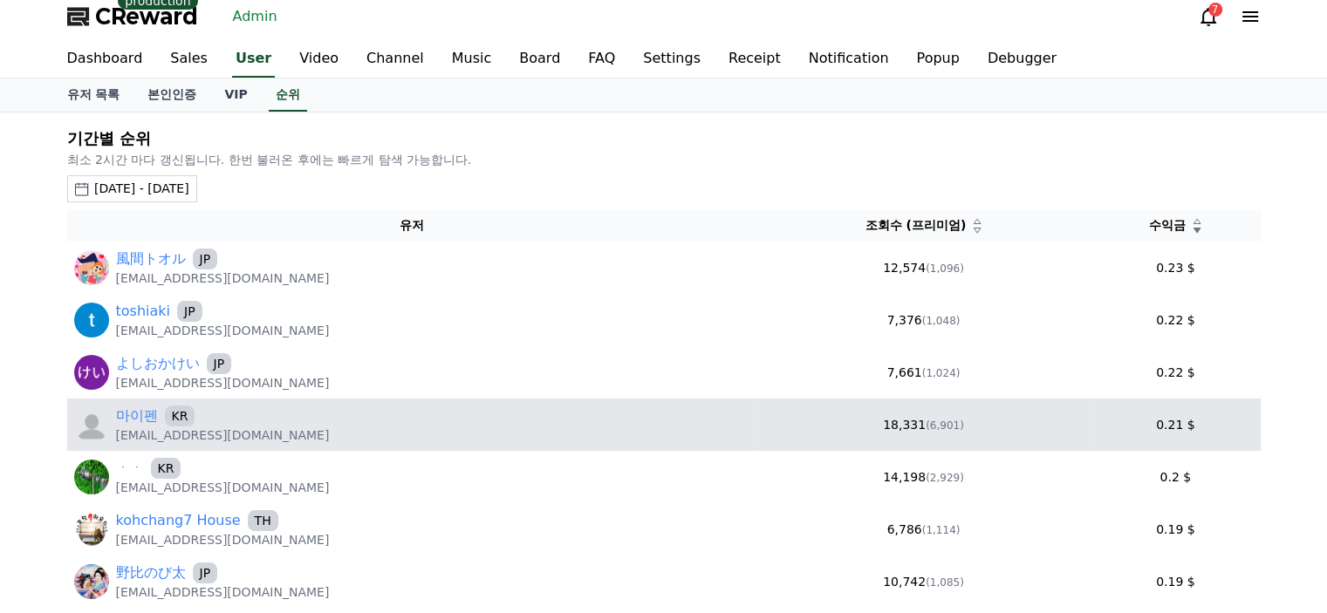
scroll to position [0, 0]
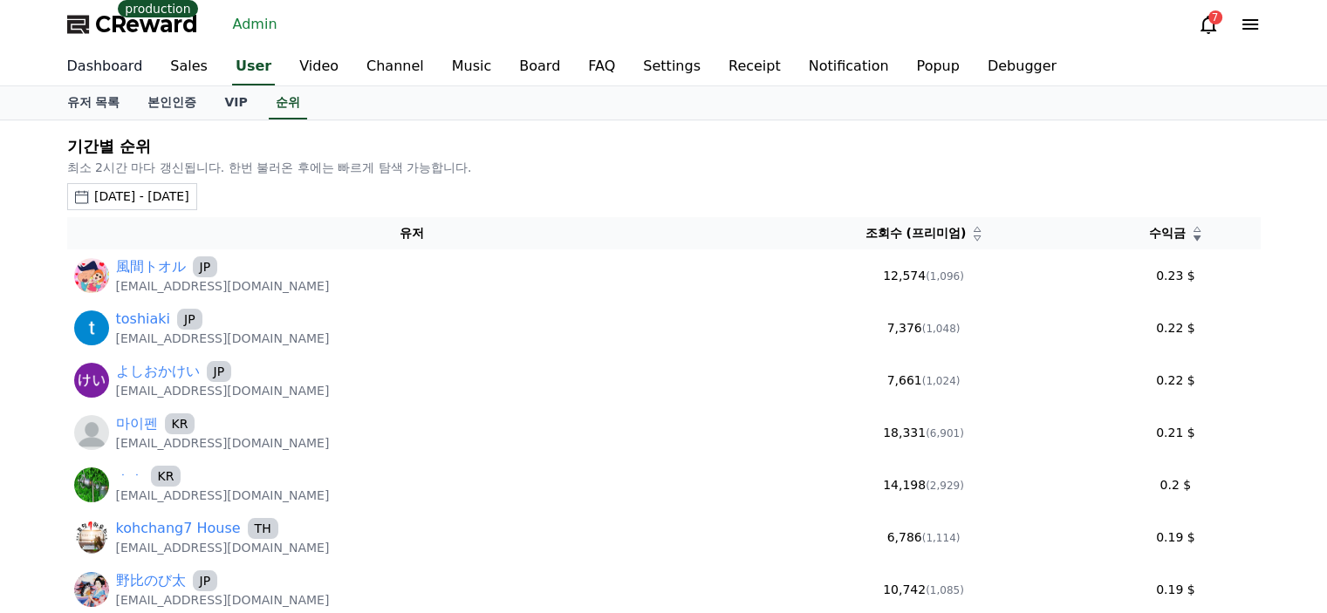
click at [92, 62] on link "Dashboard" at bounding box center [105, 67] width 104 height 37
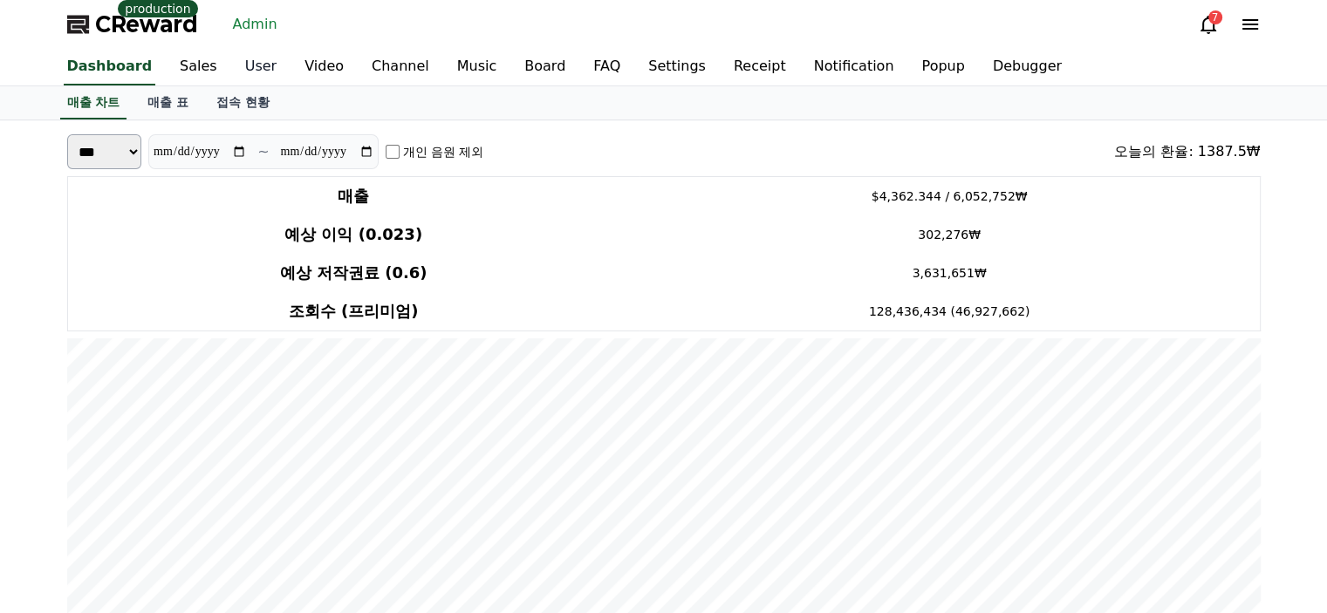
click at [231, 76] on link "User" at bounding box center [260, 67] width 59 height 37
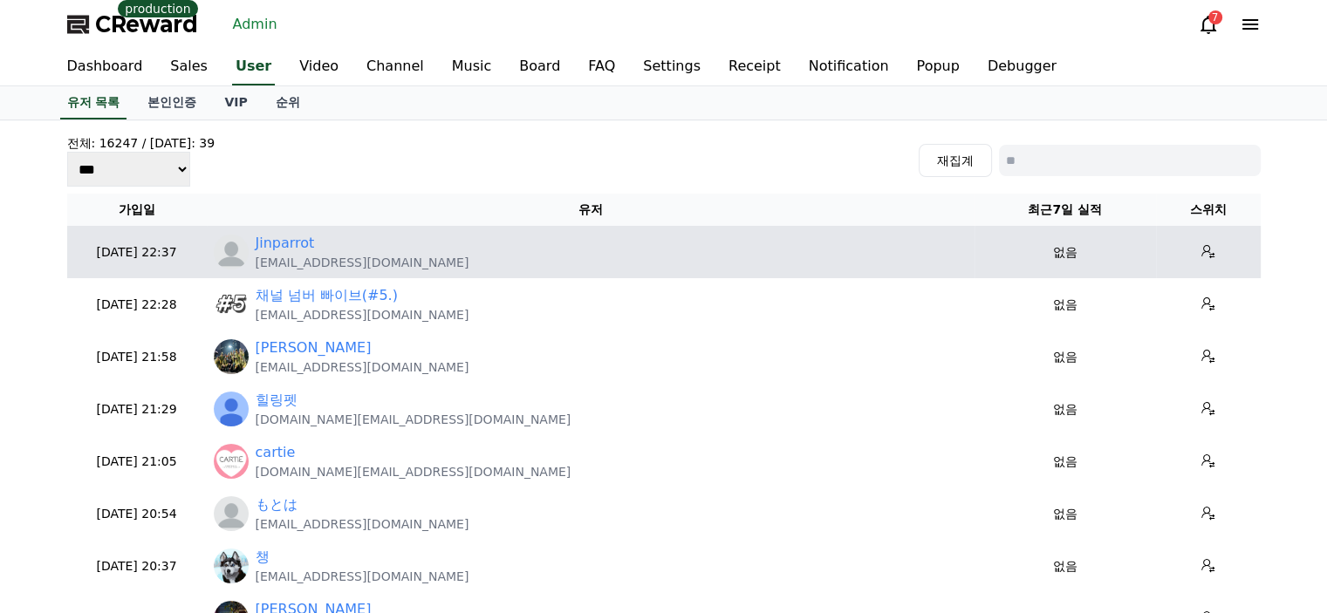
click at [319, 264] on p "jinho.jung76@gmail.com" at bounding box center [363, 262] width 214 height 17
copy tr "jinho.jung76@gmail.com"
click at [299, 238] on link "Jinparrot" at bounding box center [285, 243] width 59 height 21
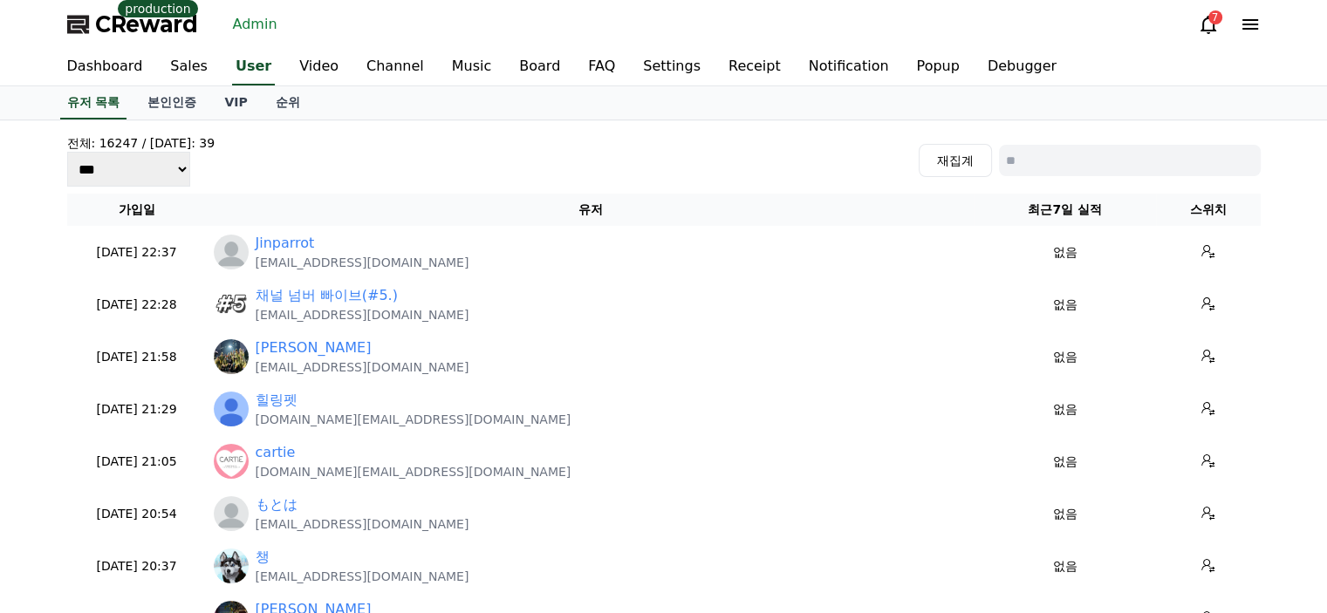
click at [351, 154] on div "전체: 16247 / 오늘: 39 *** *** *** 재집계" at bounding box center [663, 160] width 1193 height 52
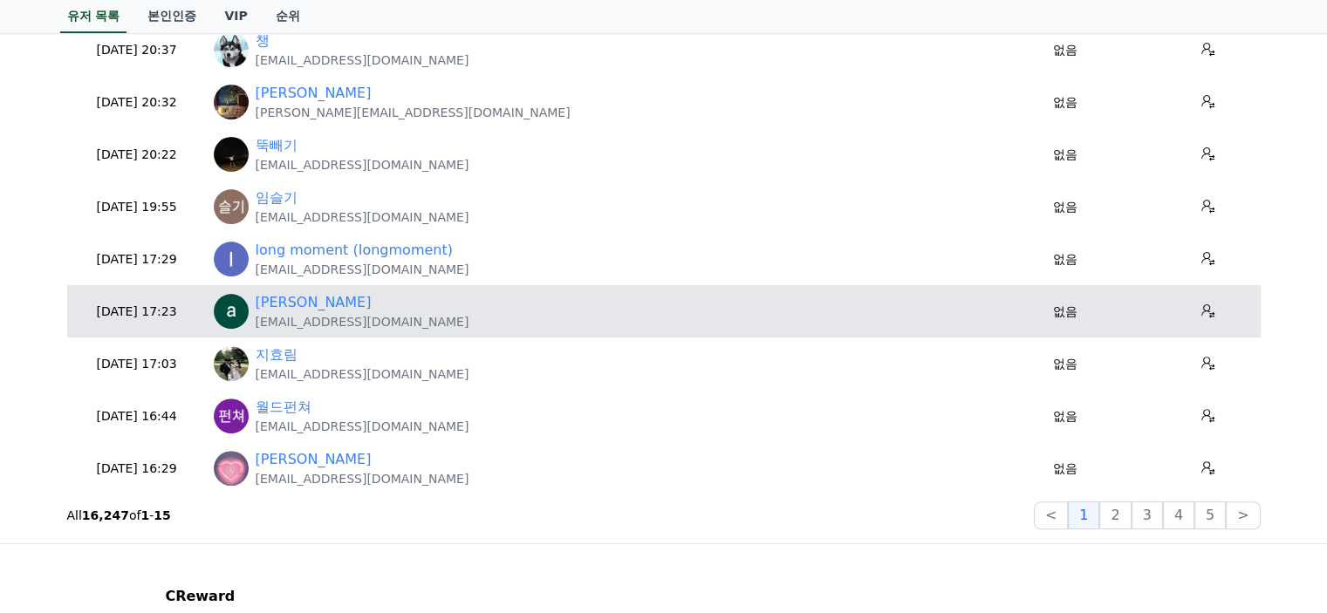
scroll to position [523, 0]
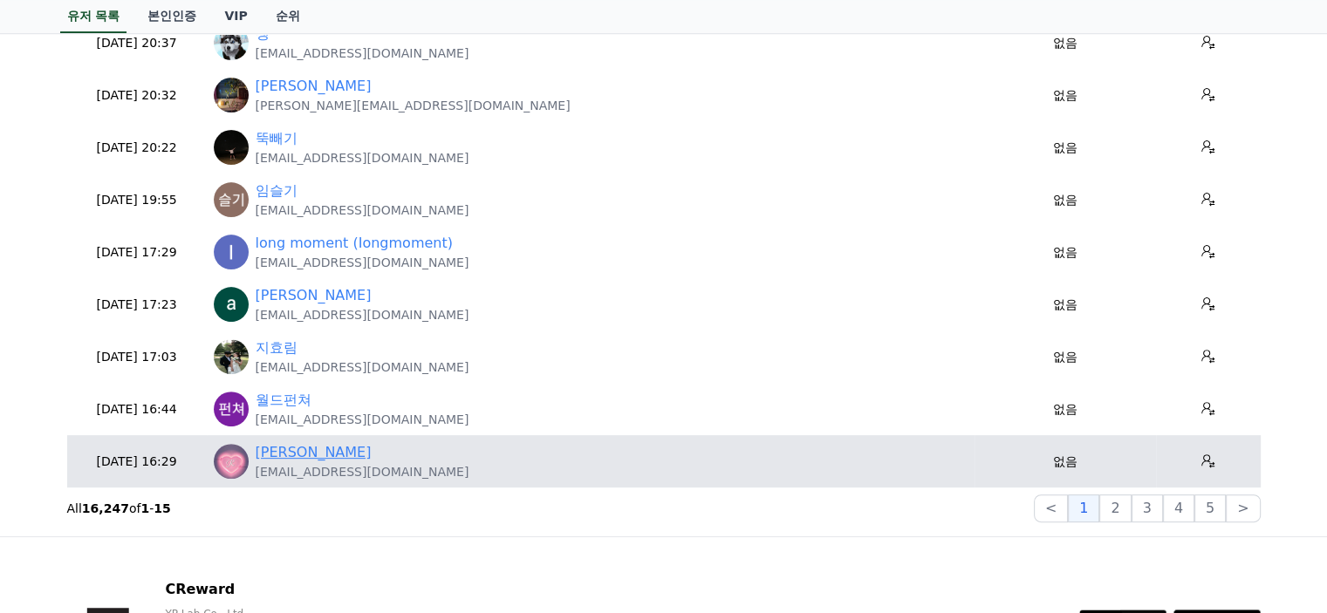
click at [331, 458] on link "[PERSON_NAME]" at bounding box center [314, 452] width 116 height 21
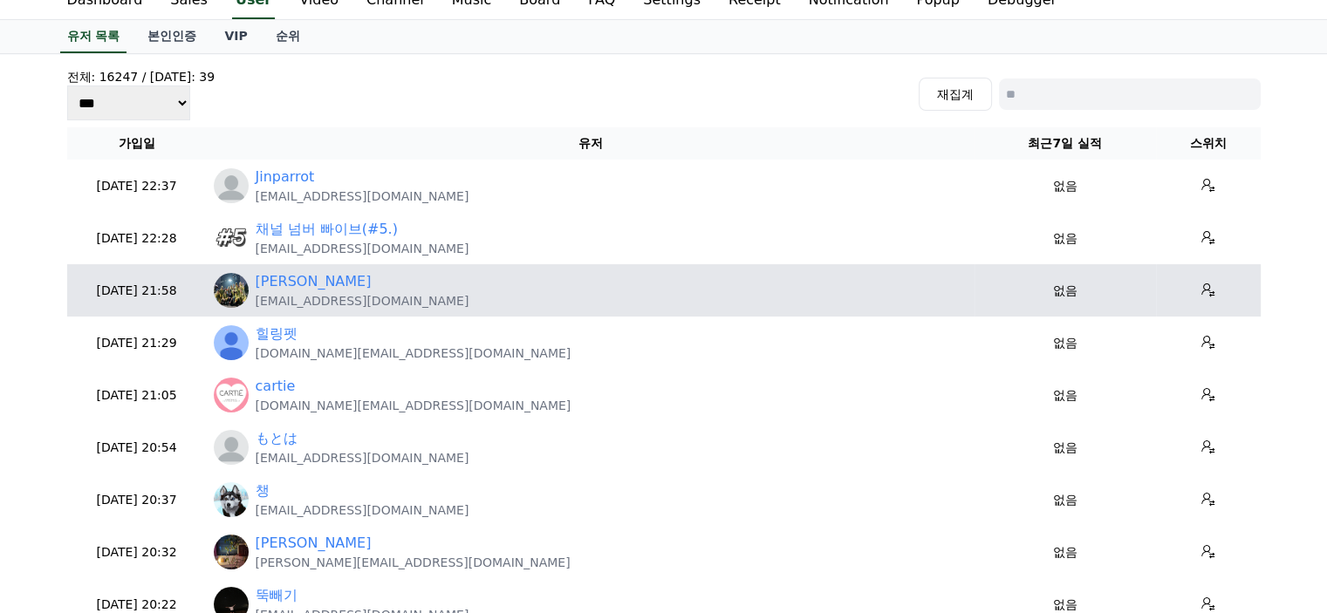
scroll to position [0, 0]
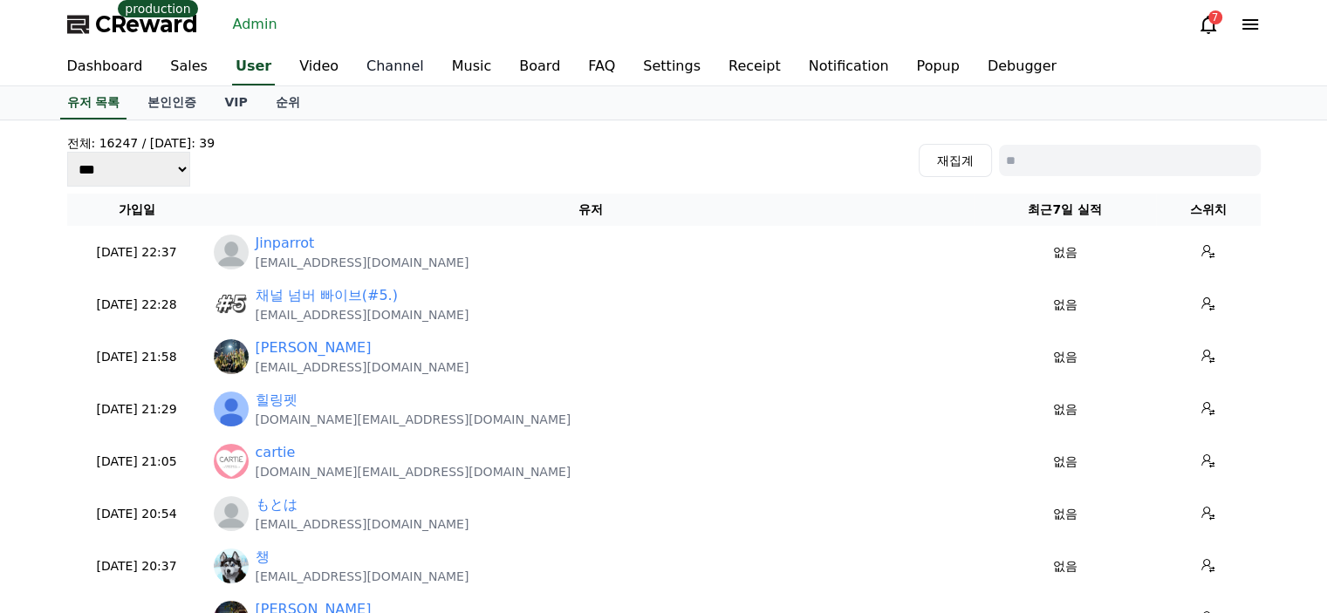
click at [371, 64] on link "Channel" at bounding box center [394, 67] width 85 height 37
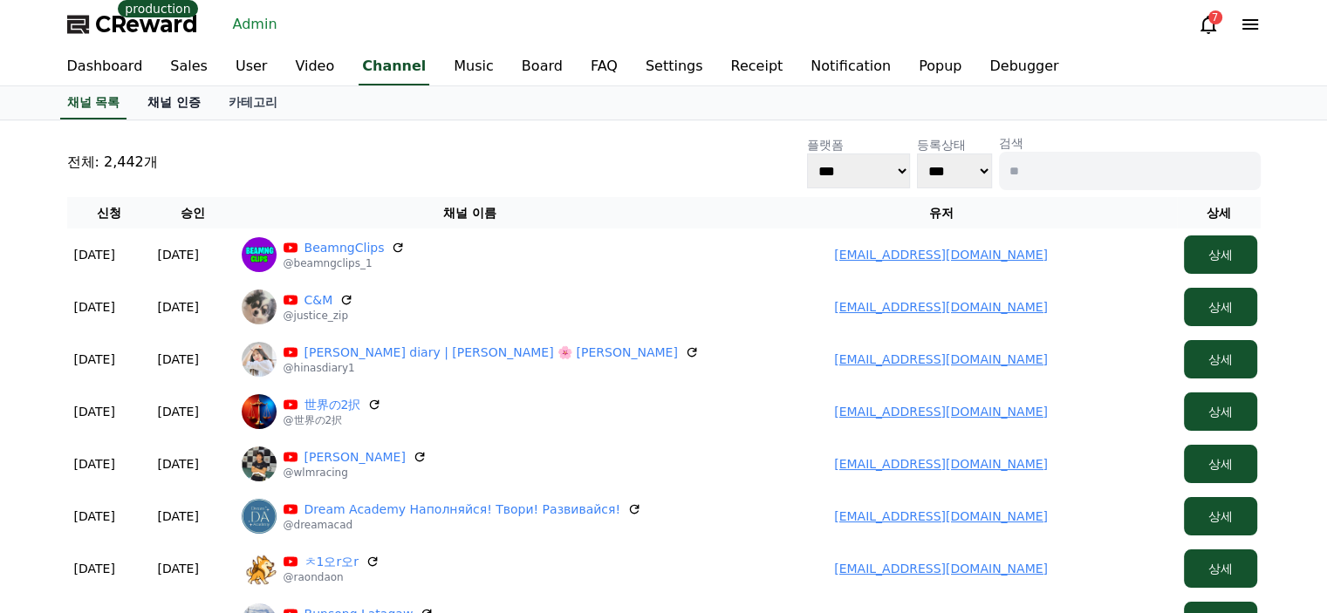
click at [177, 99] on link "채널 인증" at bounding box center [173, 102] width 81 height 33
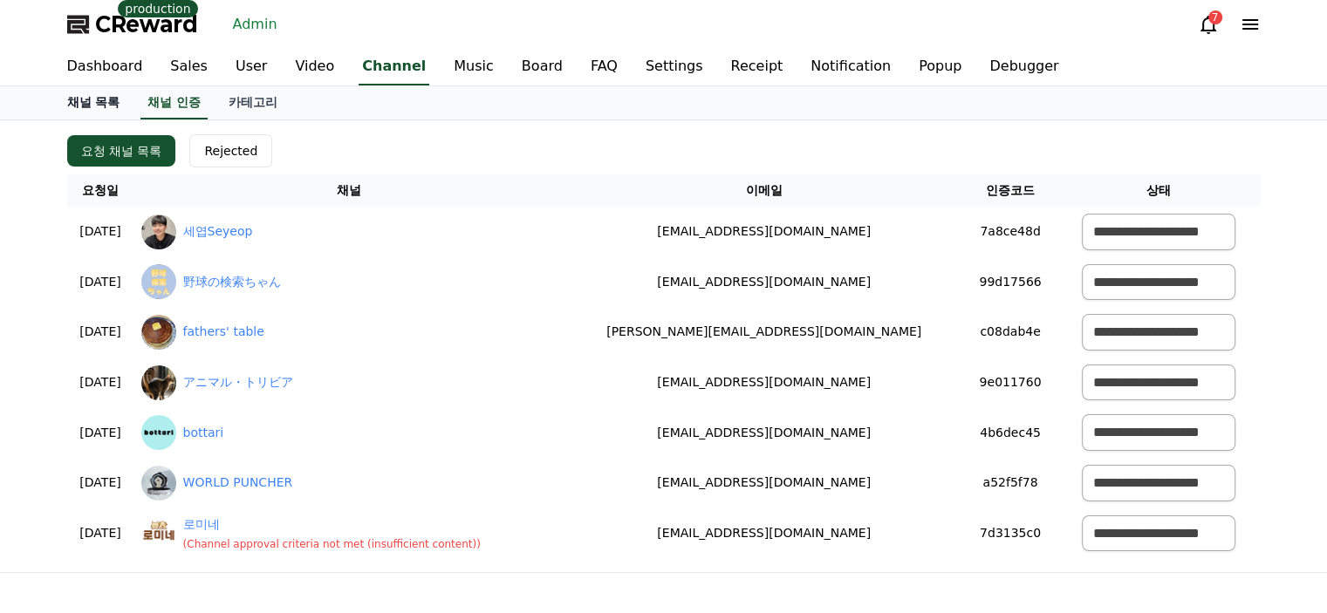
click at [107, 97] on link "채널 목록" at bounding box center [93, 102] width 81 height 33
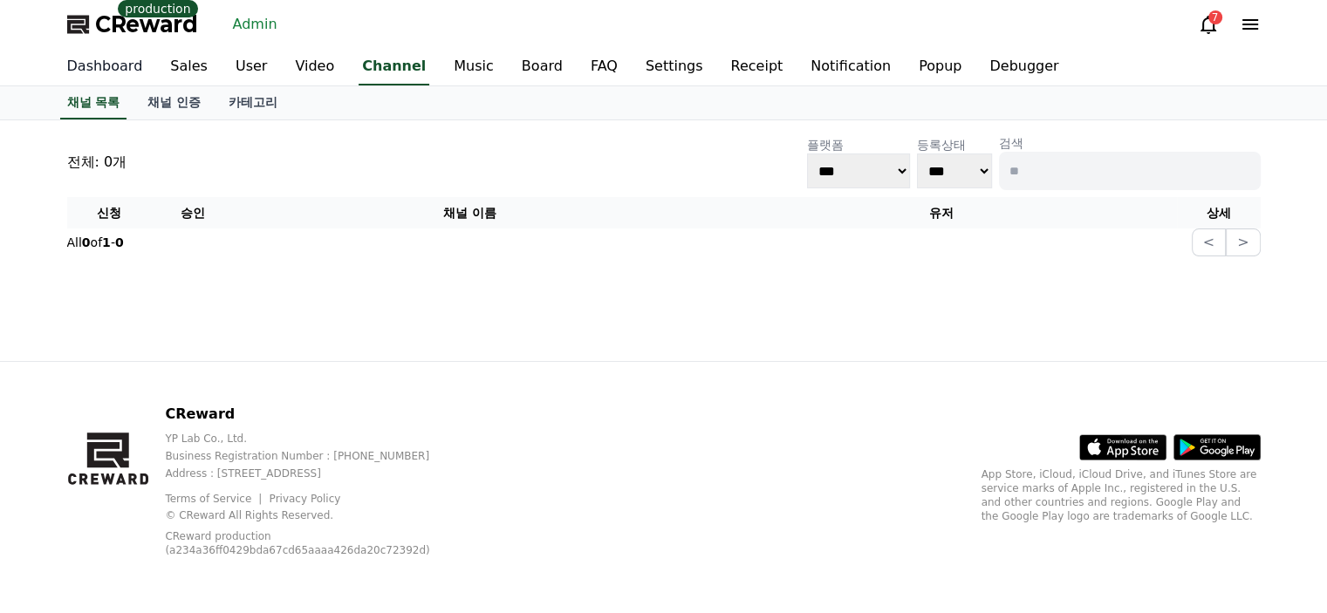
click at [118, 62] on link "Dashboard" at bounding box center [105, 67] width 104 height 37
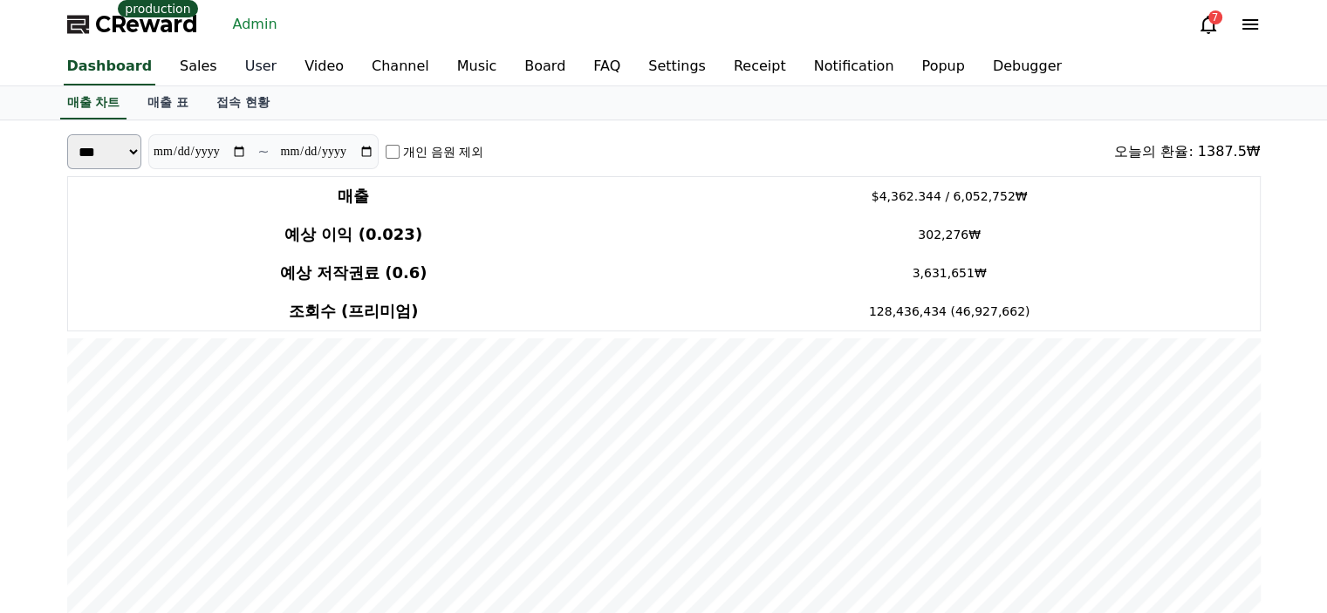
click at [231, 71] on link "User" at bounding box center [260, 67] width 59 height 37
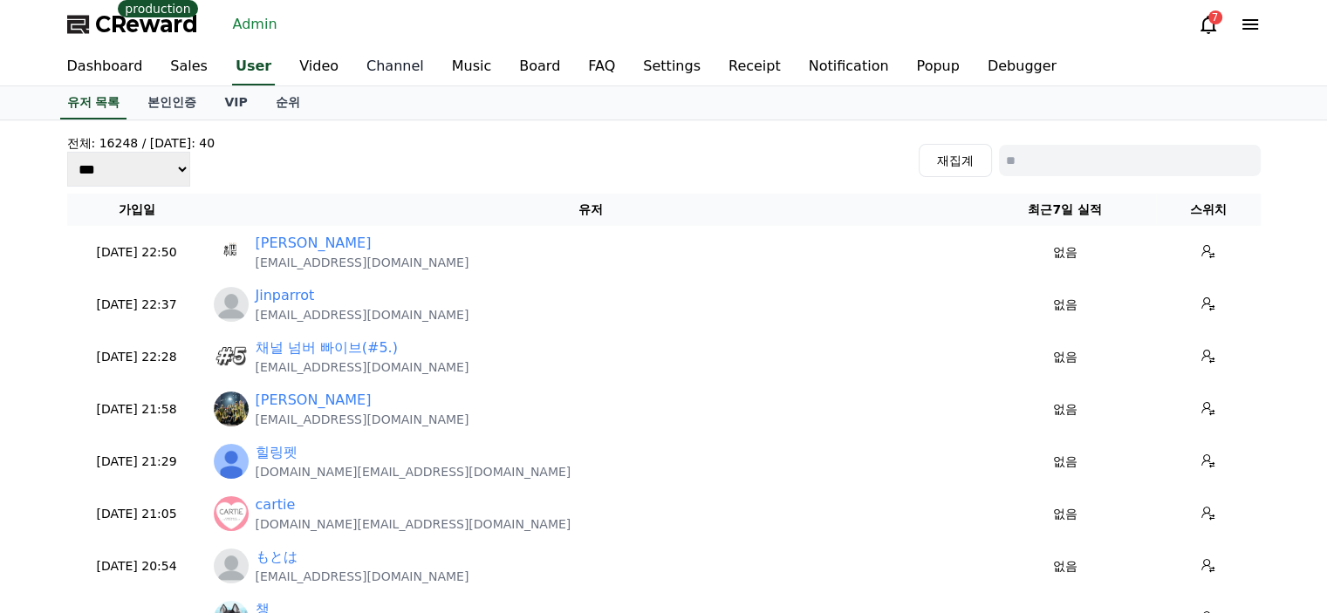
click at [387, 70] on link "Channel" at bounding box center [394, 67] width 85 height 37
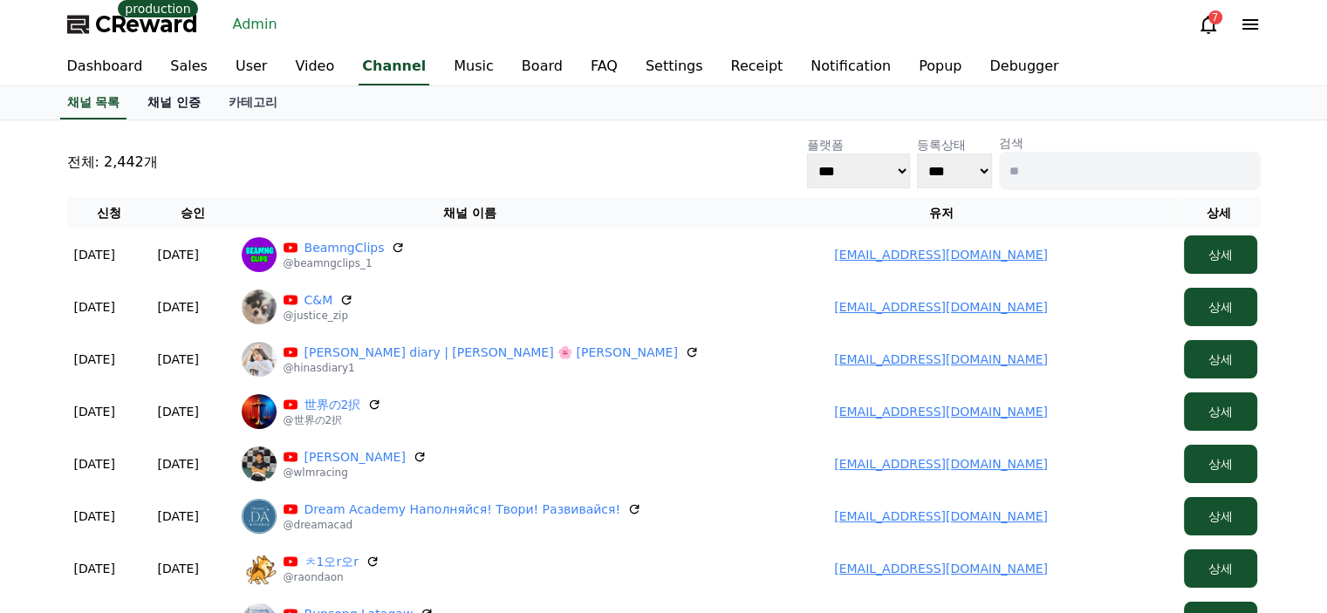
click at [155, 107] on link "채널 인증" at bounding box center [173, 102] width 81 height 33
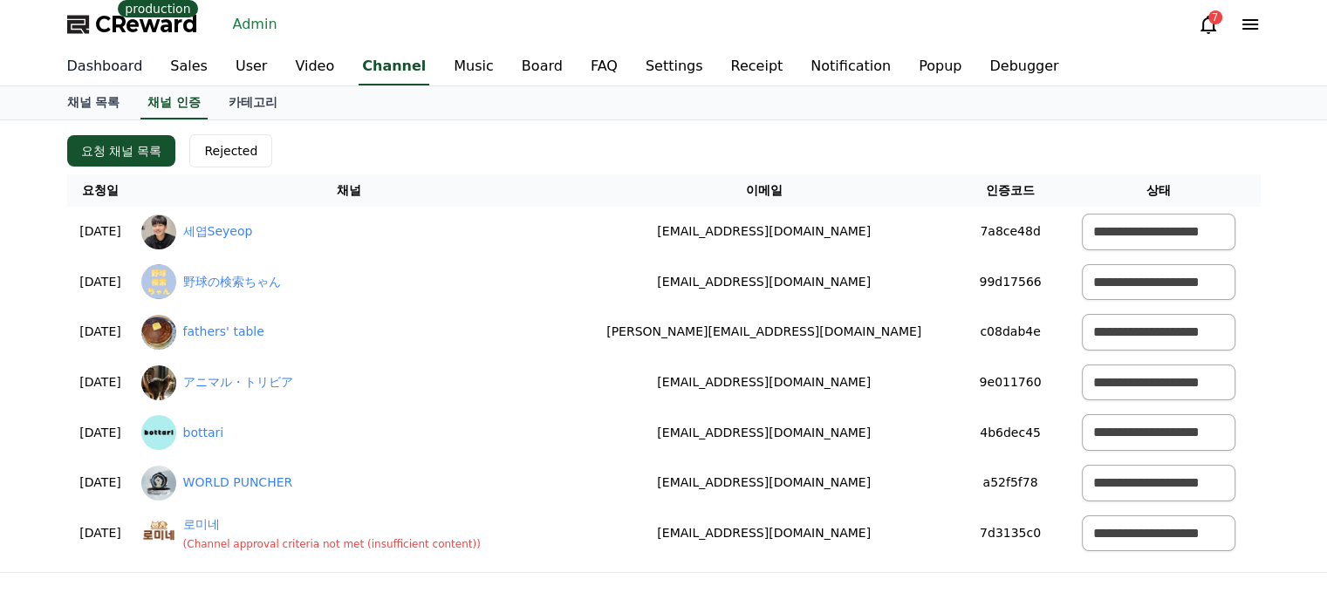
click at [115, 70] on link "Dashboard" at bounding box center [105, 67] width 104 height 37
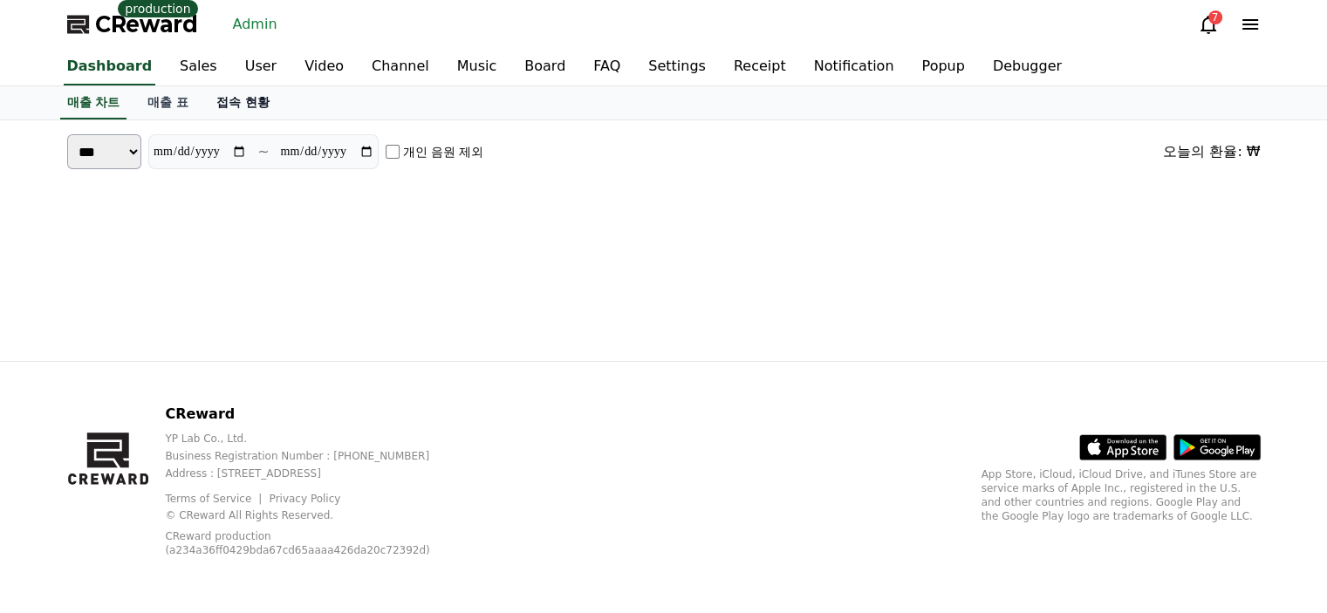
click at [220, 102] on link "접속 현황" at bounding box center [242, 102] width 81 height 33
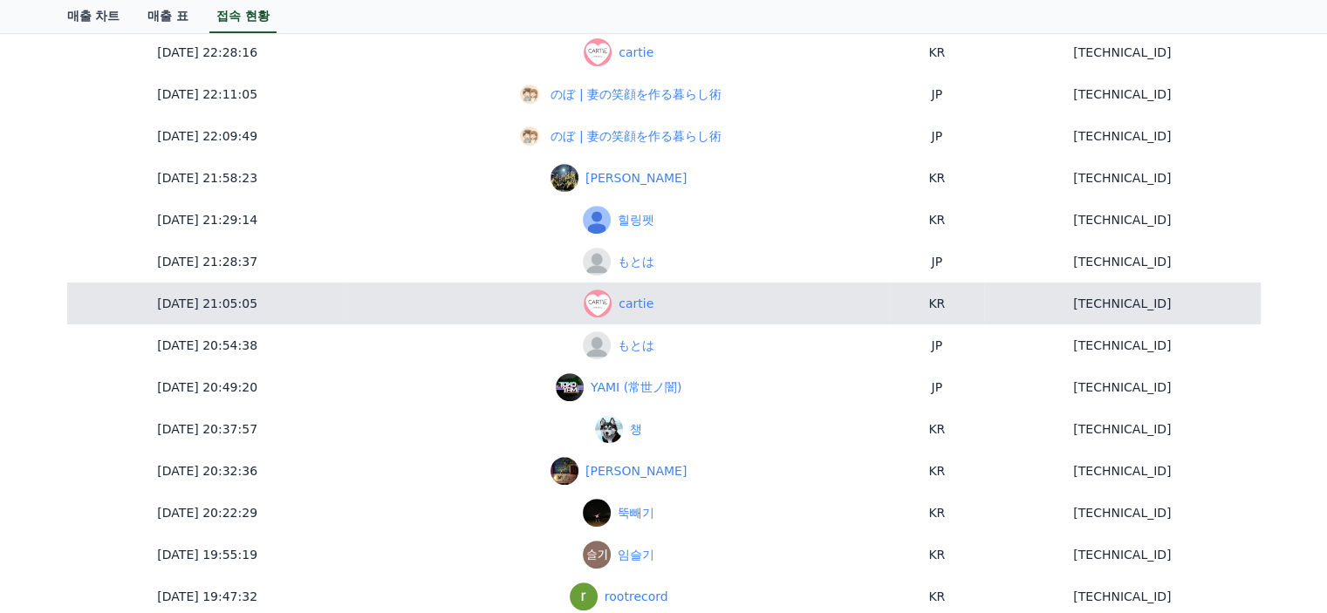
scroll to position [1021, 0]
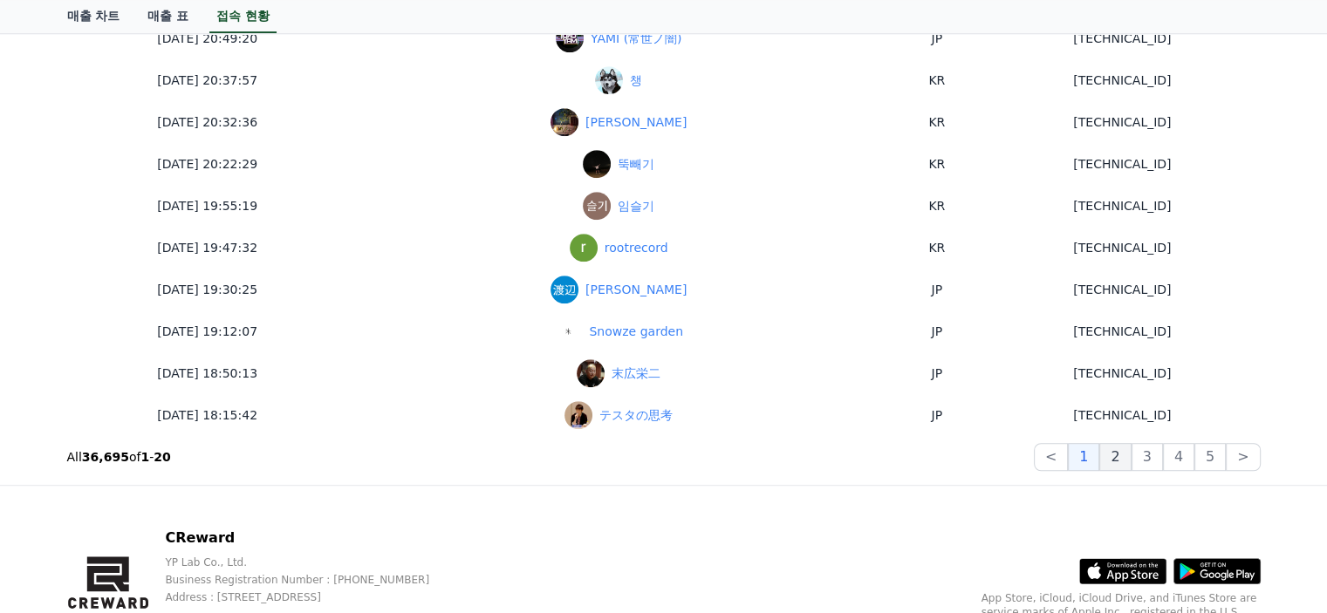
click at [1132, 449] on button "2" at bounding box center [1146, 457] width 31 height 28
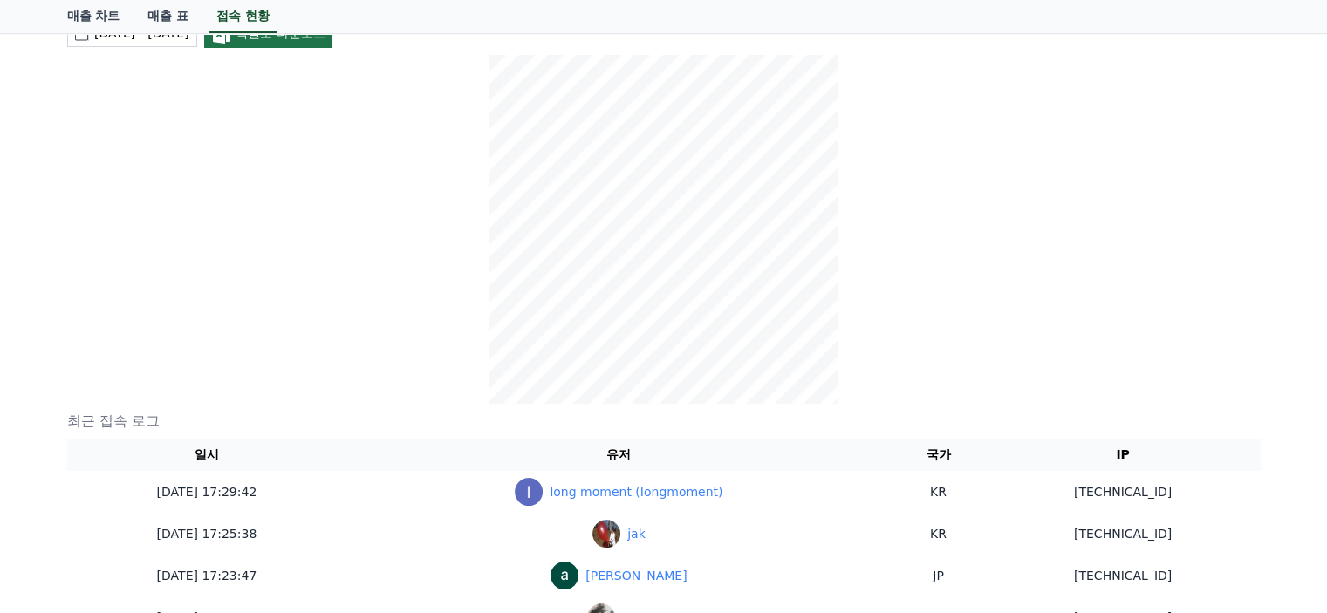
scroll to position [0, 0]
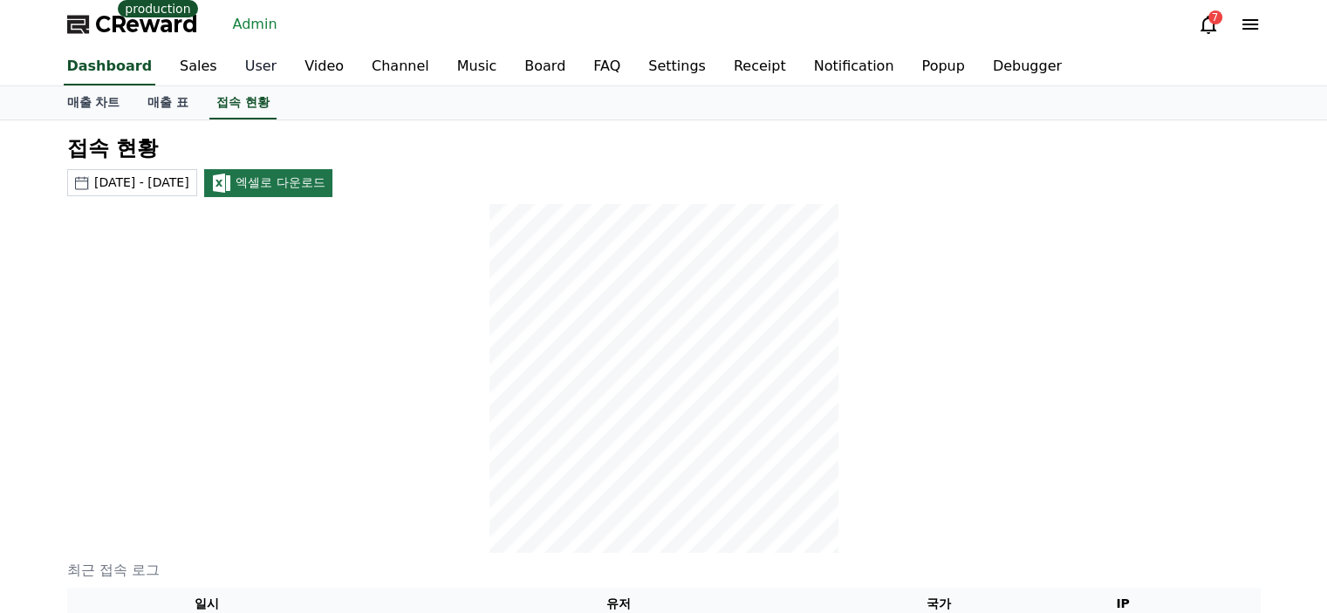
click at [231, 69] on link "User" at bounding box center [260, 67] width 59 height 37
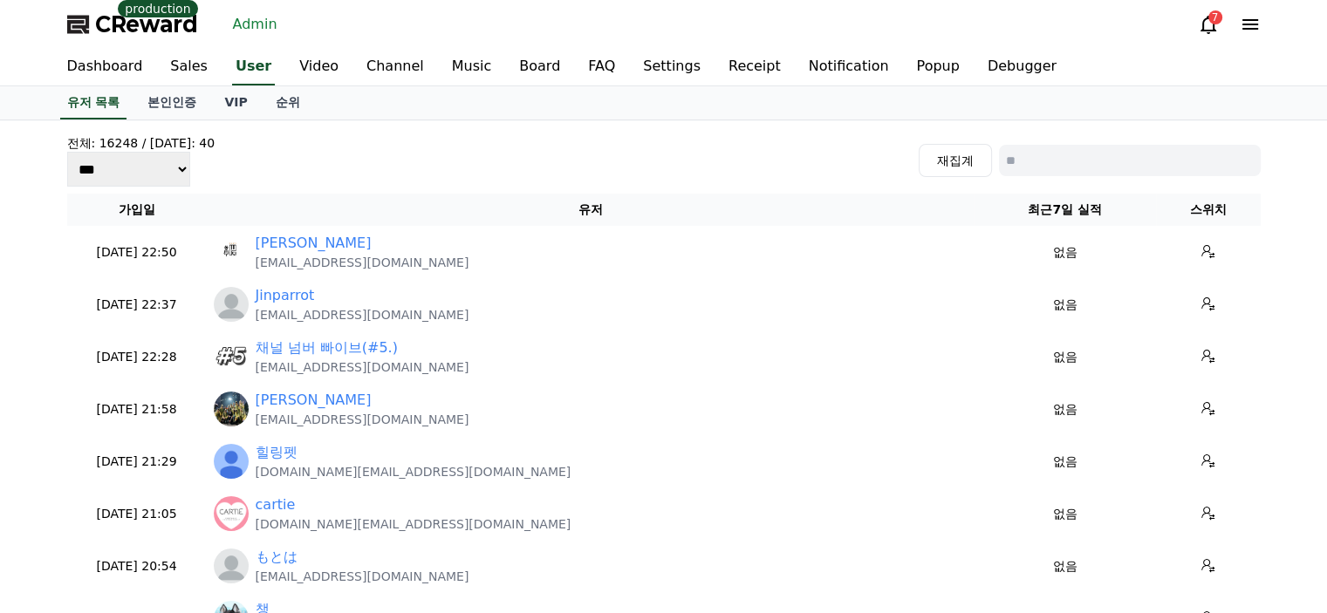
click at [291, 172] on div "전체: 16248 / 오늘: 40 *** *** *** 재집계" at bounding box center [663, 160] width 1193 height 52
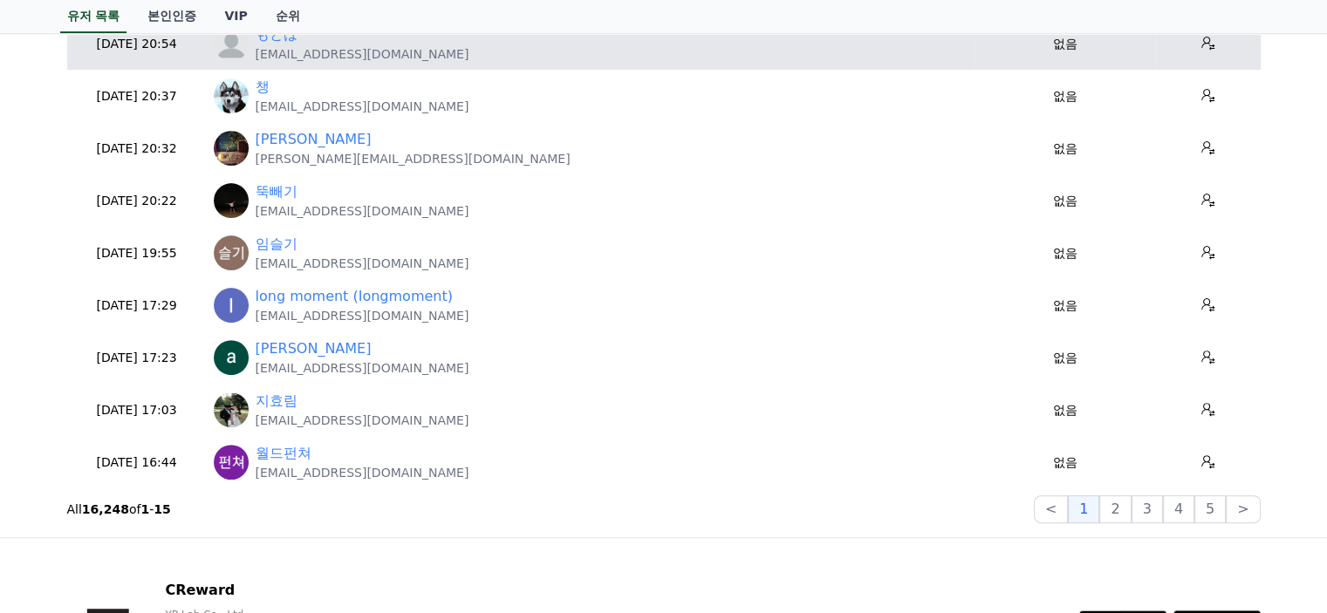
scroll to position [523, 0]
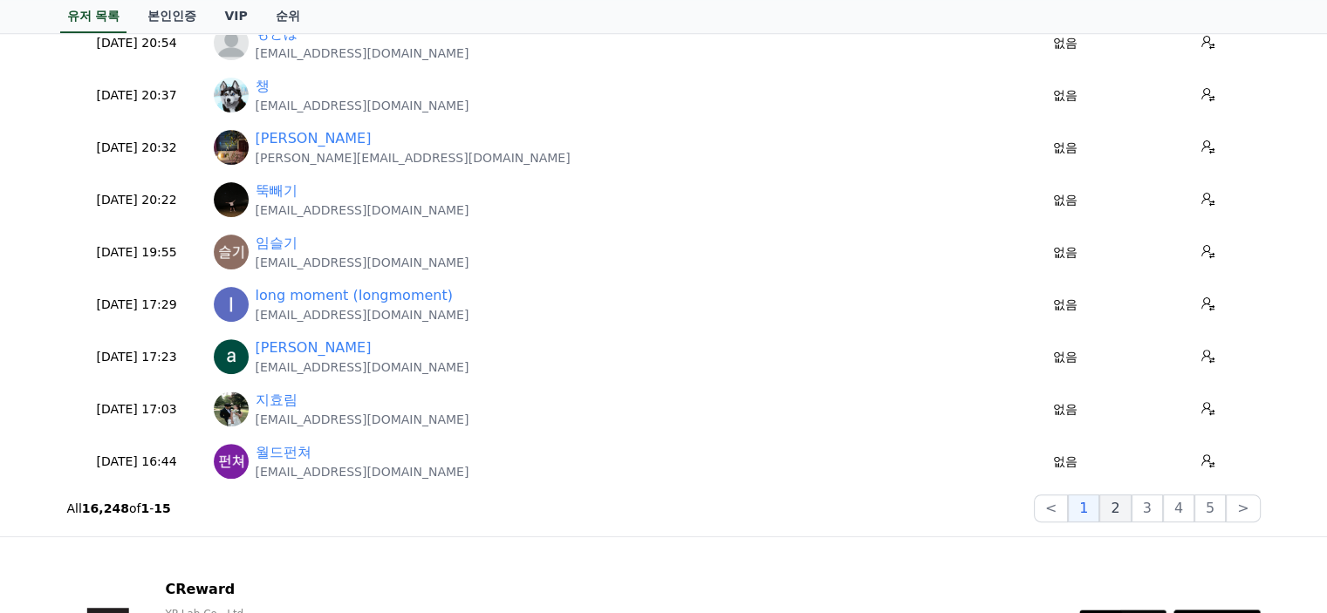
click at [1131, 509] on button "2" at bounding box center [1146, 509] width 31 height 28
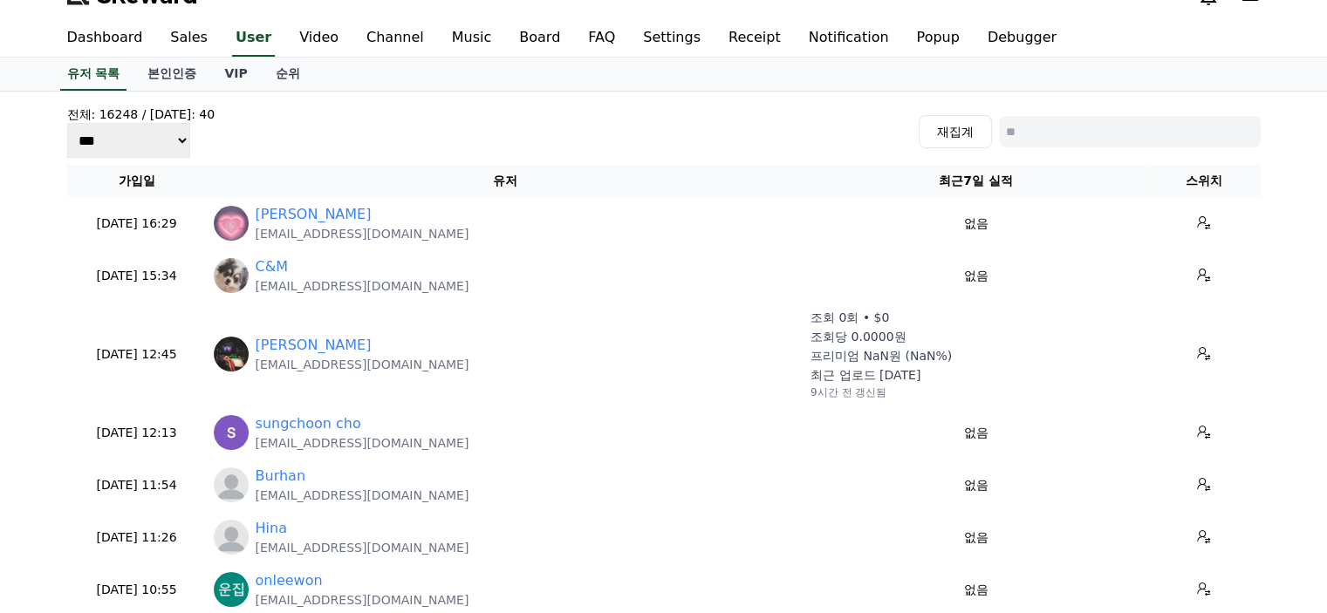
scroll to position [0, 0]
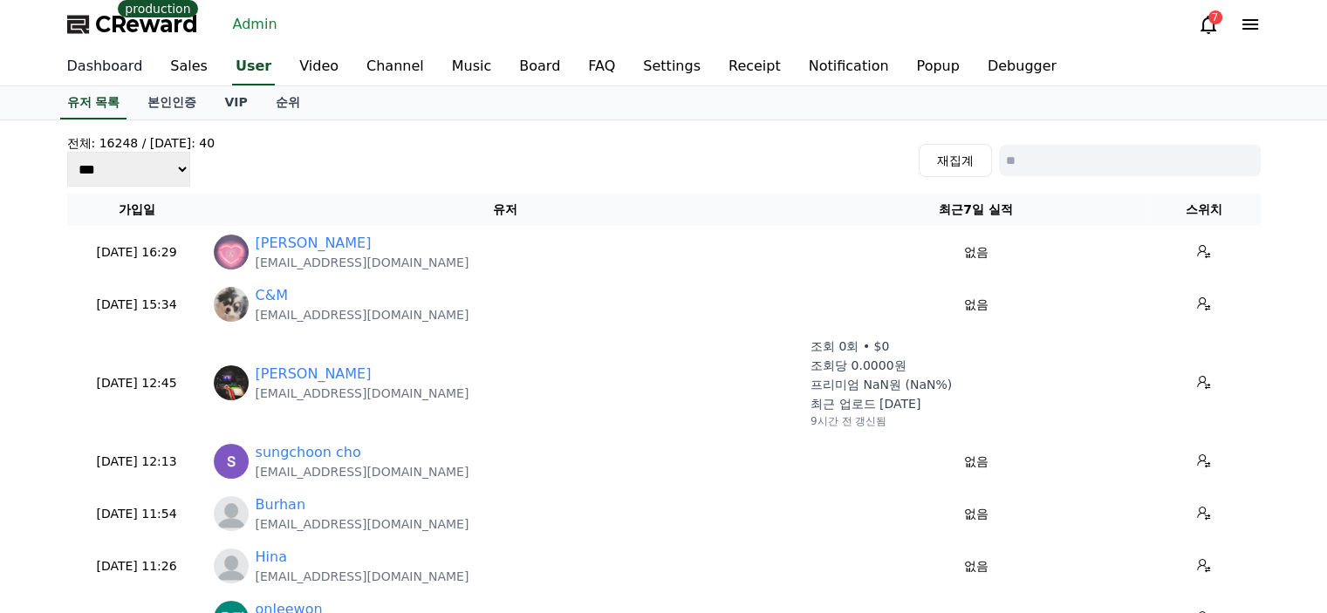
click at [103, 60] on link "Dashboard" at bounding box center [105, 67] width 104 height 37
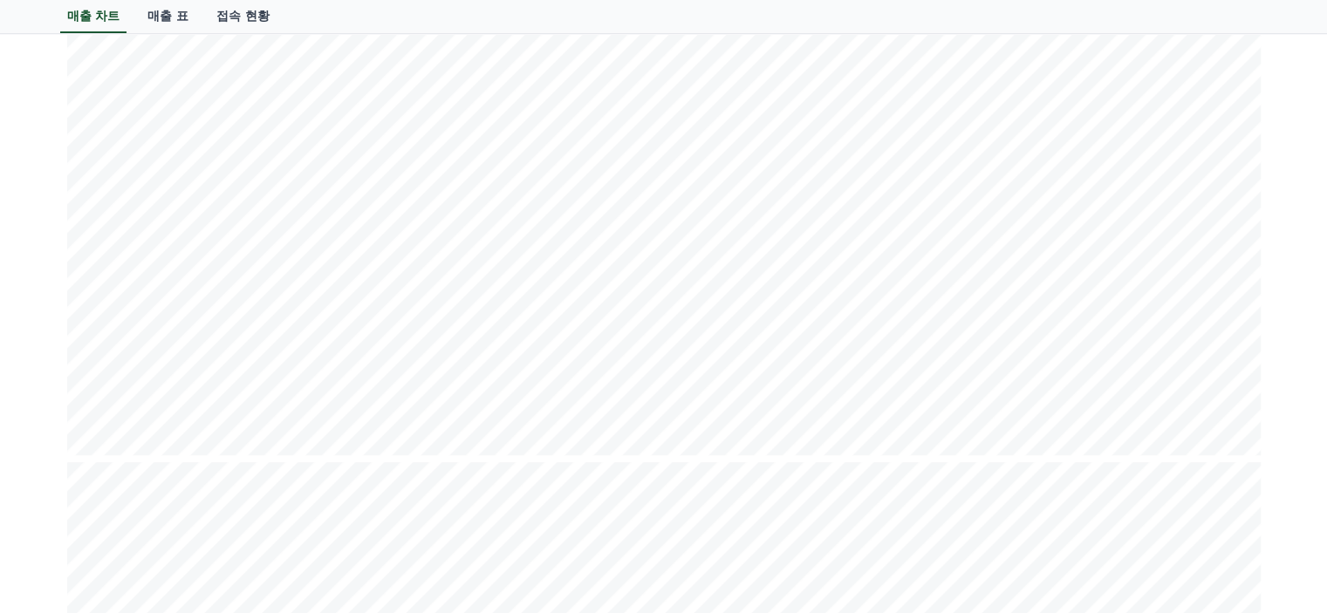
scroll to position [469, 0]
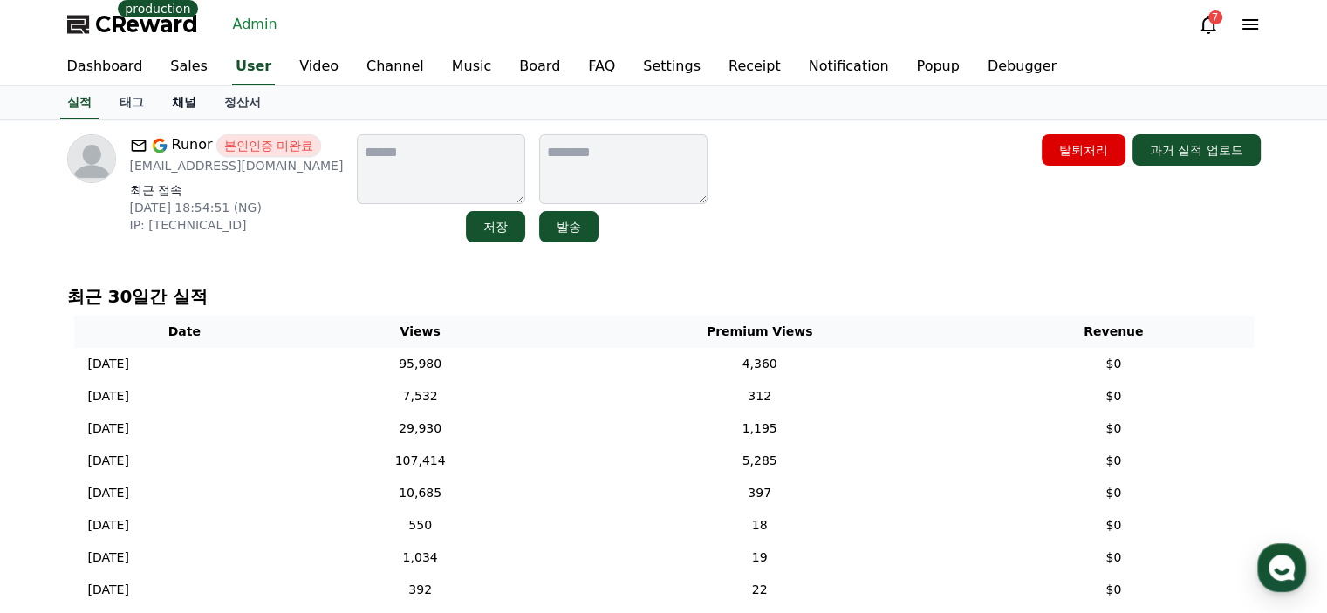
click at [182, 102] on link "채널" at bounding box center [184, 102] width 52 height 33
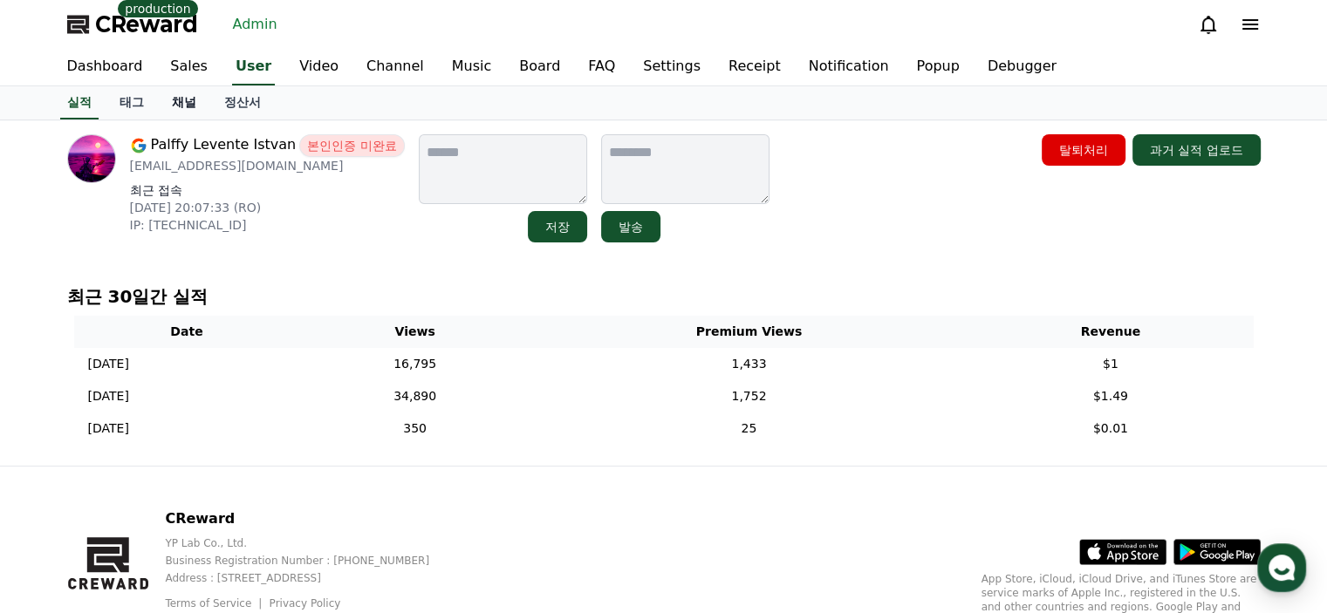
click at [188, 99] on link "채널" at bounding box center [184, 102] width 52 height 33
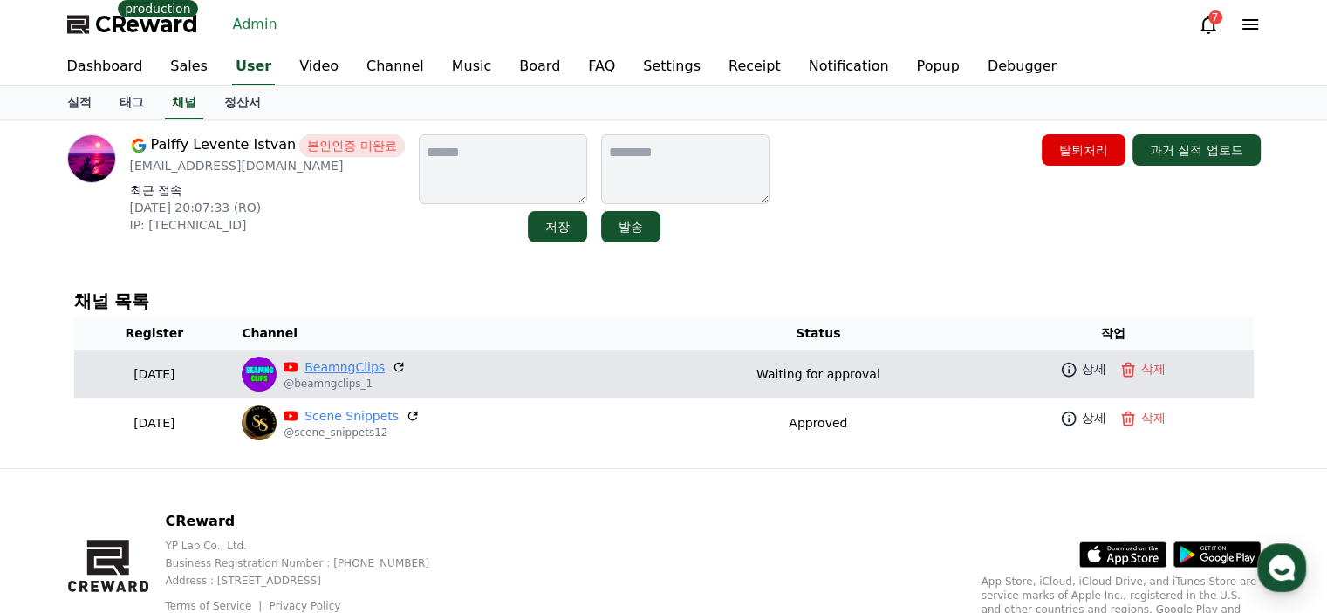
click at [365, 362] on link "BeamngClips" at bounding box center [344, 368] width 80 height 18
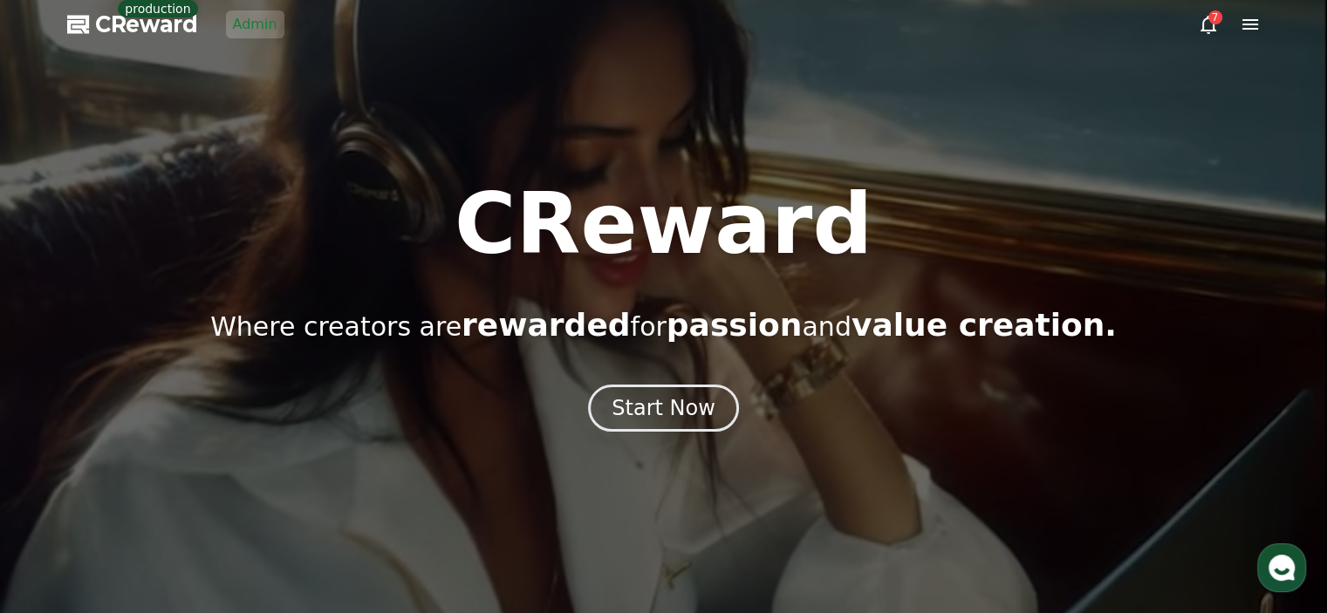
click at [226, 19] on link "Admin" at bounding box center [255, 24] width 58 height 28
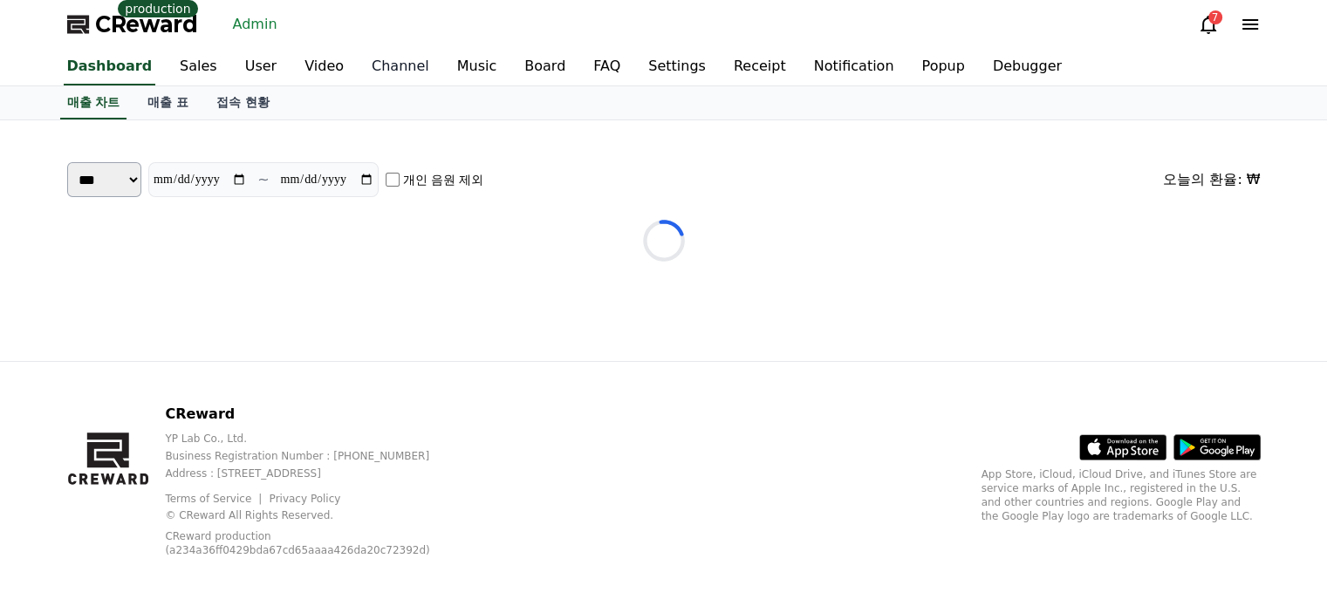
click at [365, 67] on link "Channel" at bounding box center [400, 67] width 85 height 37
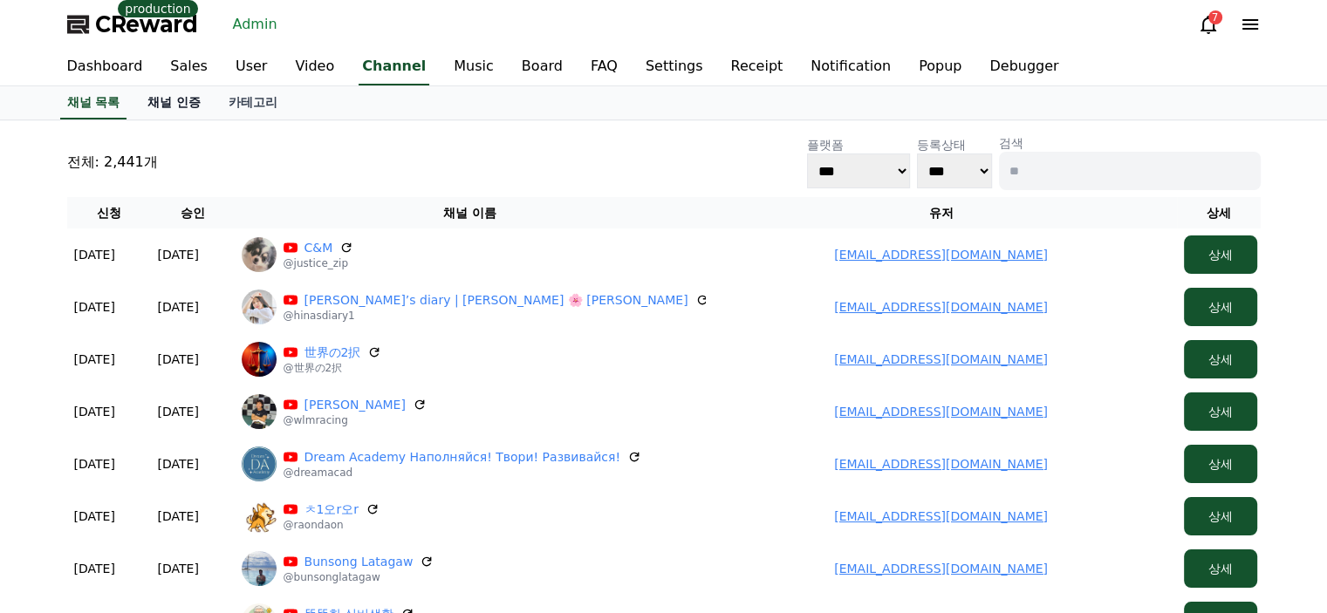
click at [169, 104] on link "채널 인증" at bounding box center [173, 102] width 81 height 33
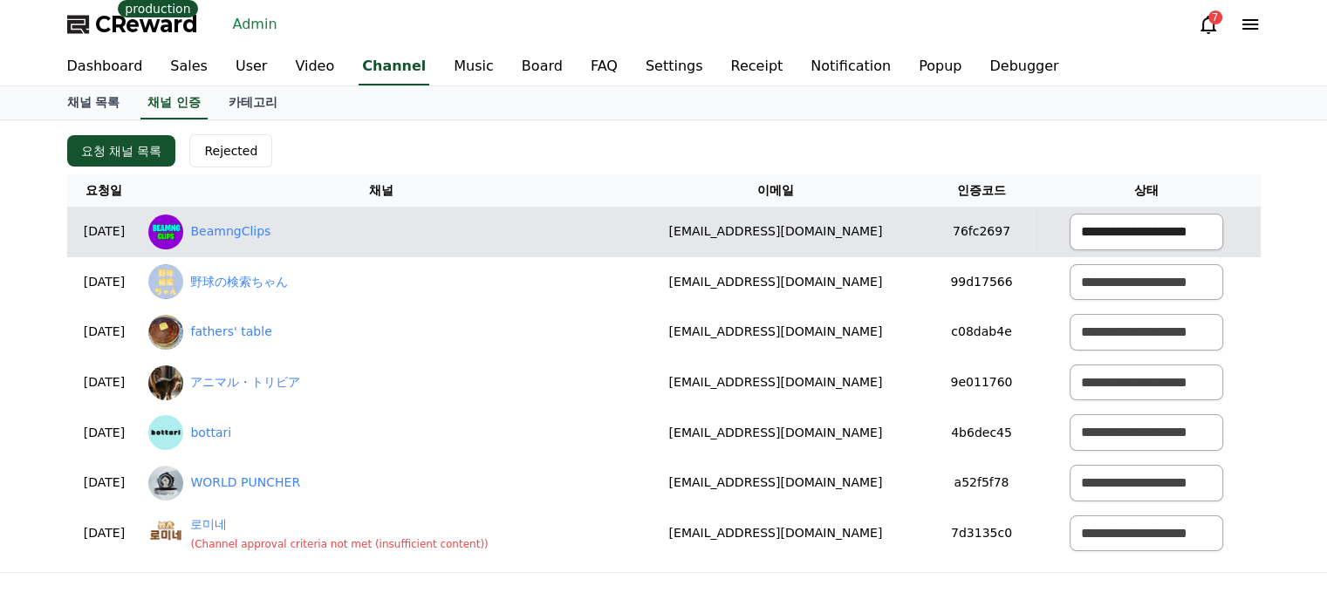
click at [1135, 223] on select "**********" at bounding box center [1146, 232] width 154 height 37
click at [1069, 214] on select "**********" at bounding box center [1146, 232] width 154 height 37
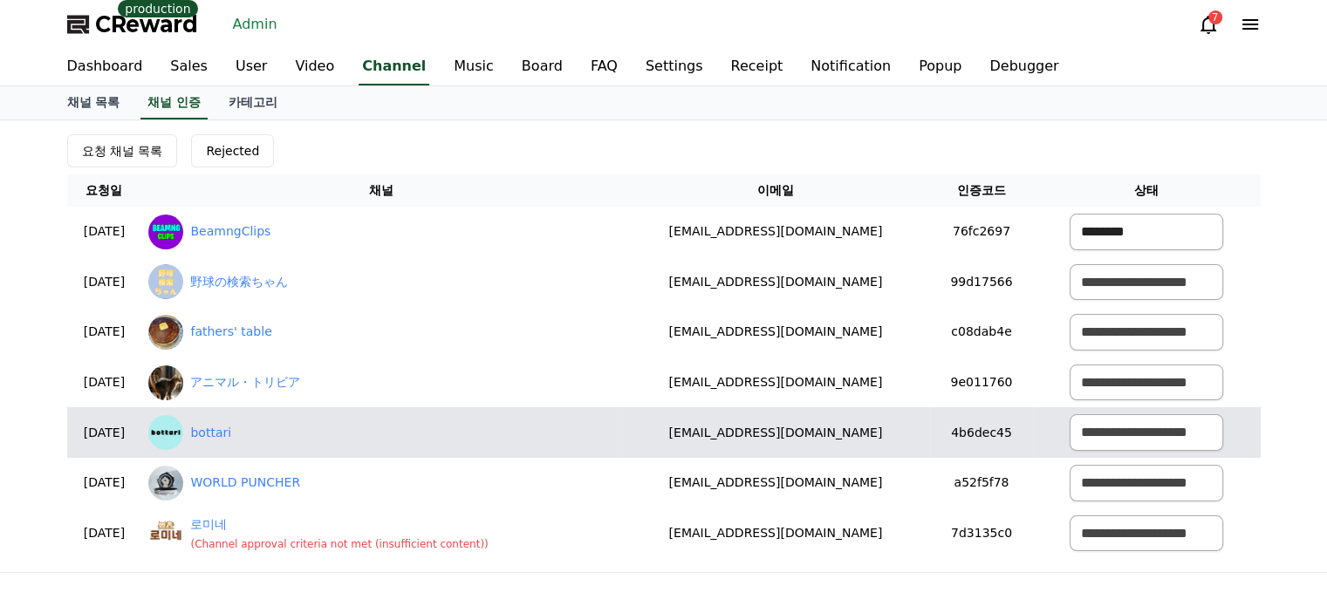
select select "*******"
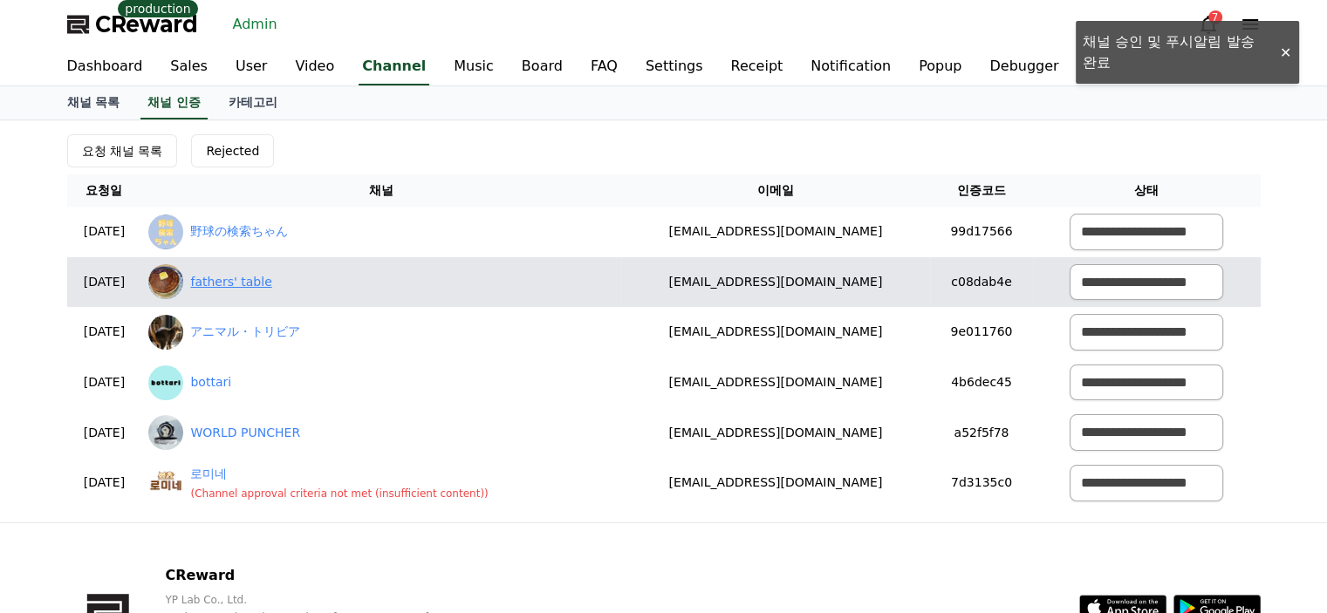
click at [269, 275] on link "fathers' table" at bounding box center [230, 282] width 81 height 18
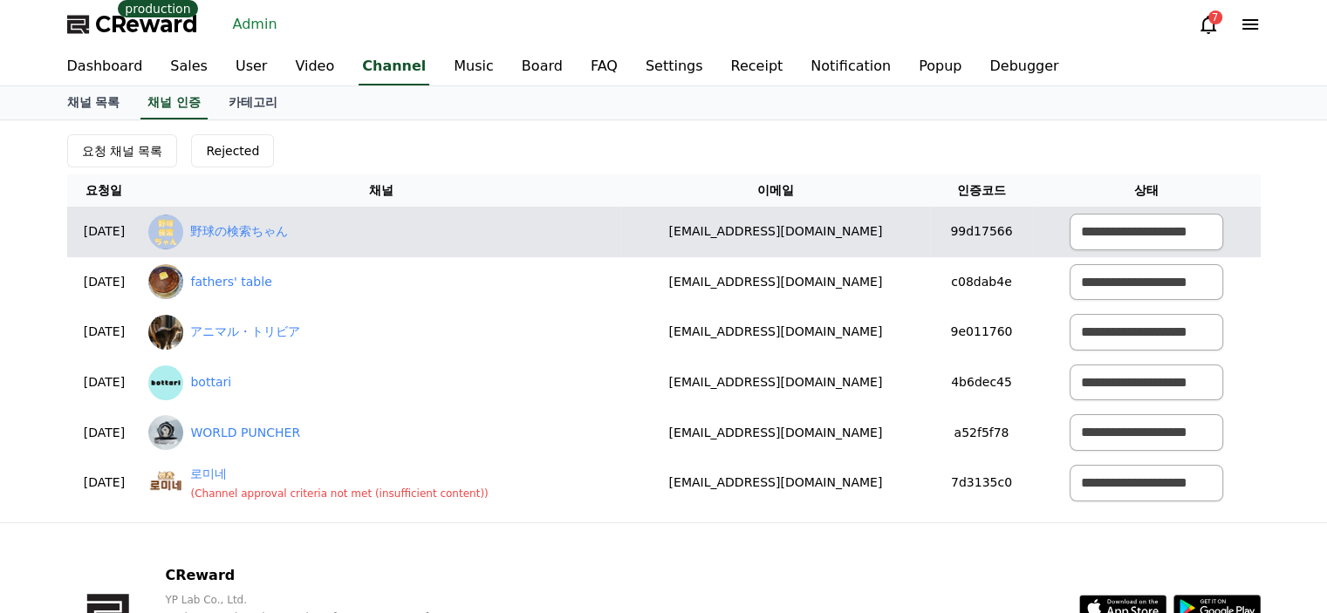
click at [282, 240] on div "野球の検索ちゃん" at bounding box center [381, 232] width 466 height 35
click at [288, 229] on link "野球の検索ちゃん" at bounding box center [239, 231] width 98 height 18
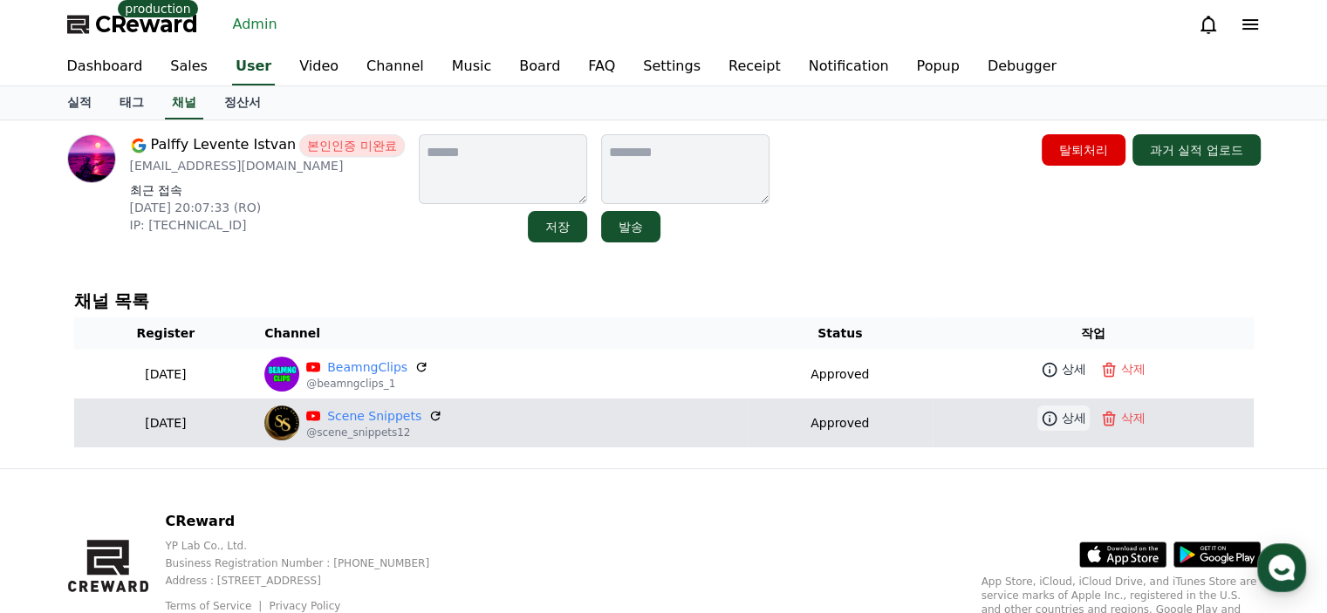
click at [1053, 416] on icon at bounding box center [1048, 418] width 15 height 15
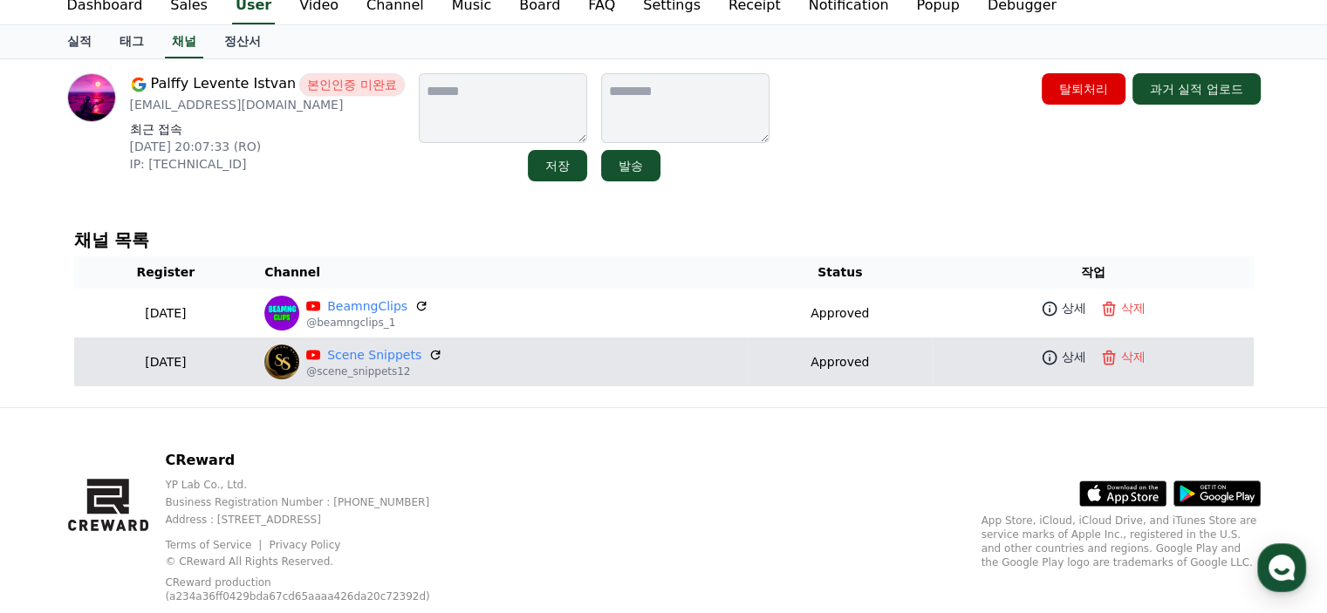
scroll to position [87, 0]
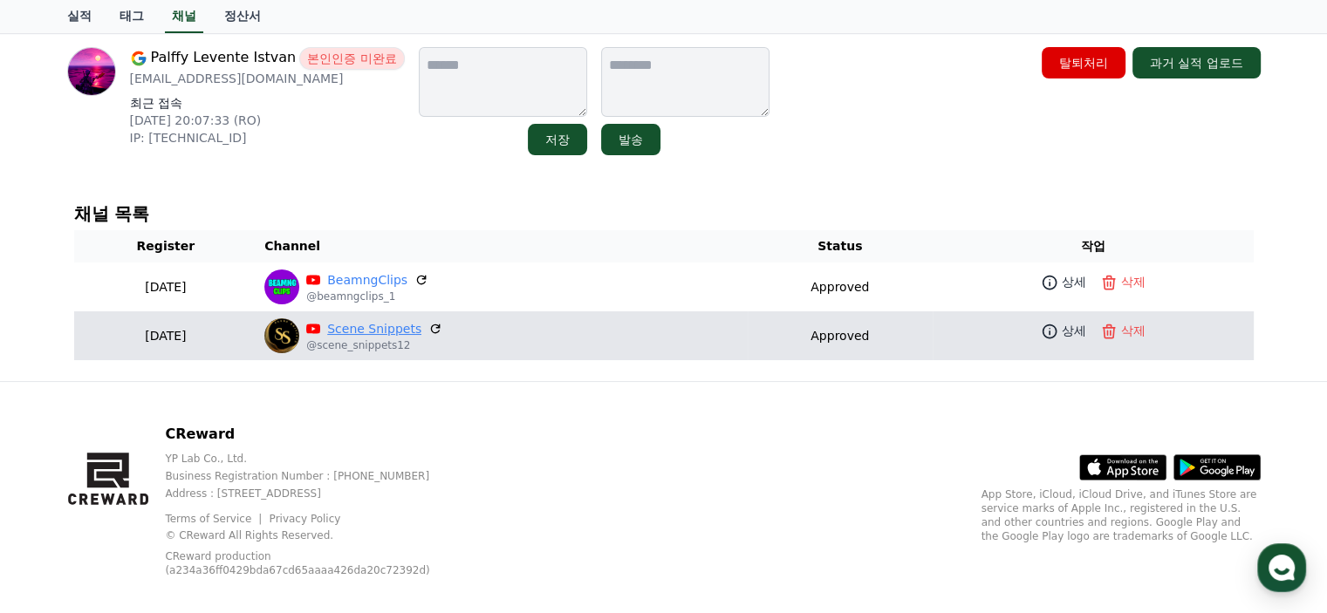
click at [406, 328] on link "Scene Snippets" at bounding box center [374, 329] width 94 height 18
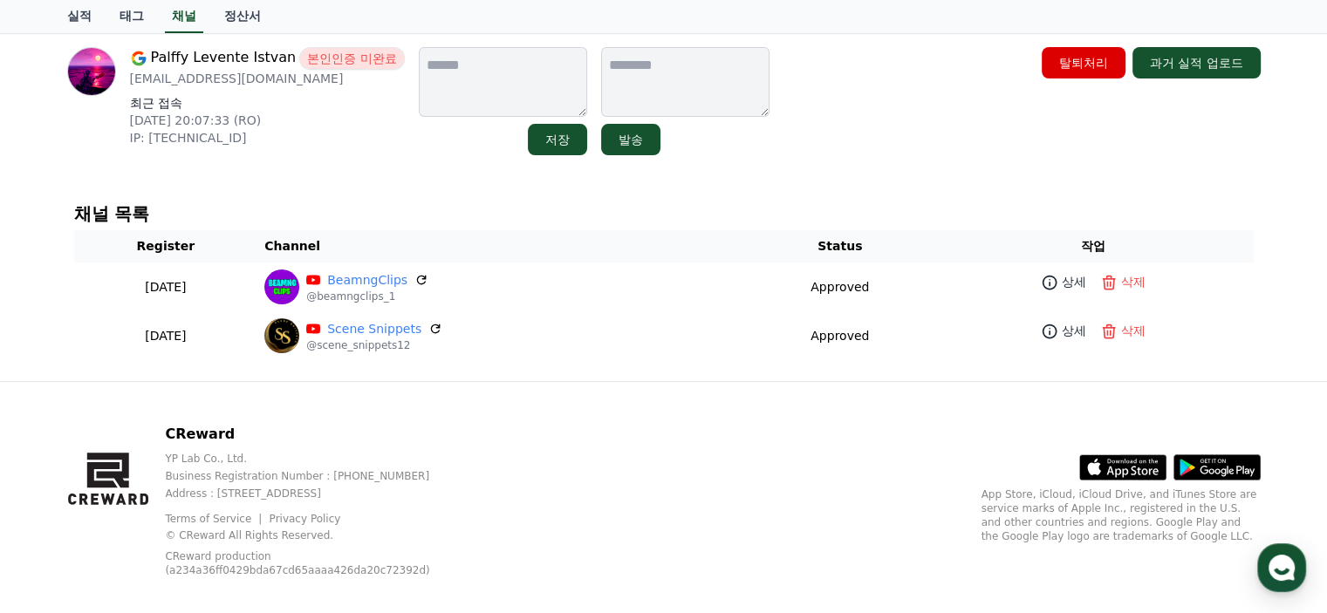
click at [871, 191] on div "채널 목록 Register Channel Status 작업 2025-08-18 08-18 BeamngClips @beamngclips_1 Ap…" at bounding box center [663, 282] width 1207 height 184
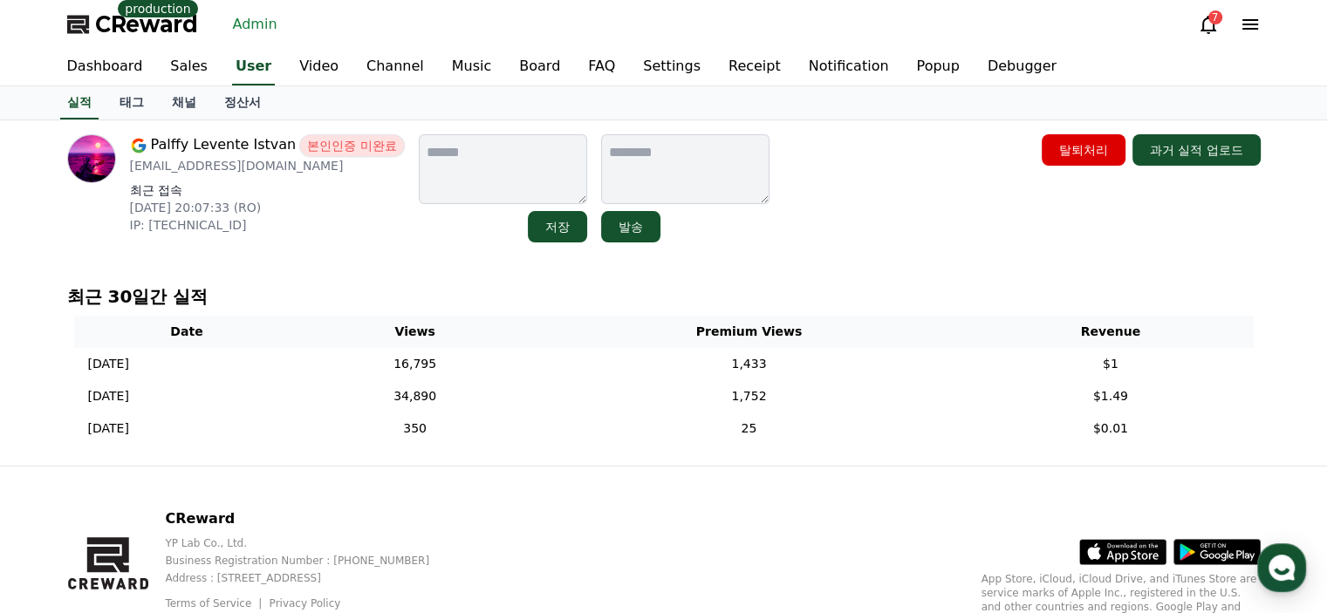
click at [740, 273] on div "[PERSON_NAME] [PERSON_NAME] 본인인증 미완료 [EMAIL_ADDRESS][DOMAIN_NAME] 최근 접속 [DATE] …" at bounding box center [663, 292] width 1221 height 345
click at [234, 100] on link "정산서" at bounding box center [242, 102] width 65 height 33
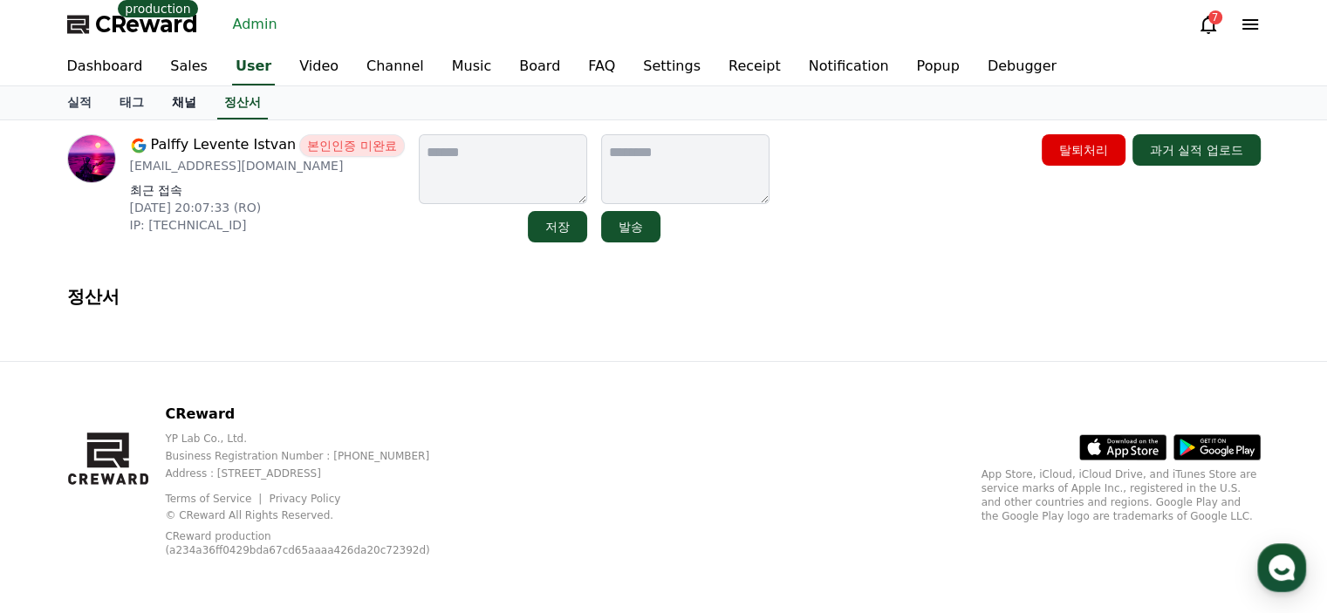
click at [189, 105] on link "채널" at bounding box center [184, 102] width 52 height 33
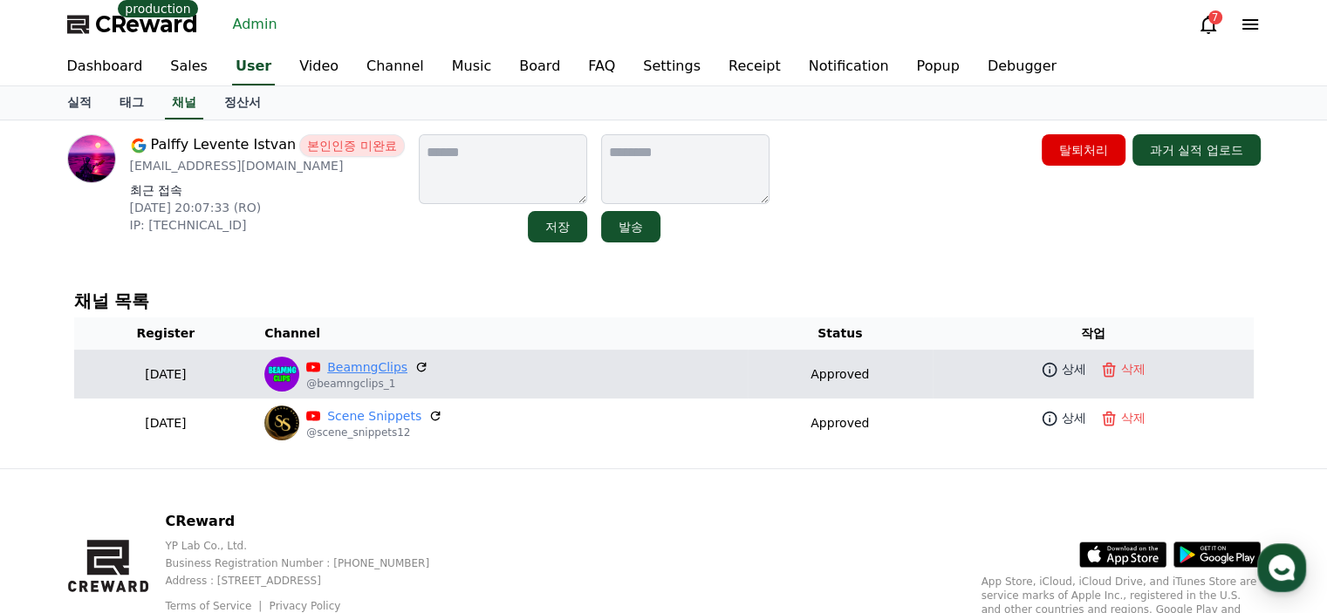
click at [400, 371] on link "BeamngClips" at bounding box center [367, 368] width 80 height 18
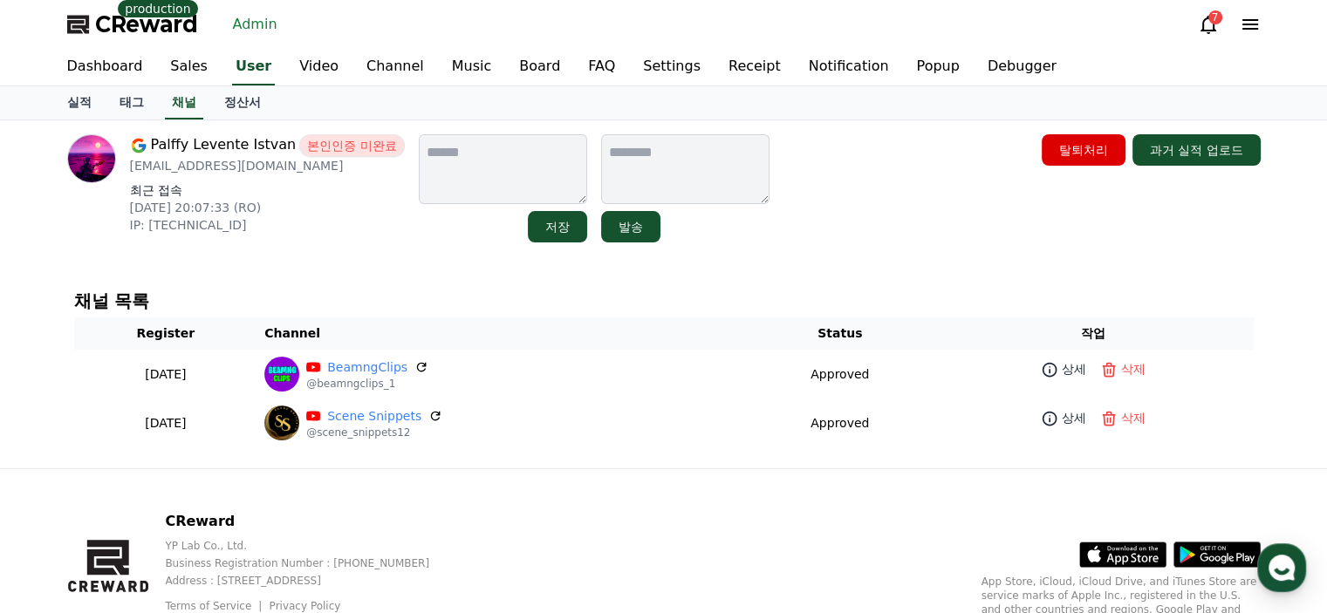
click at [349, 297] on h4 "채널 목록" at bounding box center [663, 300] width 1179 height 19
click at [79, 97] on link "실적" at bounding box center [79, 102] width 52 height 33
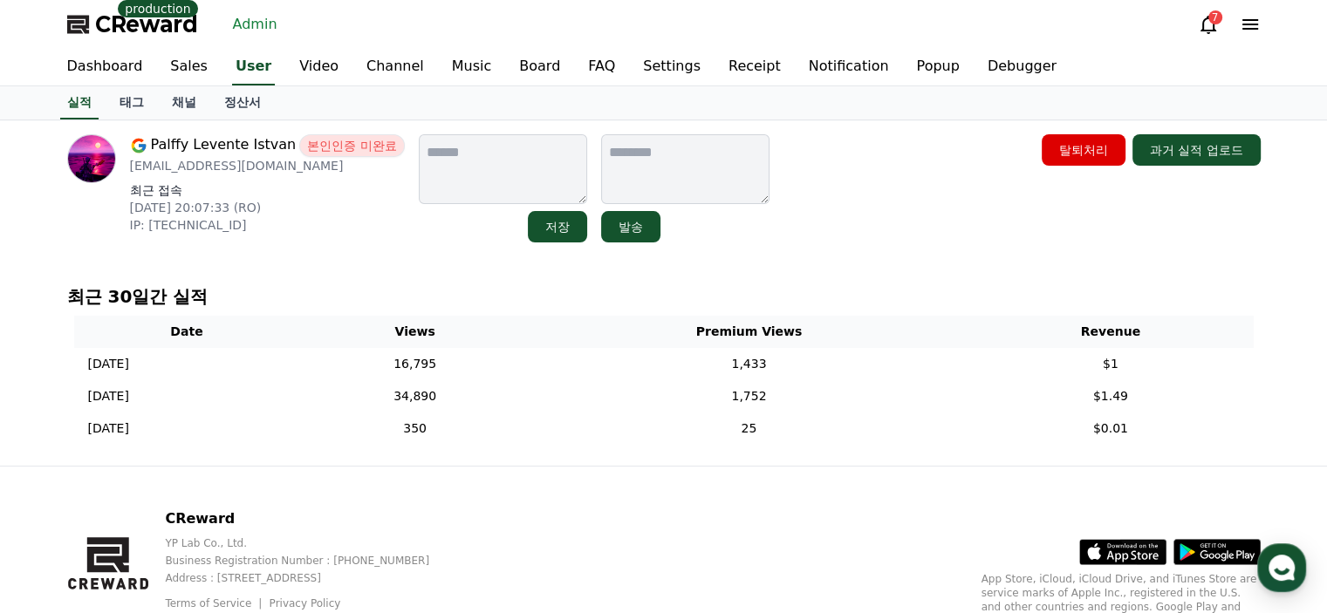
click at [359, 288] on p "최근 30일간 실적" at bounding box center [663, 296] width 1193 height 24
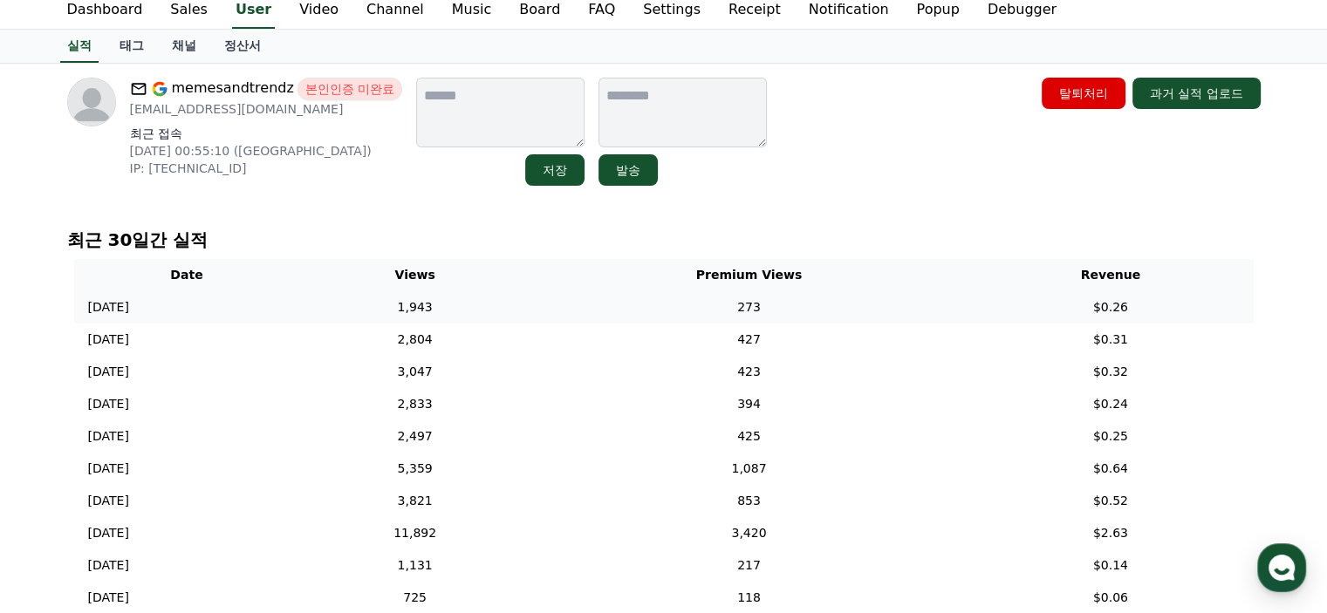
scroll to position [87, 0]
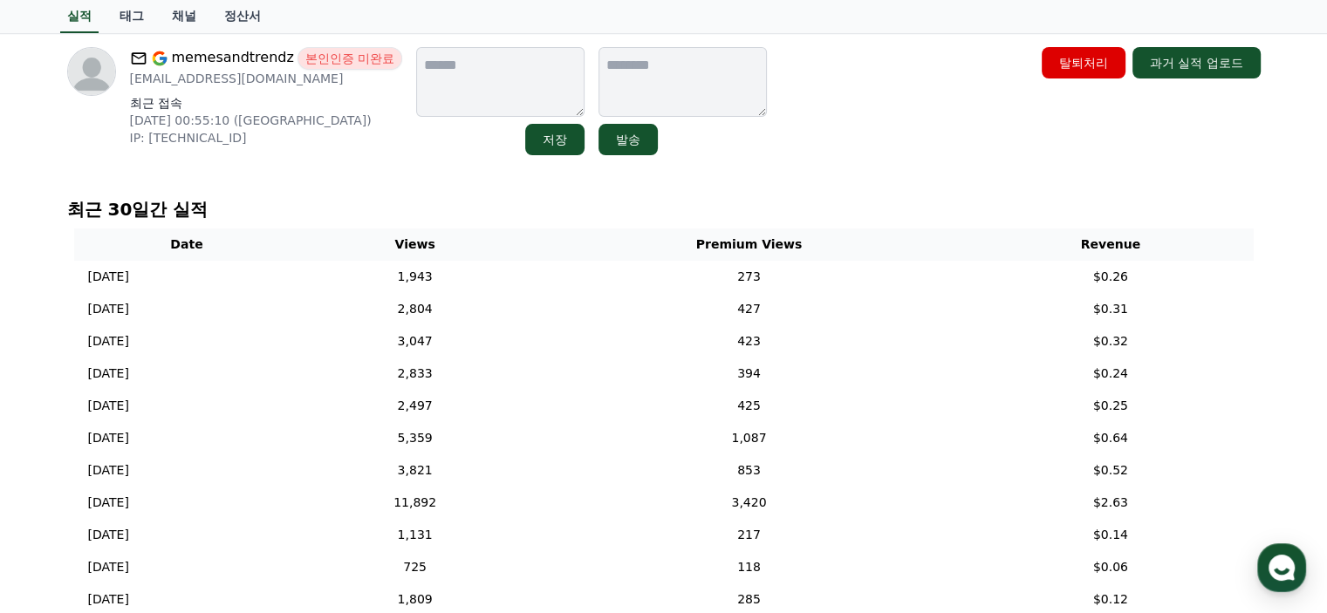
click at [708, 181] on div "memesandtrendz 본인인증 미완료 [EMAIL_ADDRESS][DOMAIN_NAME] 최근 접속 [DATE] 00:55:10 ([GE…" at bounding box center [663, 415] width 1221 height 765
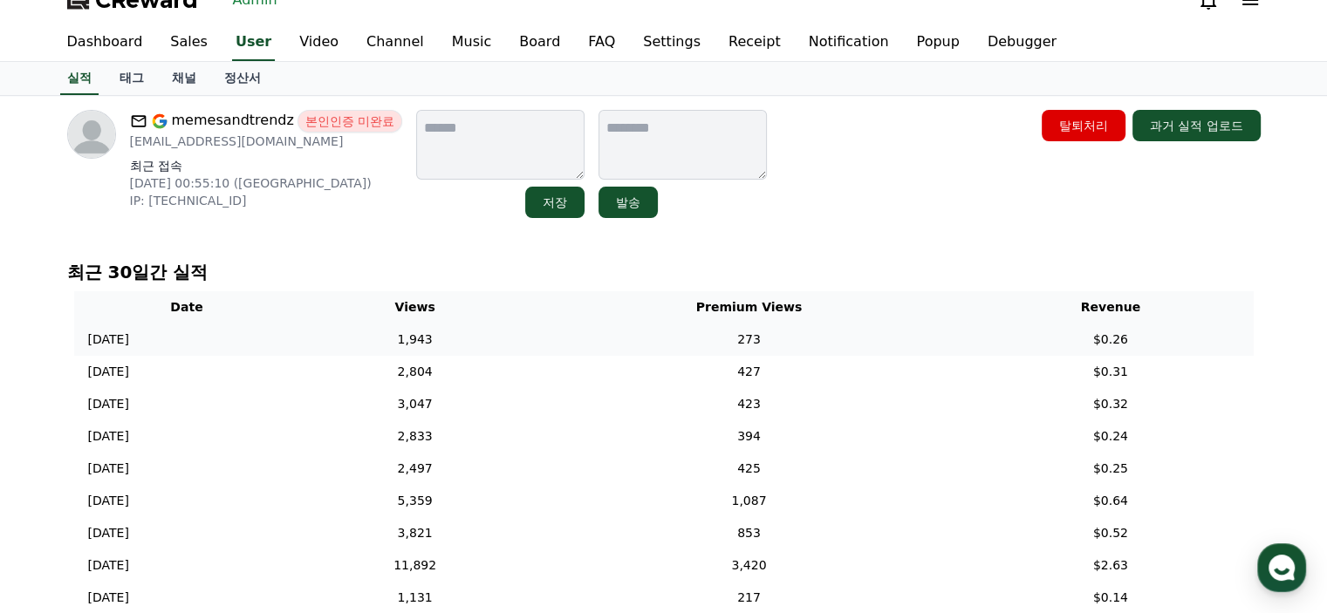
scroll to position [0, 0]
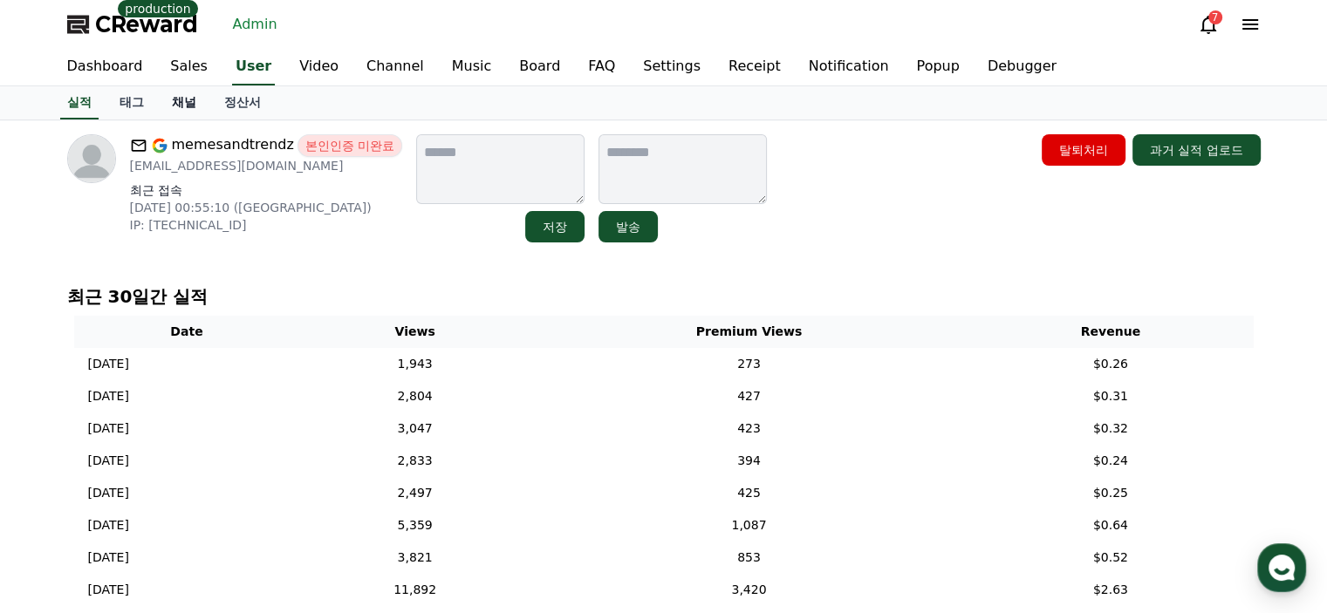
click at [178, 96] on link "채널" at bounding box center [184, 102] width 52 height 33
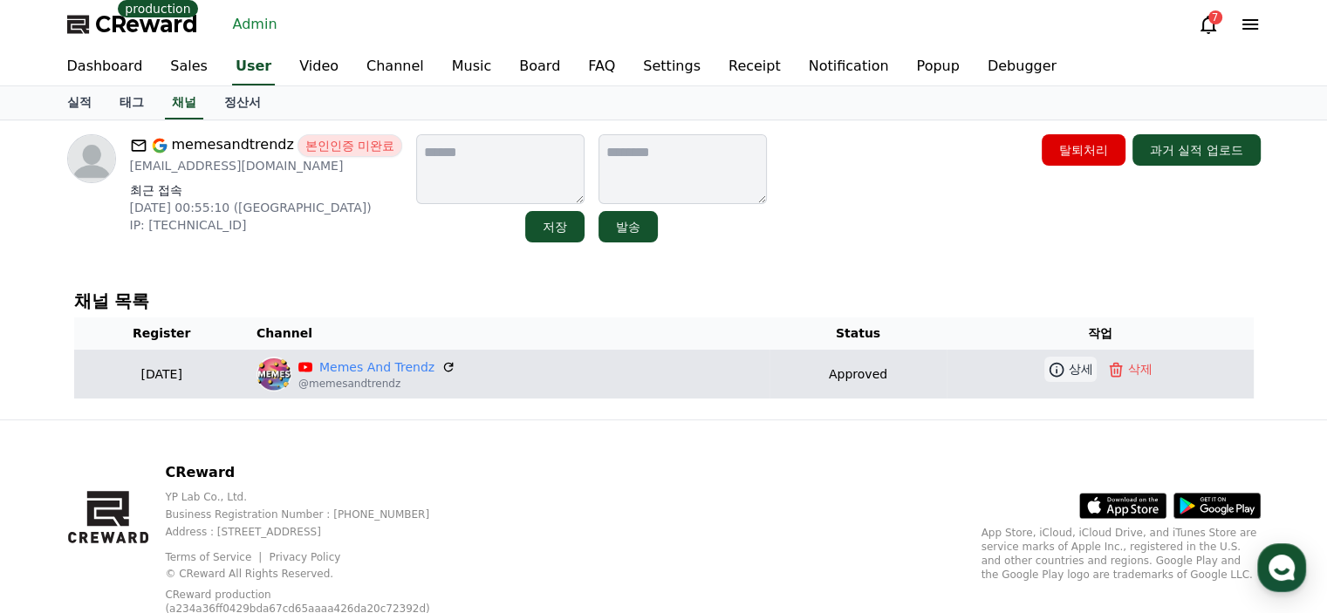
click at [1052, 369] on icon at bounding box center [1056, 369] width 17 height 17
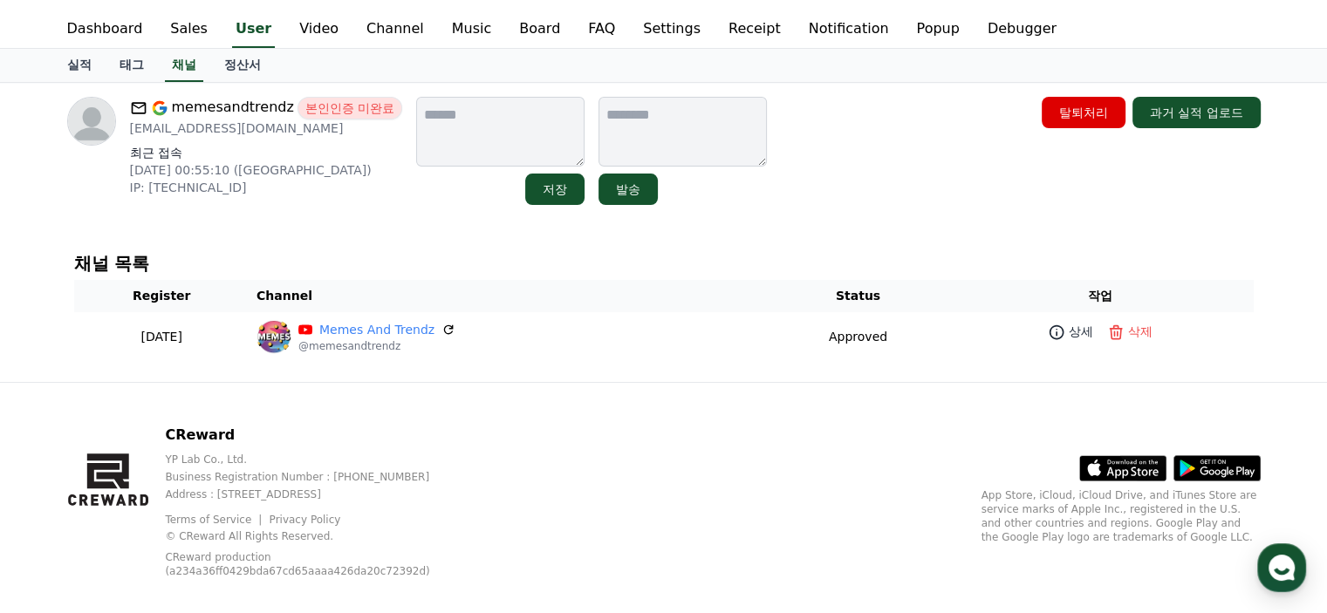
scroll to position [57, 0]
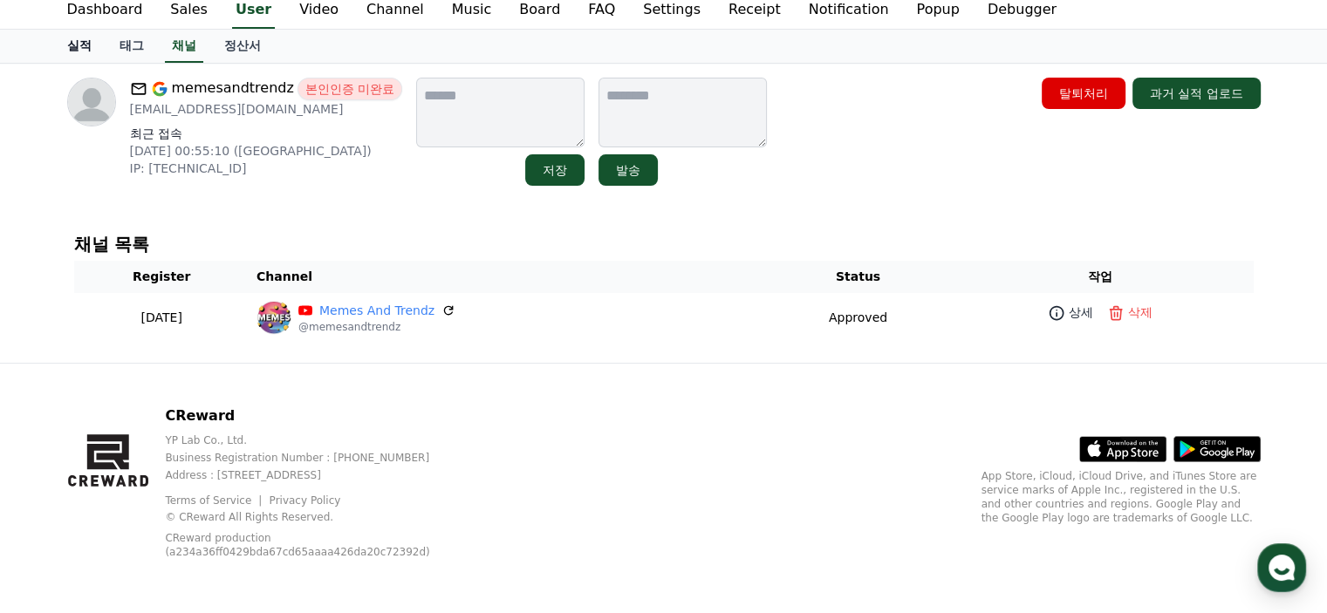
click at [91, 52] on link "실적" at bounding box center [79, 46] width 52 height 33
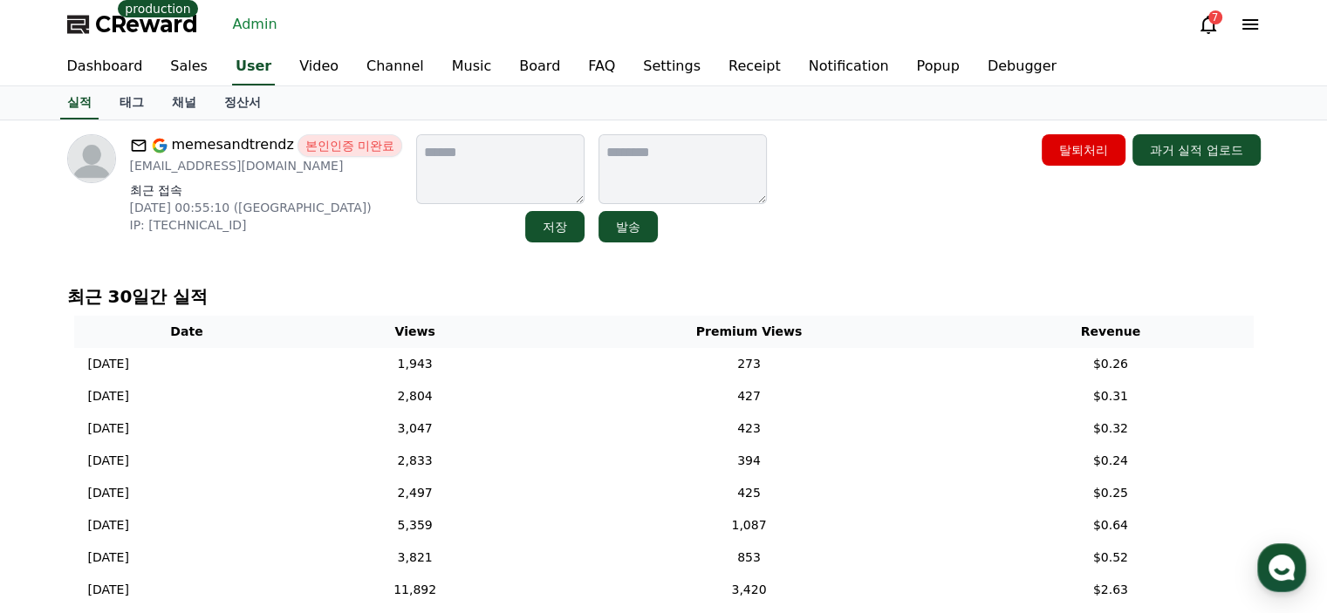
scroll to position [87, 0]
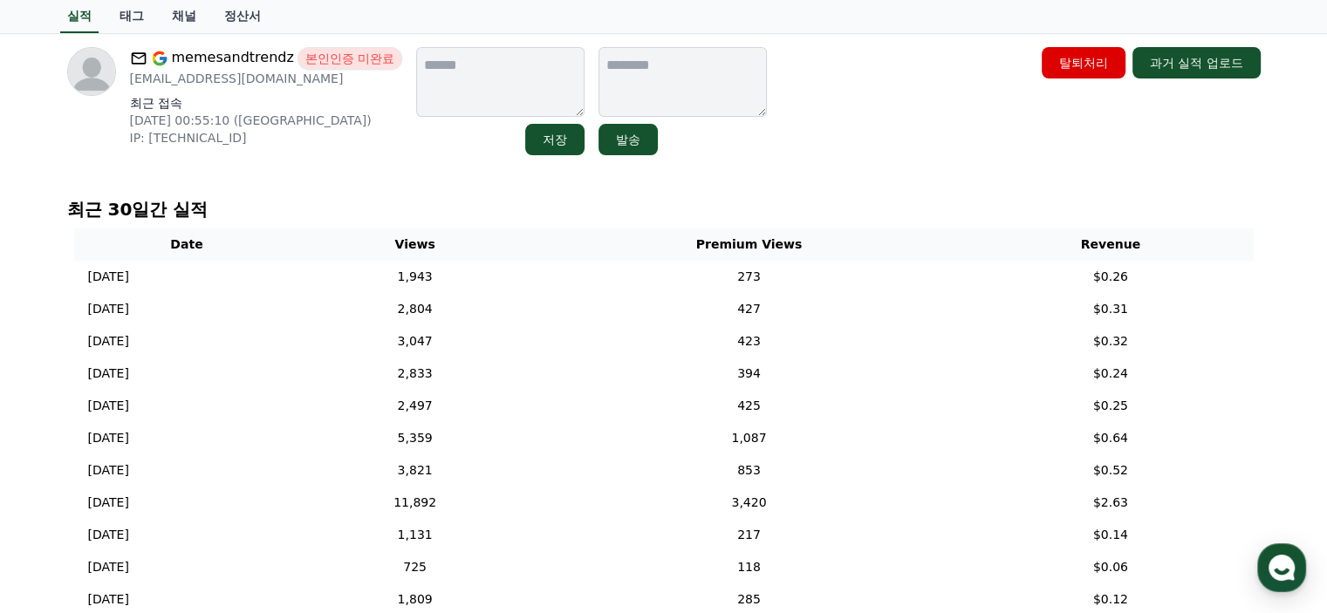
click at [403, 217] on p "최근 30일간 실적" at bounding box center [663, 209] width 1193 height 24
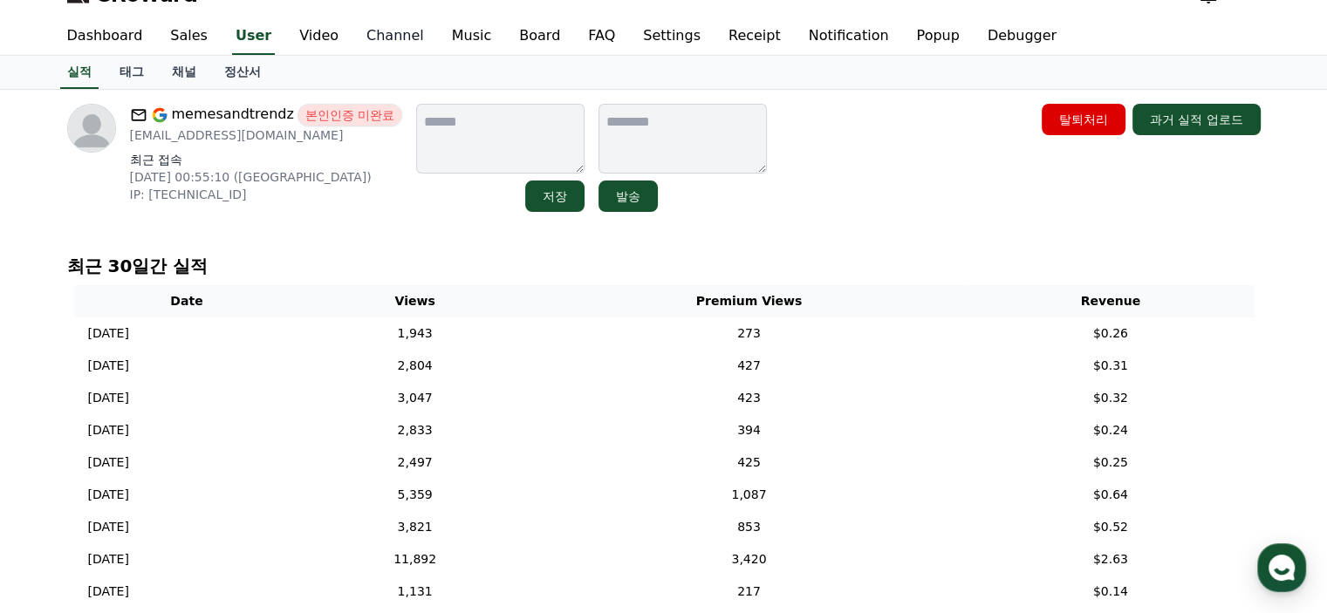
scroll to position [0, 0]
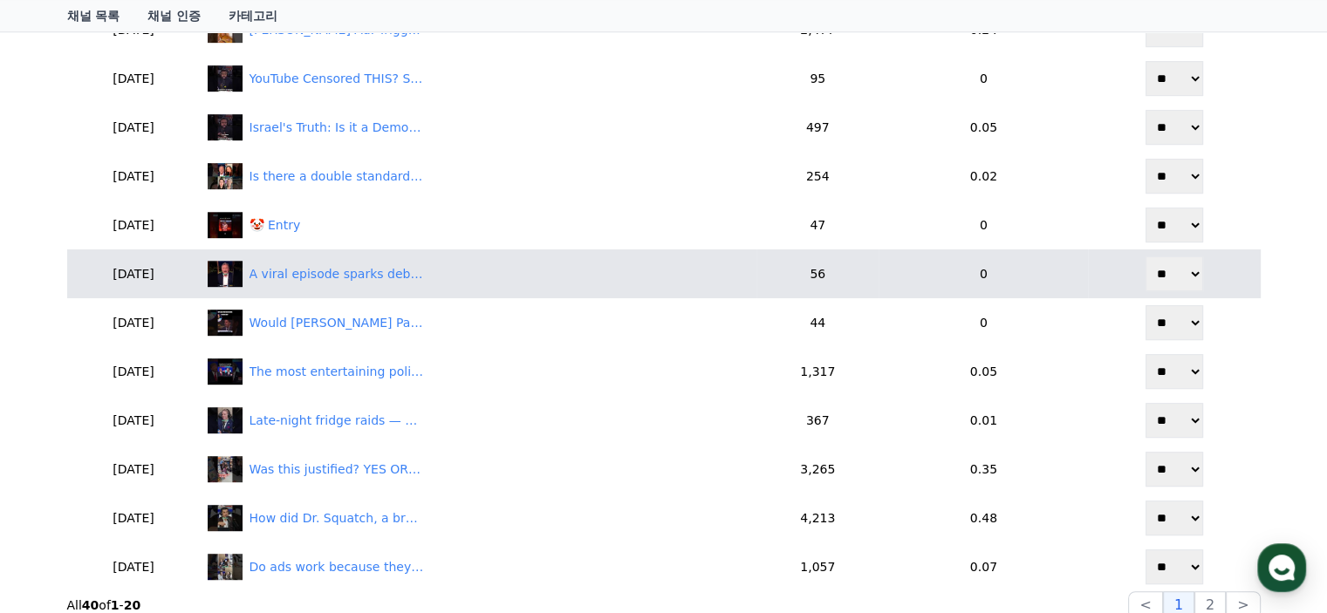
scroll to position [1076, 0]
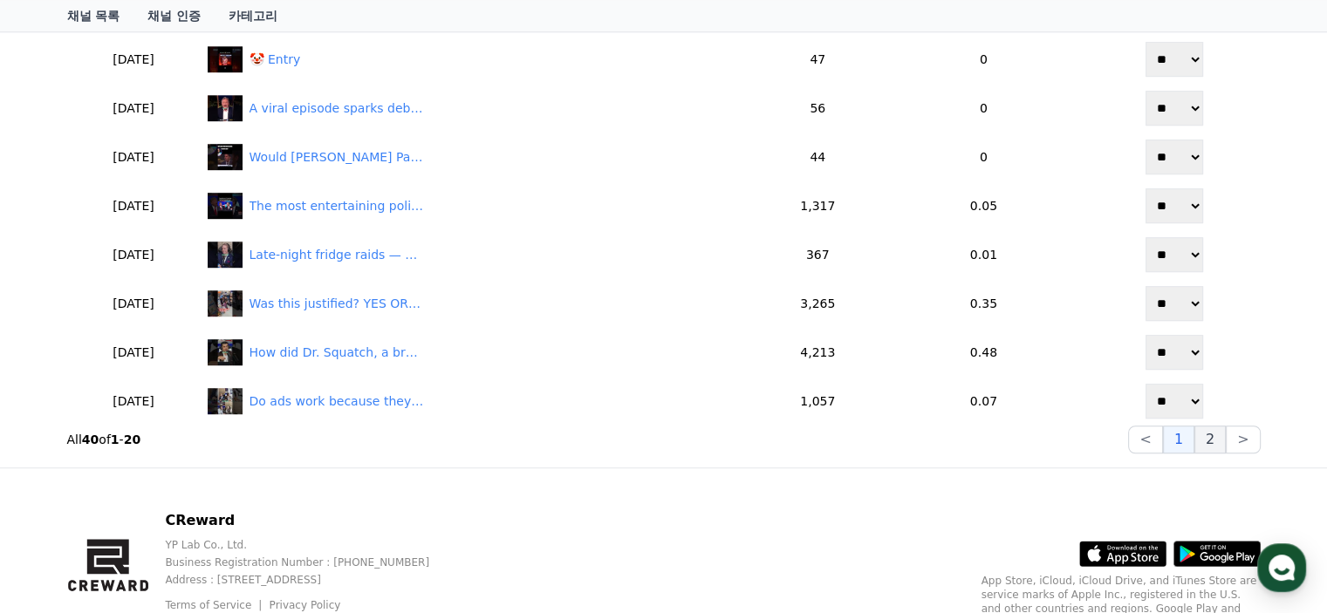
click at [1226, 442] on button "2" at bounding box center [1243, 440] width 34 height 28
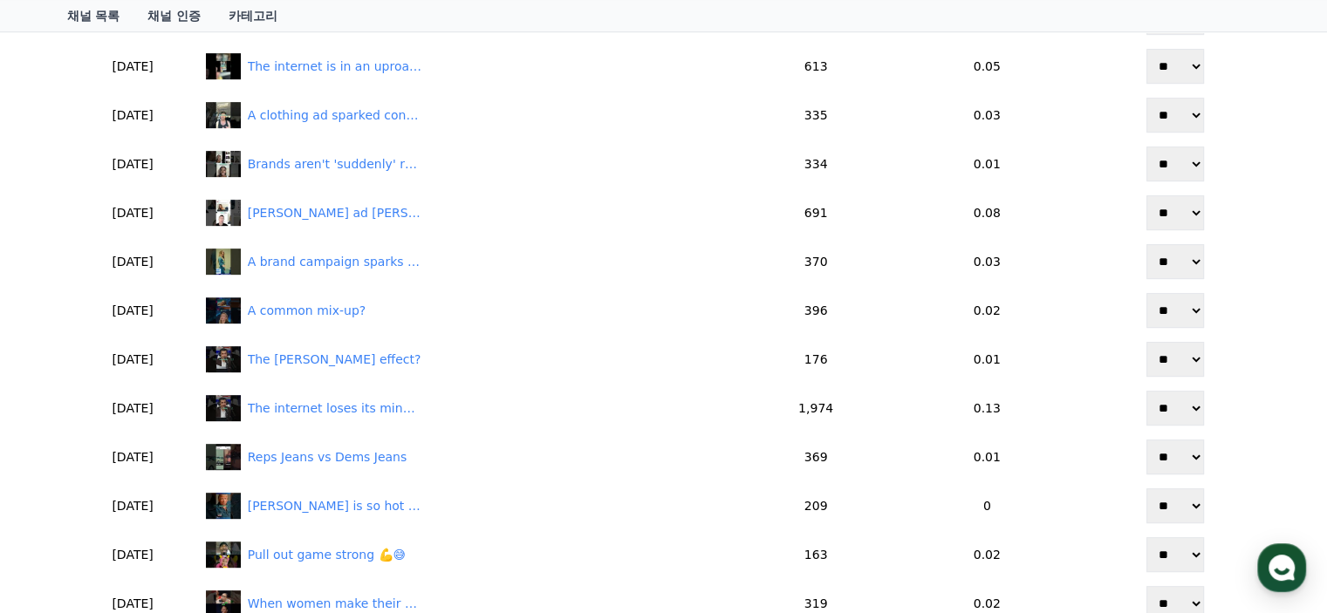
scroll to position [988, 0]
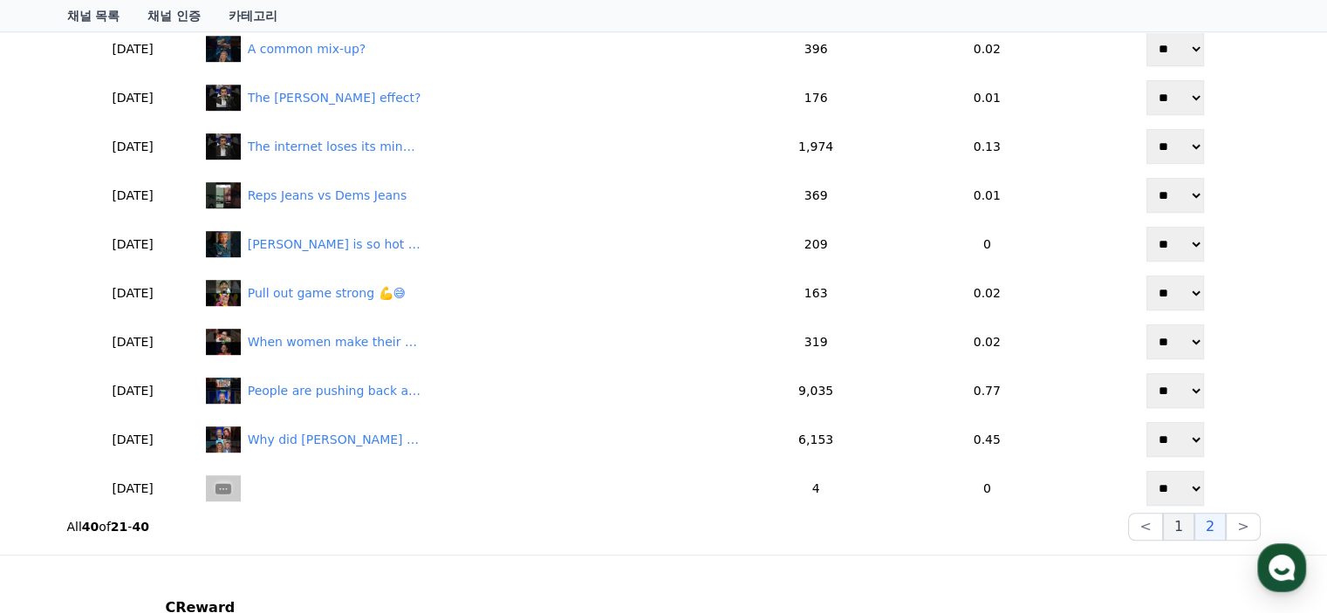
click at [1179, 527] on button "1" at bounding box center [1178, 527] width 31 height 28
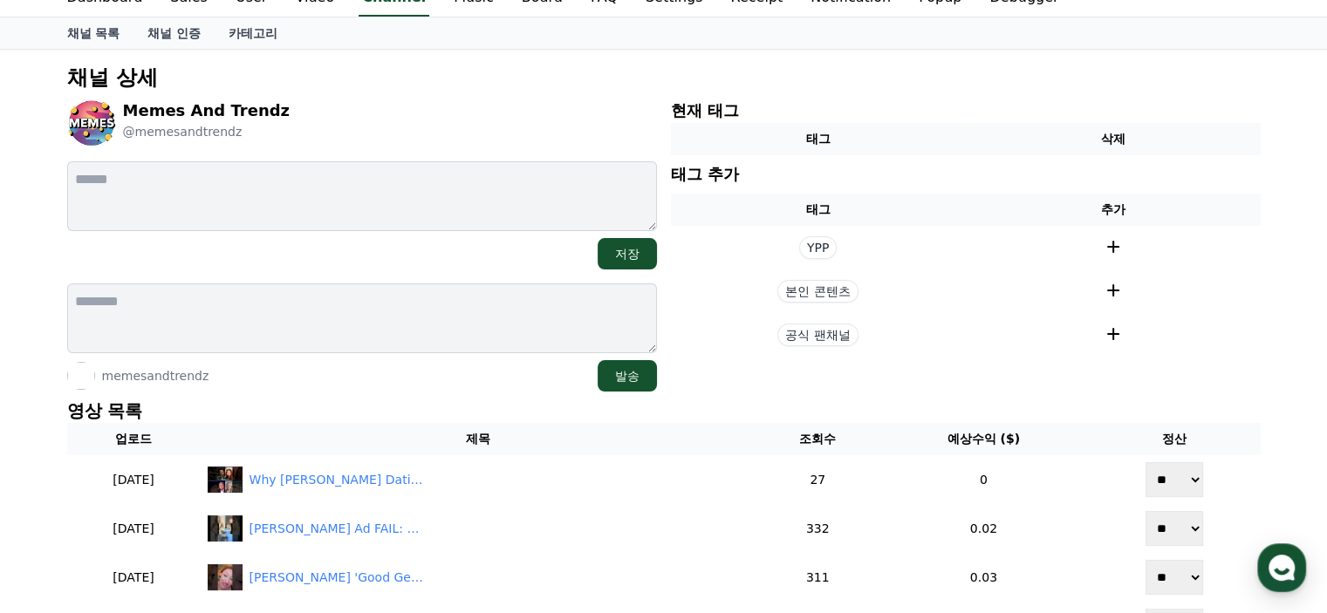
scroll to position [0, 0]
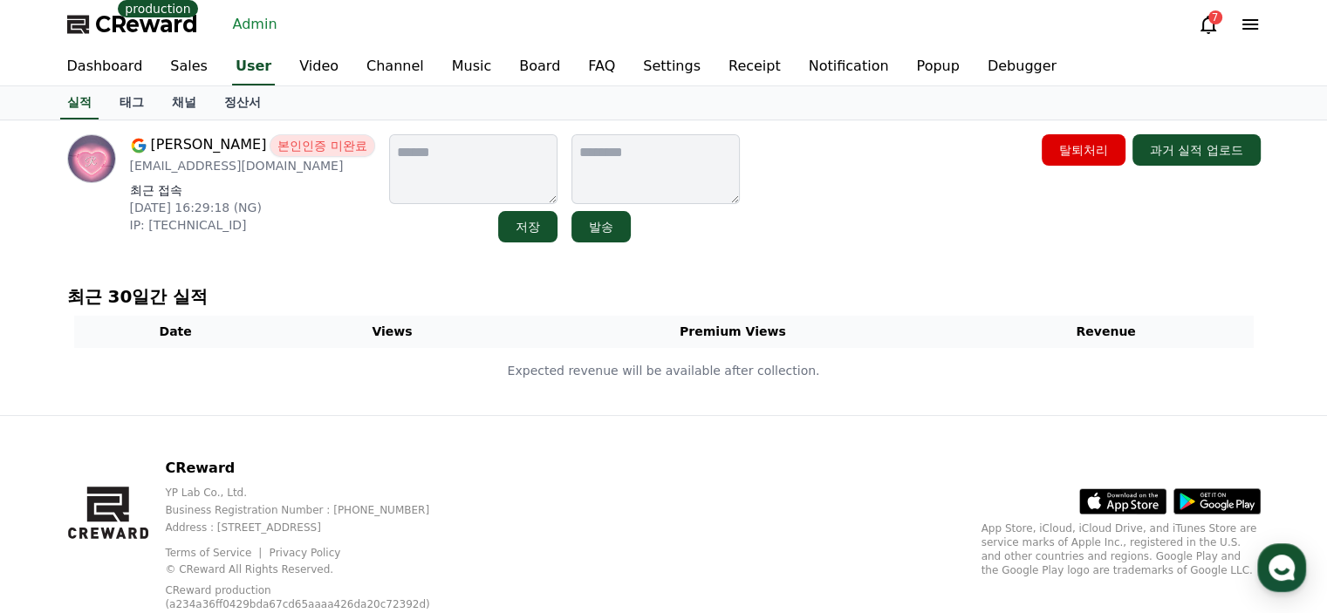
click at [216, 171] on p "[EMAIL_ADDRESS][DOMAIN_NAME]" at bounding box center [252, 165] width 245 height 17
copy div "[EMAIL_ADDRESS][DOMAIN_NAME]"
click at [194, 97] on link "채널" at bounding box center [184, 102] width 52 height 33
